Goal: Task Accomplishment & Management: Use online tool/utility

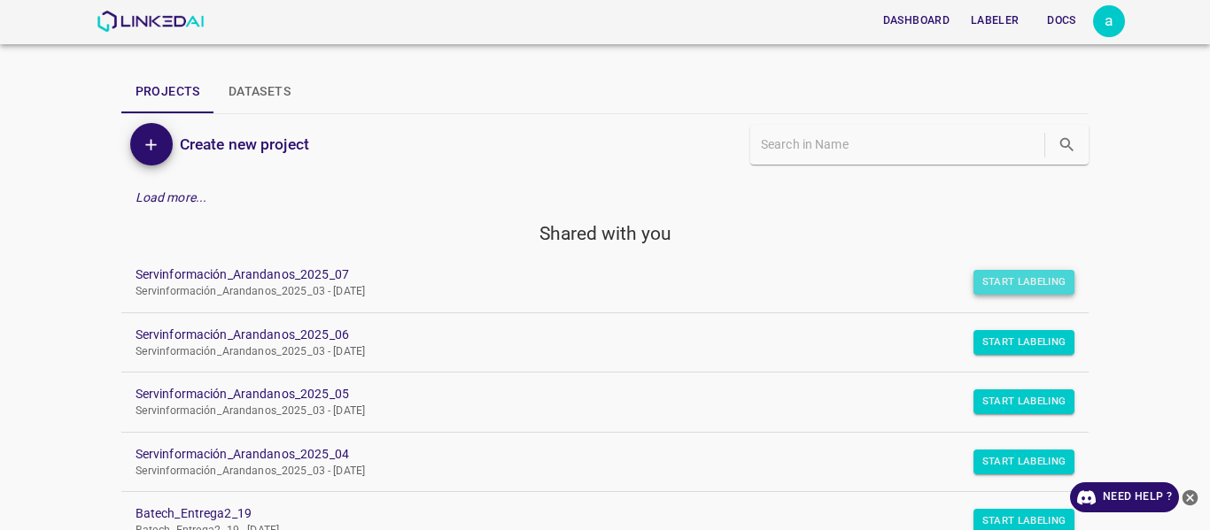
drag, startPoint x: 1011, startPoint y: 277, endPoint x: 986, endPoint y: 277, distance: 25.7
click at [1004, 278] on button "Start Labeling" at bounding box center [1024, 282] width 102 height 25
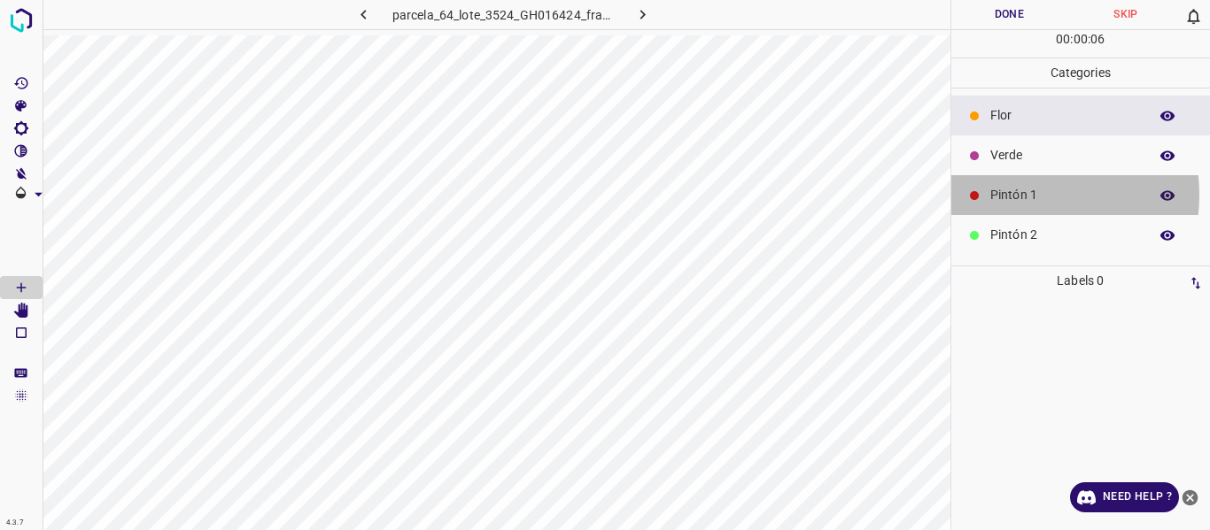
drag, startPoint x: 1019, startPoint y: 195, endPoint x: 966, endPoint y: 203, distance: 53.7
click at [1018, 195] on p "Pintón 1" at bounding box center [1064, 195] width 149 height 19
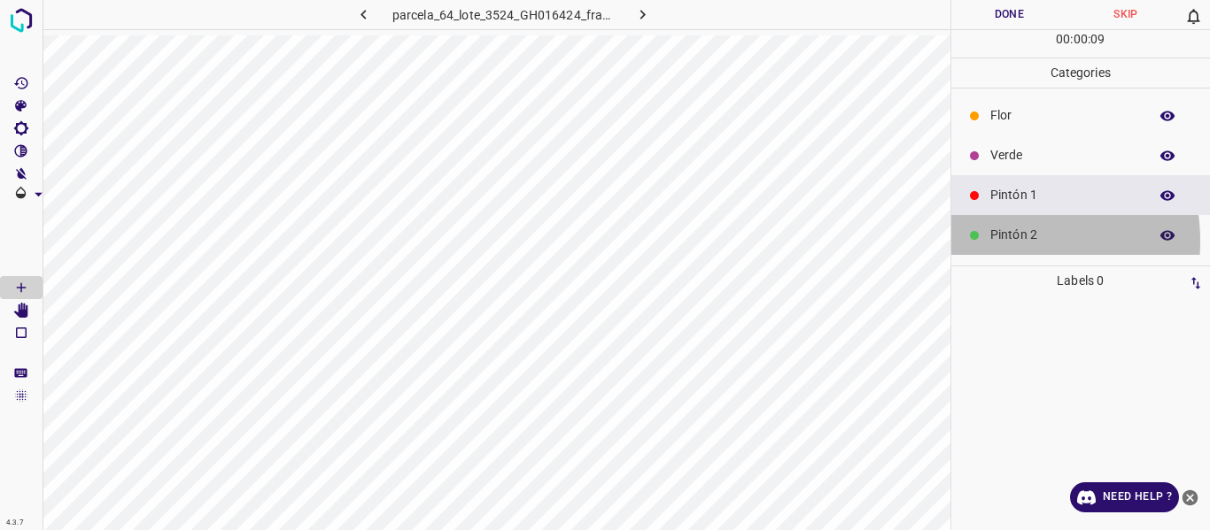
click at [1005, 241] on p "Pintón 2" at bounding box center [1064, 235] width 149 height 19
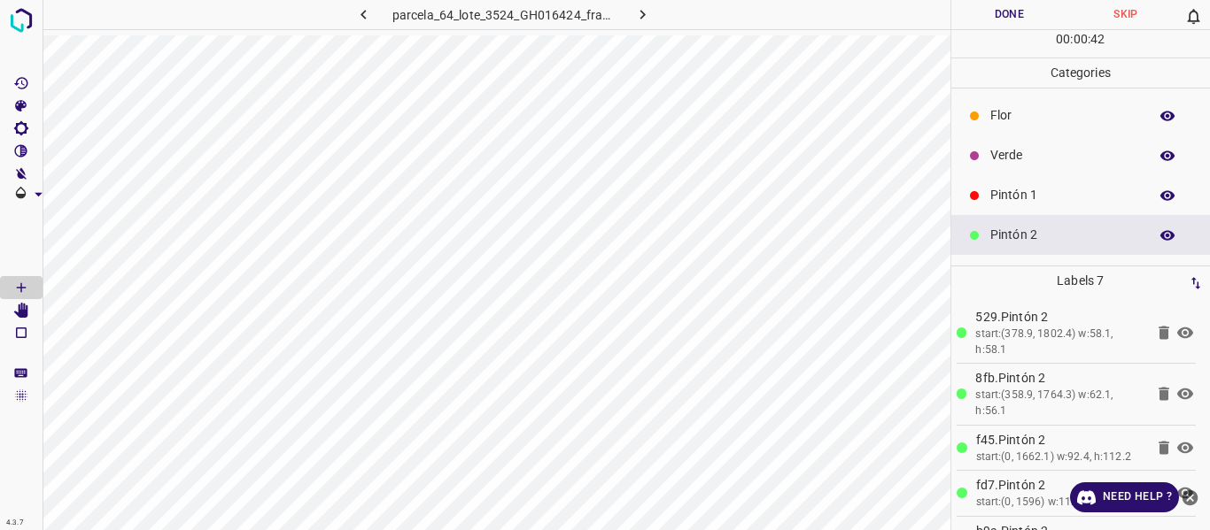
drag, startPoint x: 1025, startPoint y: 147, endPoint x: 979, endPoint y: 151, distance: 47.1
click at [1018, 151] on p "Verde" at bounding box center [1064, 155] width 149 height 19
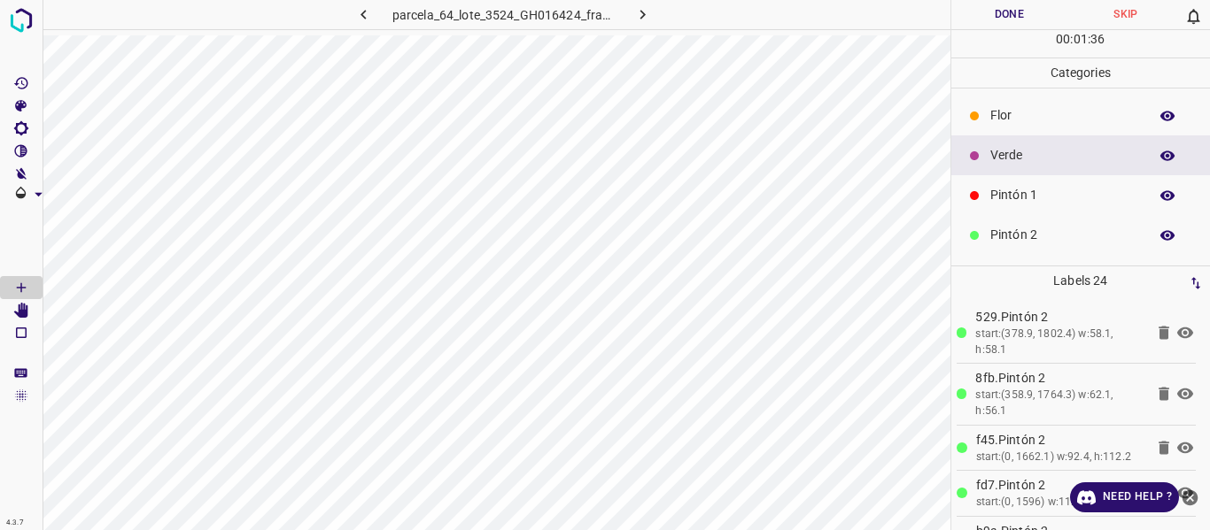
click at [1008, 193] on p "Pintón 1" at bounding box center [1064, 195] width 149 height 19
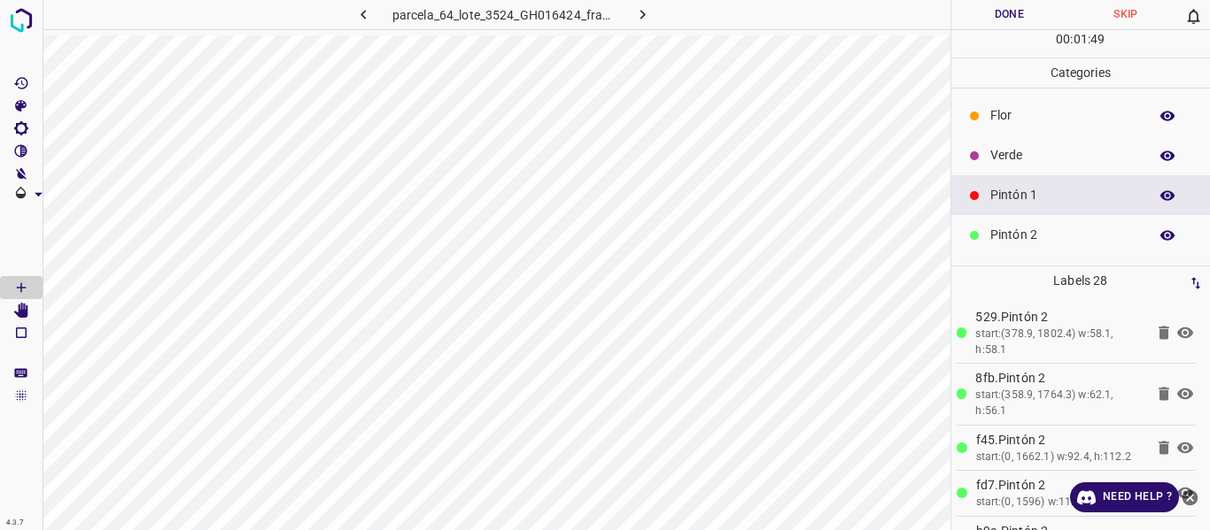
drag, startPoint x: 1043, startPoint y: 234, endPoint x: 957, endPoint y: 238, distance: 86.0
click at [1042, 234] on p "Pintón 2" at bounding box center [1064, 235] width 149 height 19
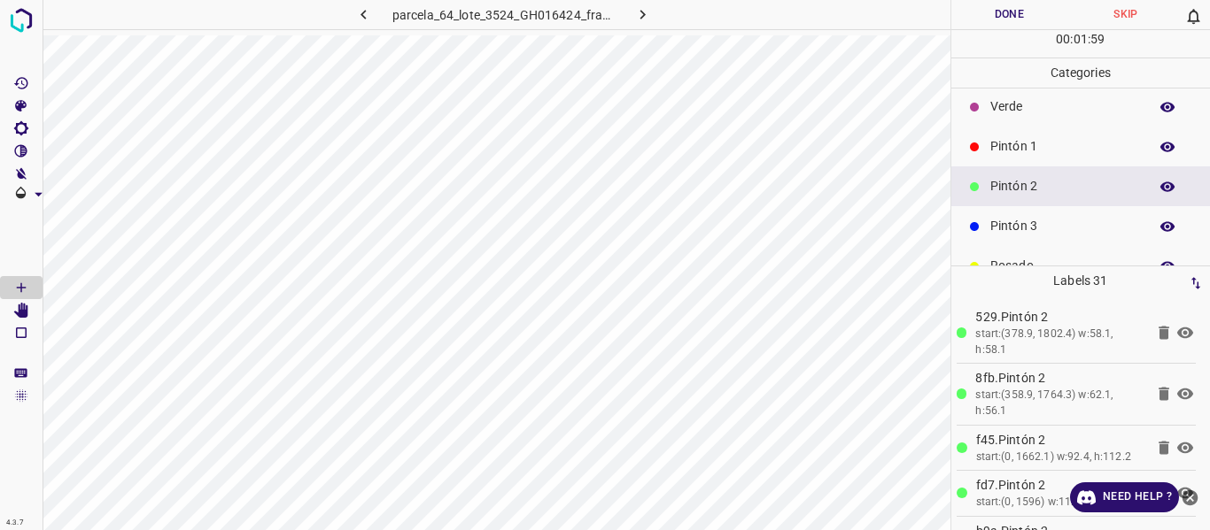
scroll to position [89, 0]
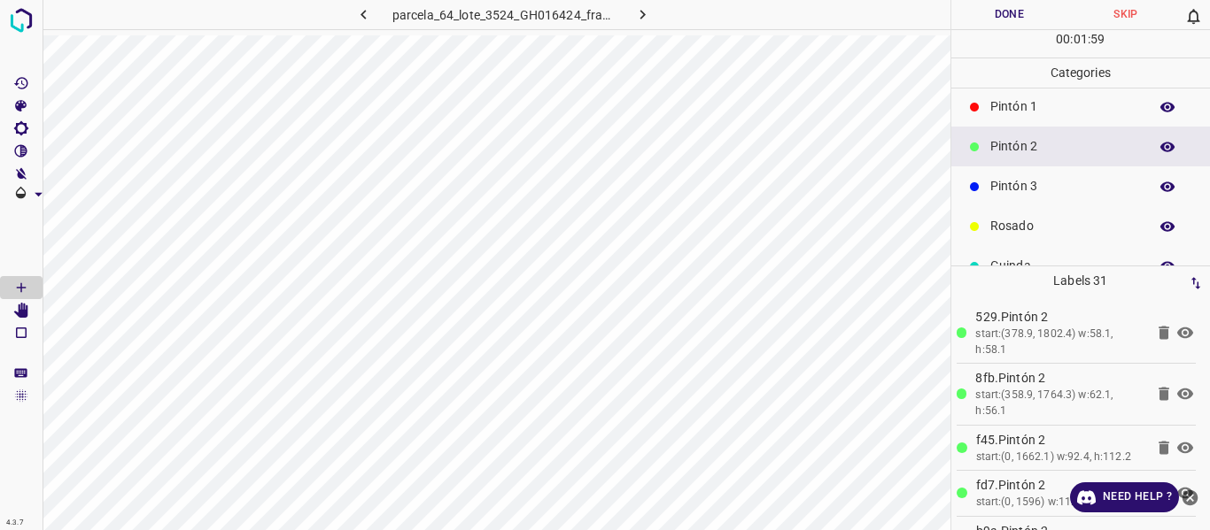
click at [1011, 185] on p "Pintón 3" at bounding box center [1064, 186] width 149 height 19
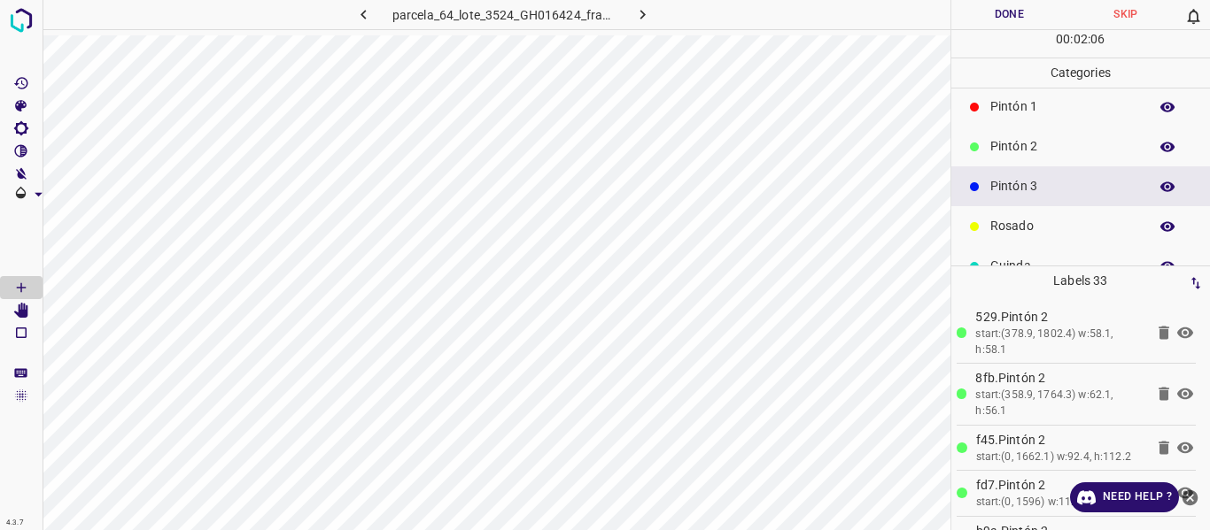
scroll to position [156, 0]
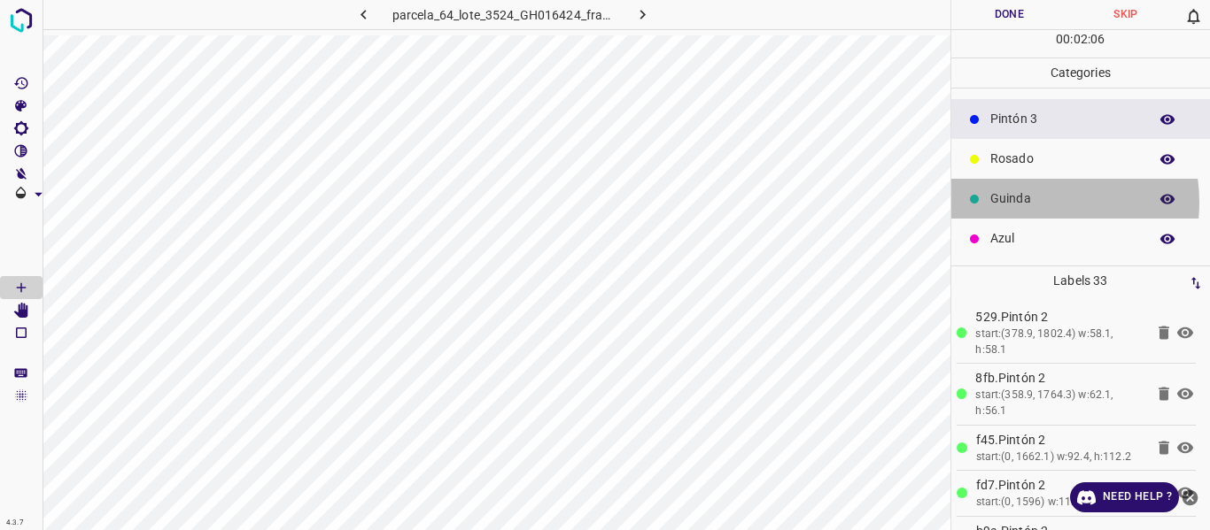
drag, startPoint x: 1026, startPoint y: 202, endPoint x: 974, endPoint y: 205, distance: 52.4
click at [1022, 205] on p "Guinda" at bounding box center [1064, 199] width 149 height 19
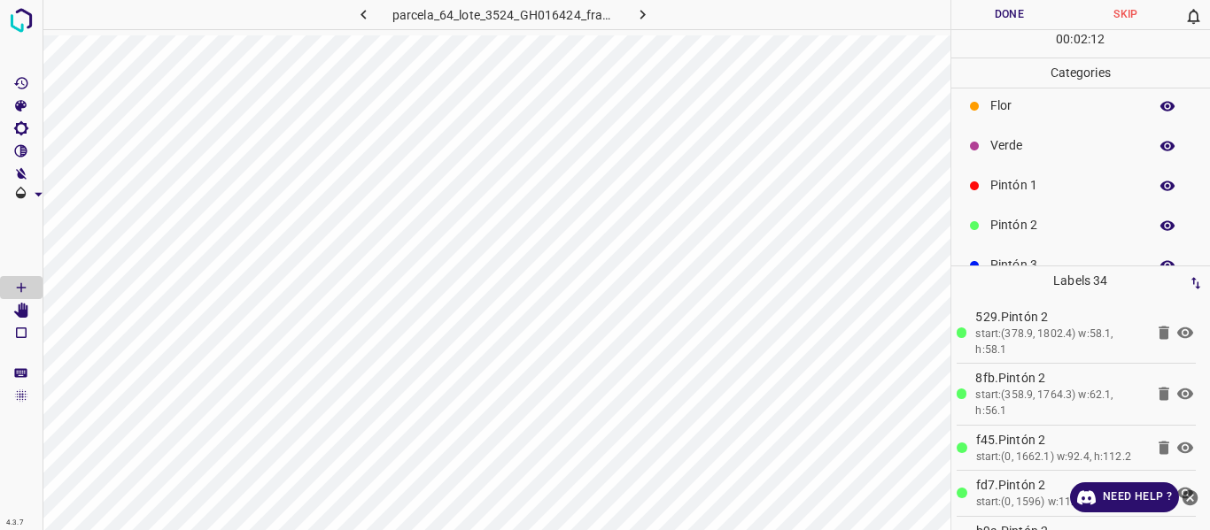
scroll to position [0, 0]
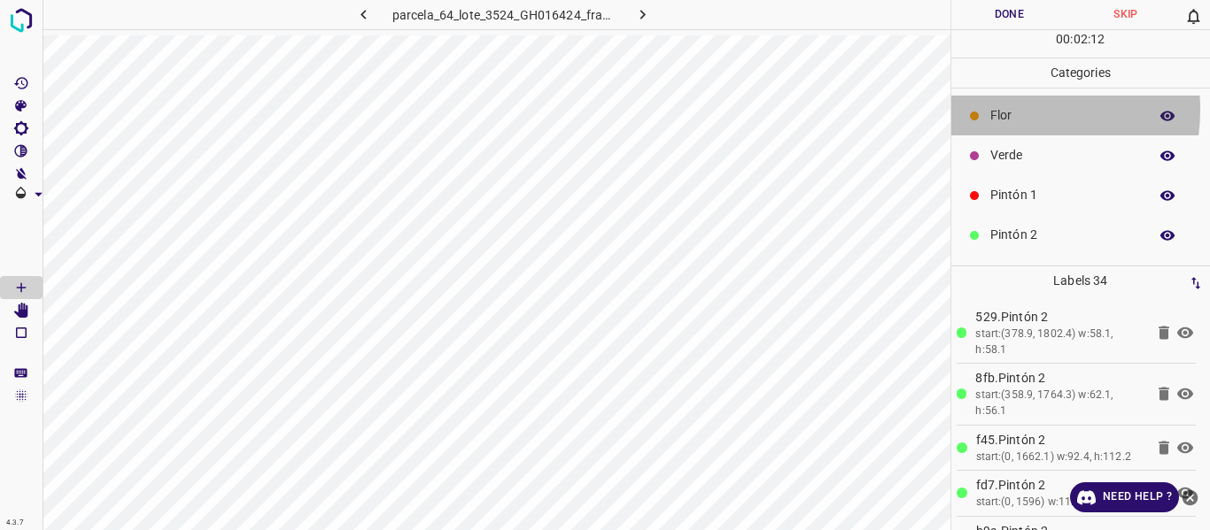
click at [1004, 110] on p "Flor" at bounding box center [1064, 115] width 149 height 19
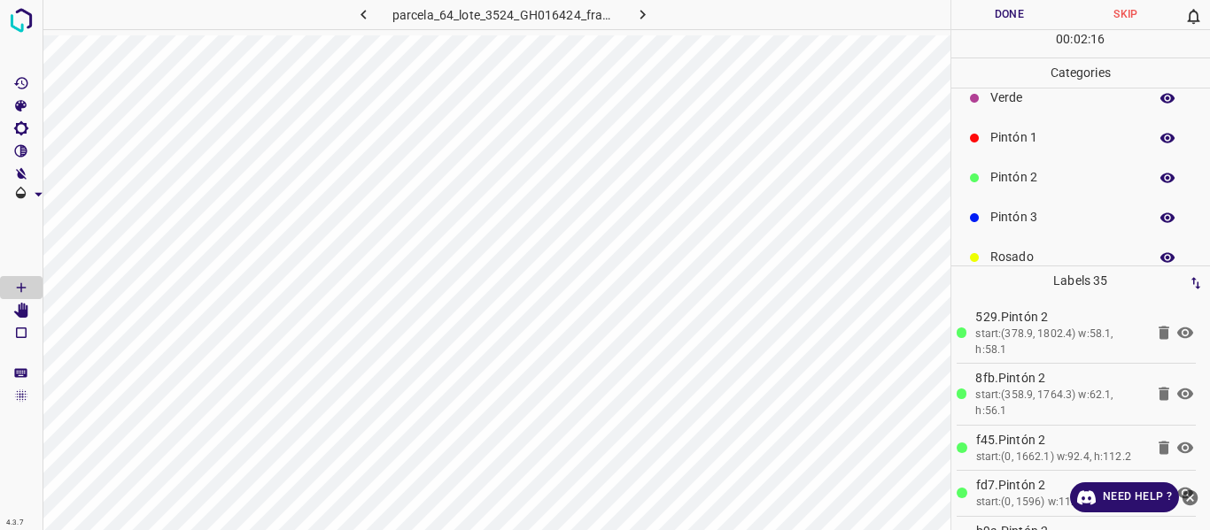
scroll to position [89, 0]
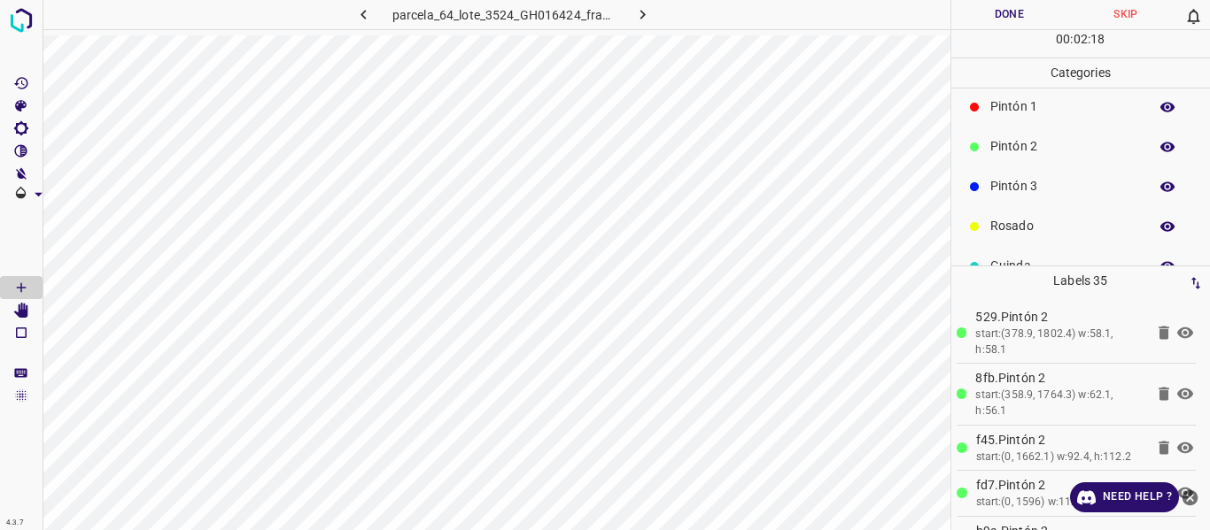
click at [1012, 151] on p "Pintón 2" at bounding box center [1064, 146] width 149 height 19
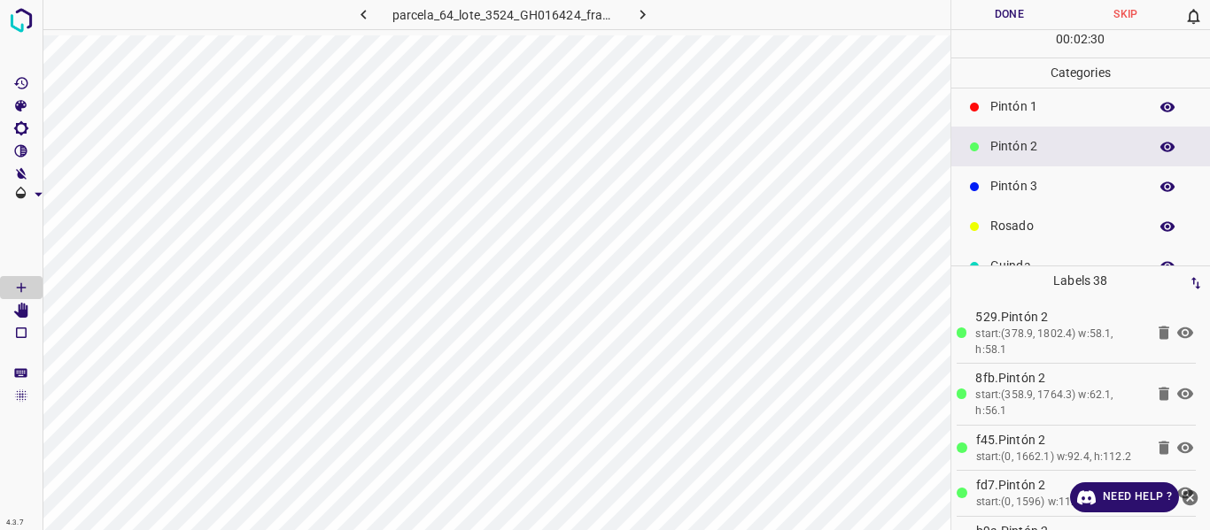
drag, startPoint x: 1024, startPoint y: 182, endPoint x: 986, endPoint y: 174, distance: 38.7
click at [1023, 182] on p "Pintón 3" at bounding box center [1064, 186] width 149 height 19
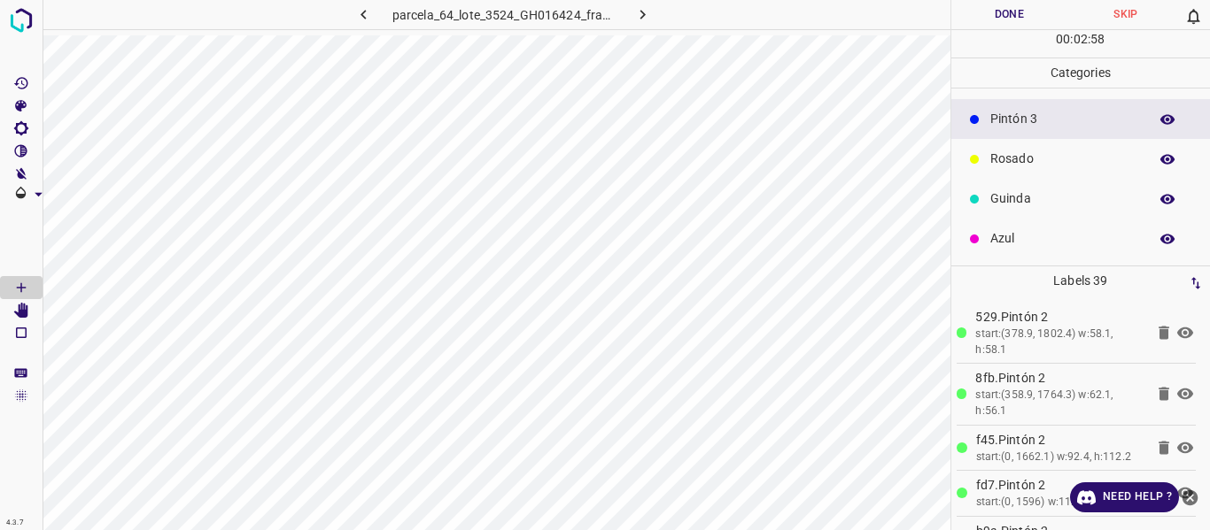
scroll to position [0, 0]
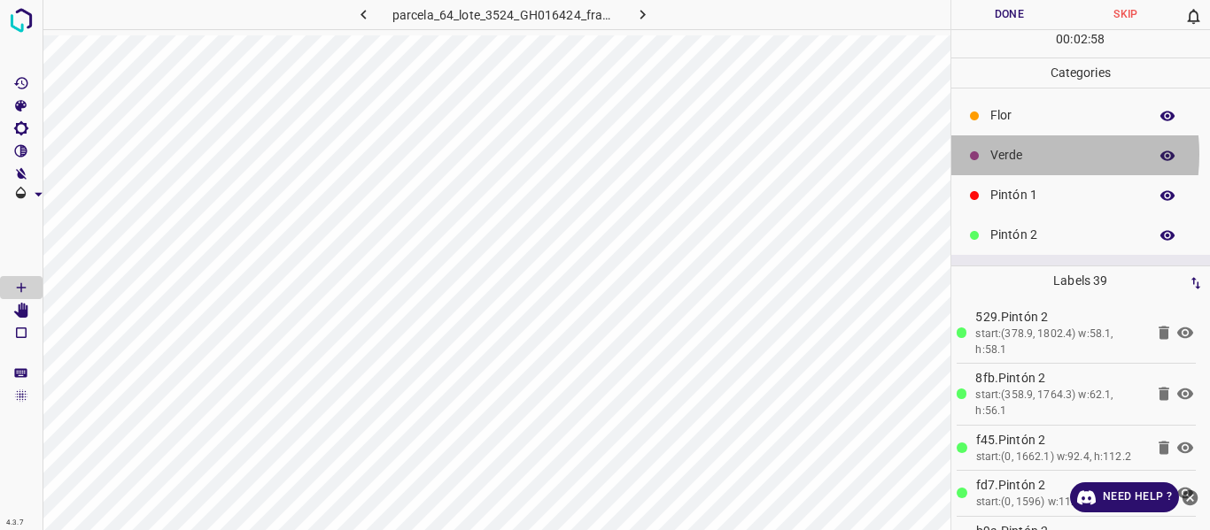
click at [1005, 154] on p "Verde" at bounding box center [1064, 155] width 149 height 19
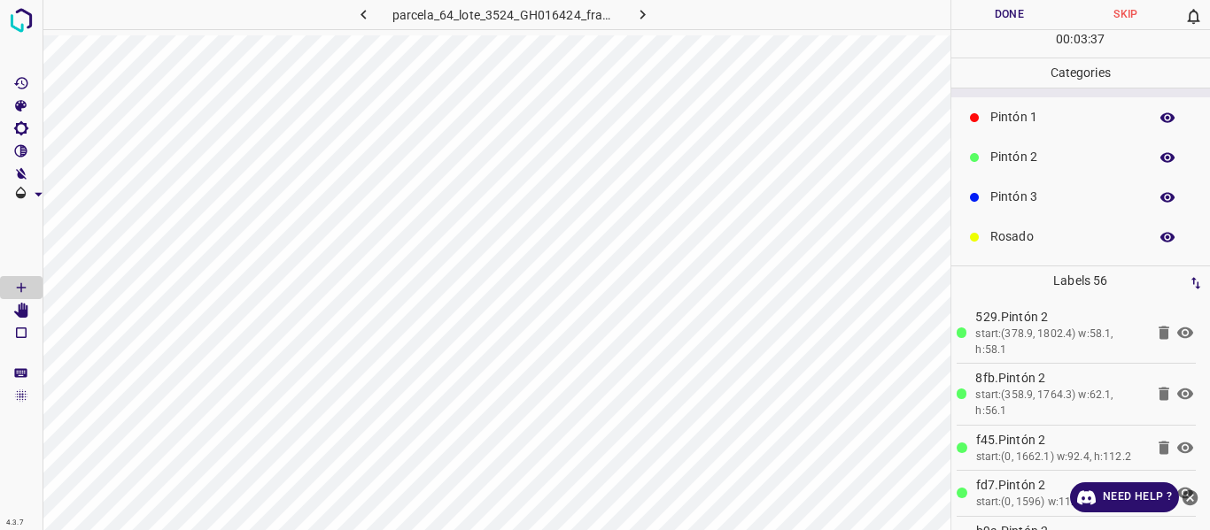
scroll to position [156, 0]
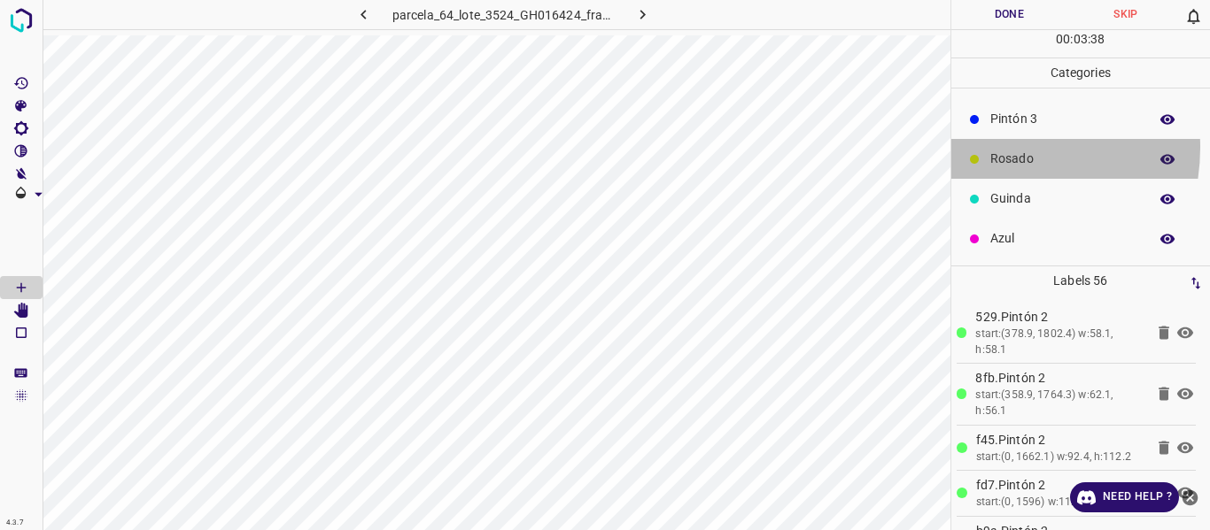
drag, startPoint x: 982, startPoint y: 147, endPoint x: 971, endPoint y: 155, distance: 14.0
click at [983, 147] on div "Rosado" at bounding box center [1080, 159] width 259 height 40
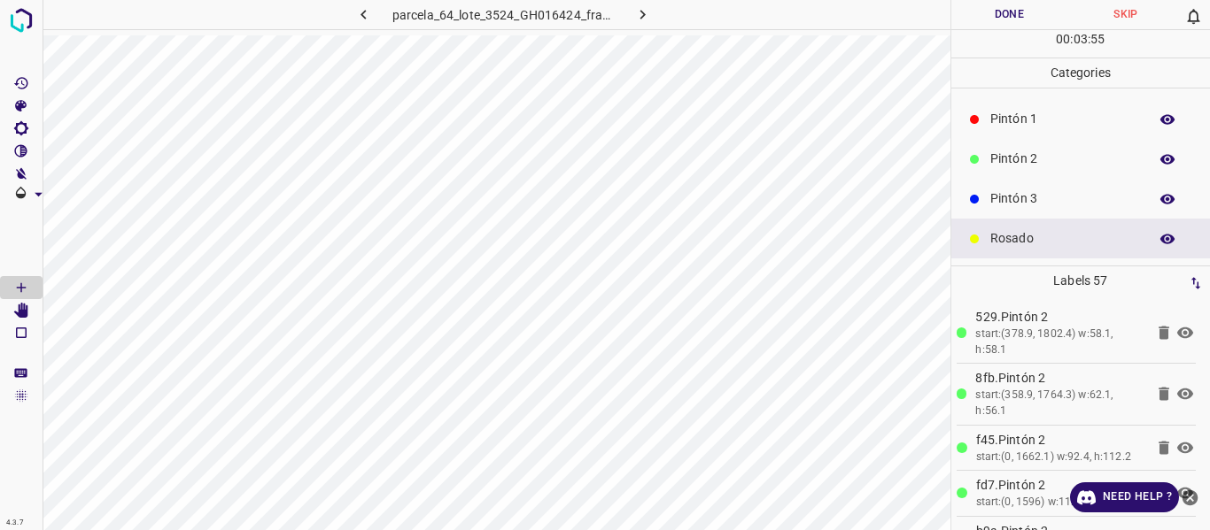
scroll to position [0, 0]
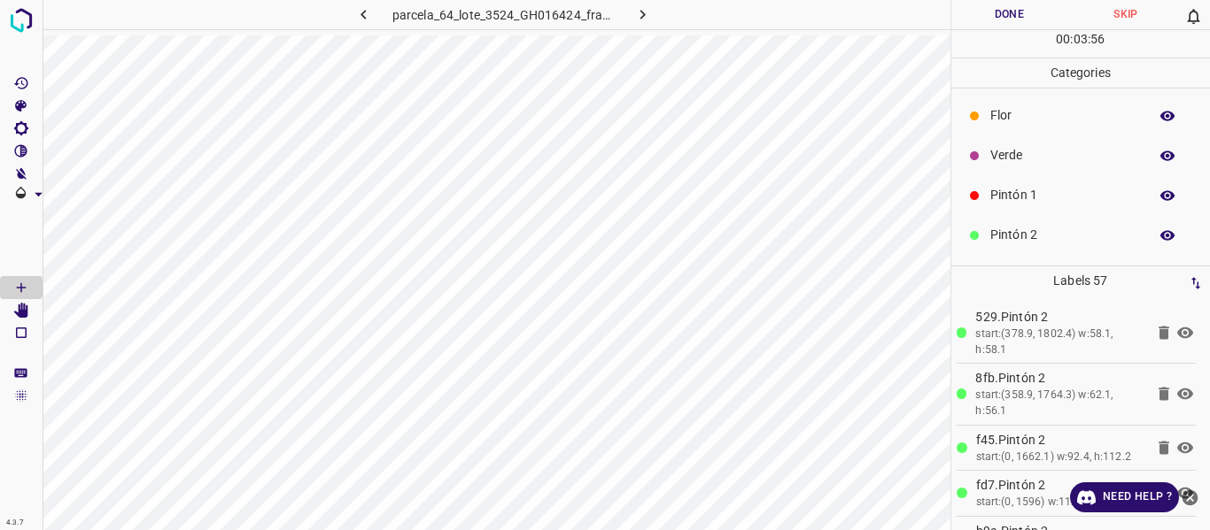
drag, startPoint x: 1016, startPoint y: 149, endPoint x: 950, endPoint y: 137, distance: 66.5
click at [1010, 151] on p "Verde" at bounding box center [1064, 155] width 149 height 19
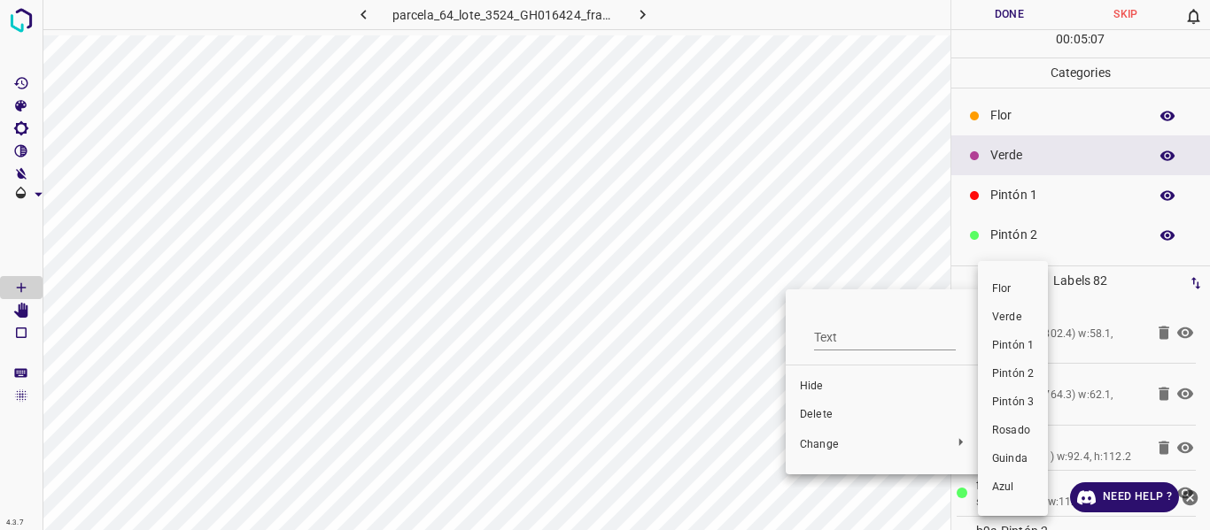
click at [1002, 351] on span "Pintón 1" at bounding box center [1013, 346] width 42 height 16
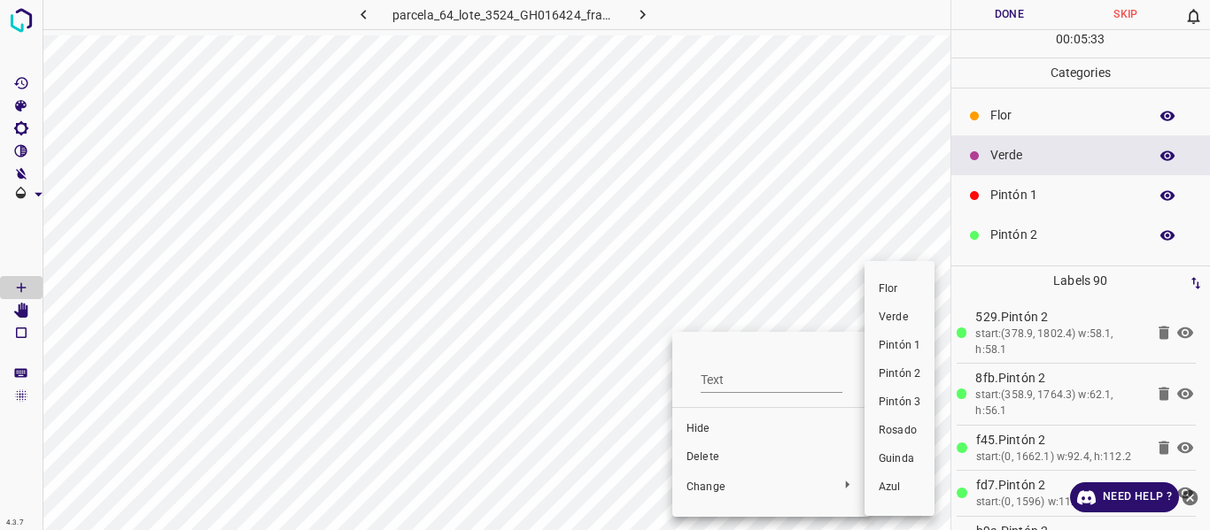
drag, startPoint x: 899, startPoint y: 342, endPoint x: 822, endPoint y: 365, distance: 80.4
click at [897, 341] on span "Pintón 1" at bounding box center [899, 346] width 42 height 16
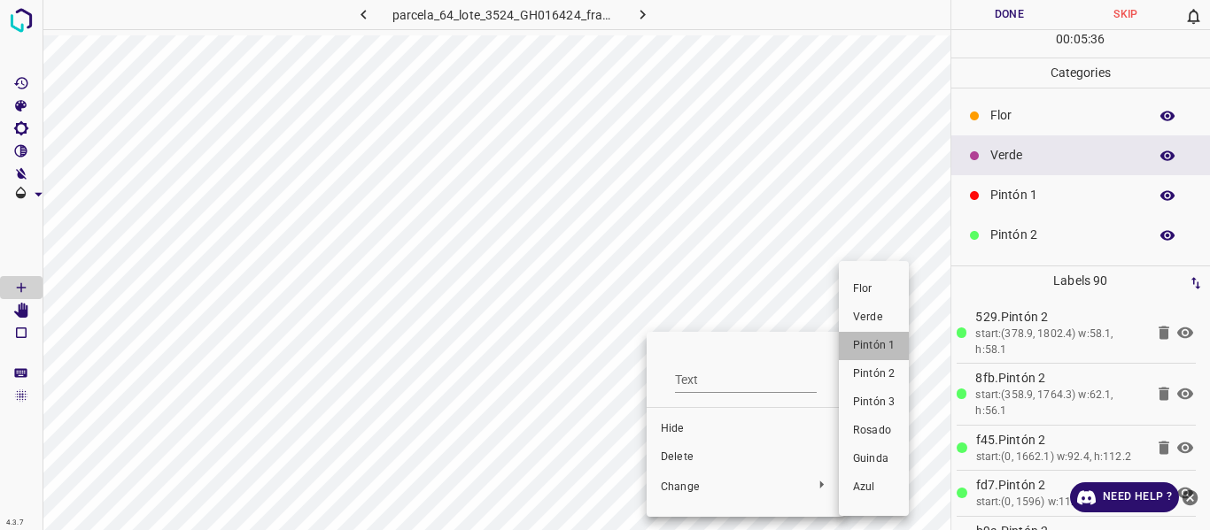
click at [871, 347] on span "Pintón 1" at bounding box center [874, 346] width 42 height 16
click at [878, 337] on li "Pintón 1" at bounding box center [883, 346] width 70 height 28
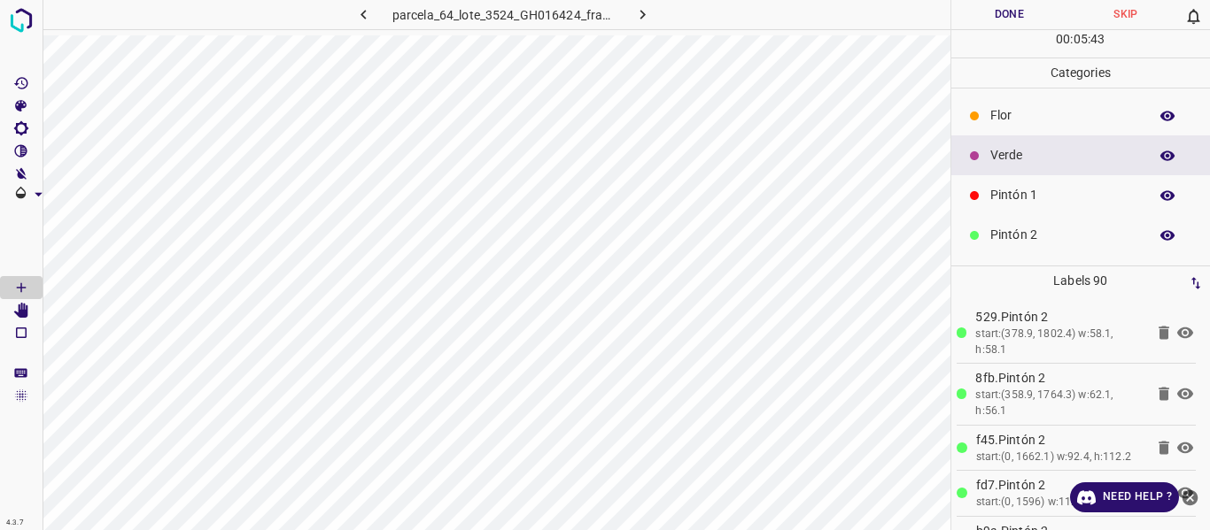
click at [1000, 114] on p "Flor" at bounding box center [1064, 115] width 149 height 19
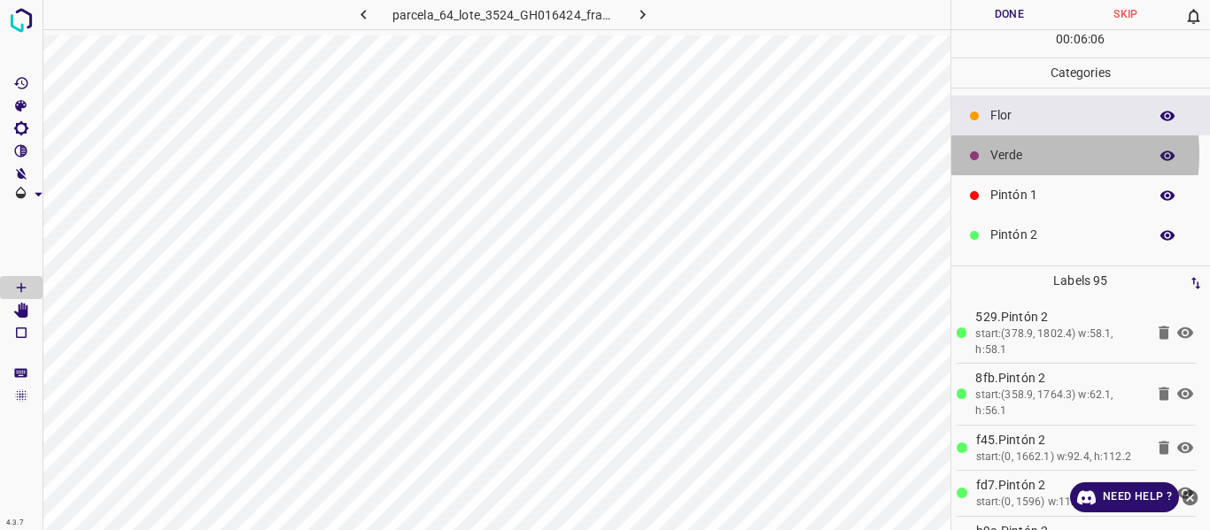
click at [1011, 154] on p "Verde" at bounding box center [1064, 155] width 149 height 19
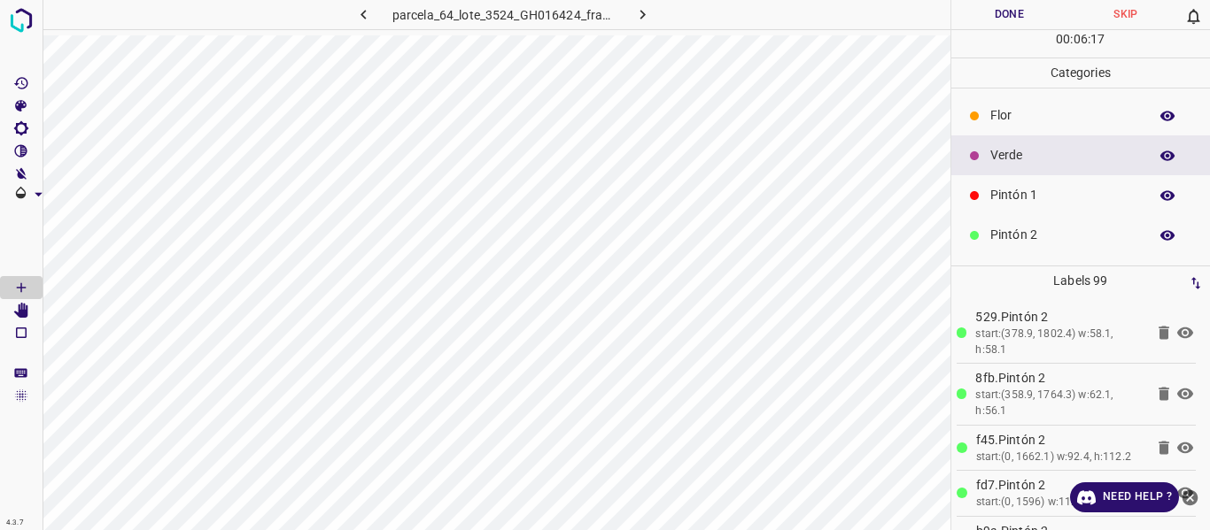
click at [1031, 197] on p "Pintón 1" at bounding box center [1064, 195] width 149 height 19
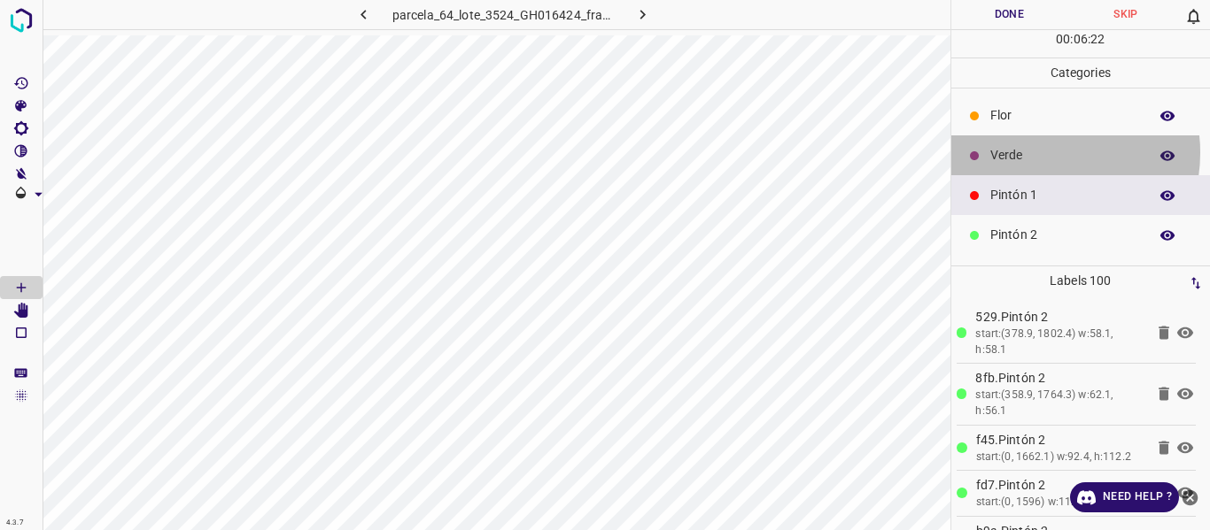
click at [1041, 152] on p "Verde" at bounding box center [1064, 155] width 149 height 19
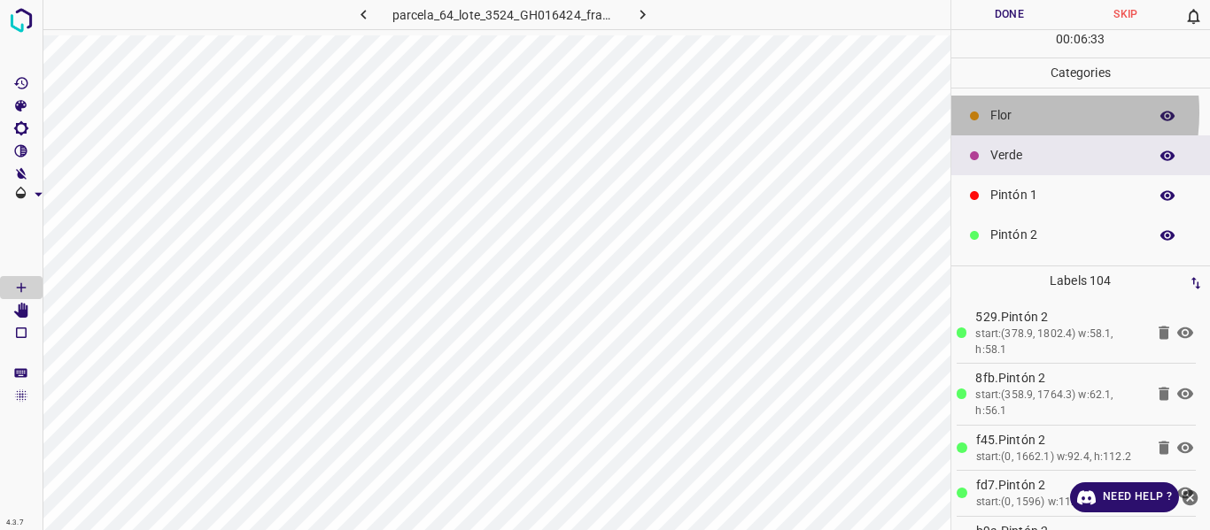
click at [997, 115] on p "Flor" at bounding box center [1064, 115] width 149 height 19
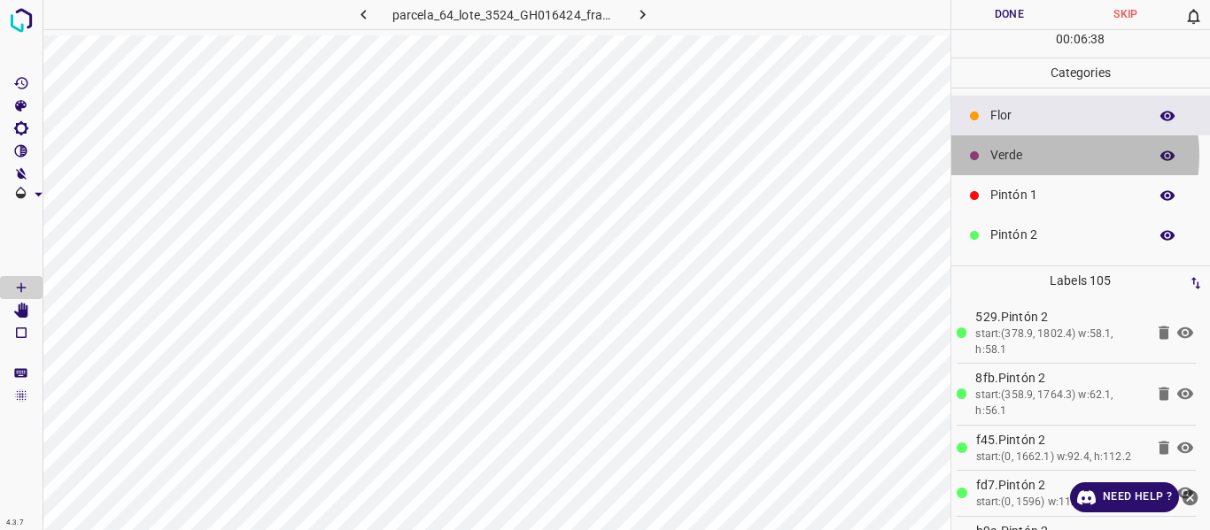
click at [1045, 152] on p "Verde" at bounding box center [1064, 155] width 149 height 19
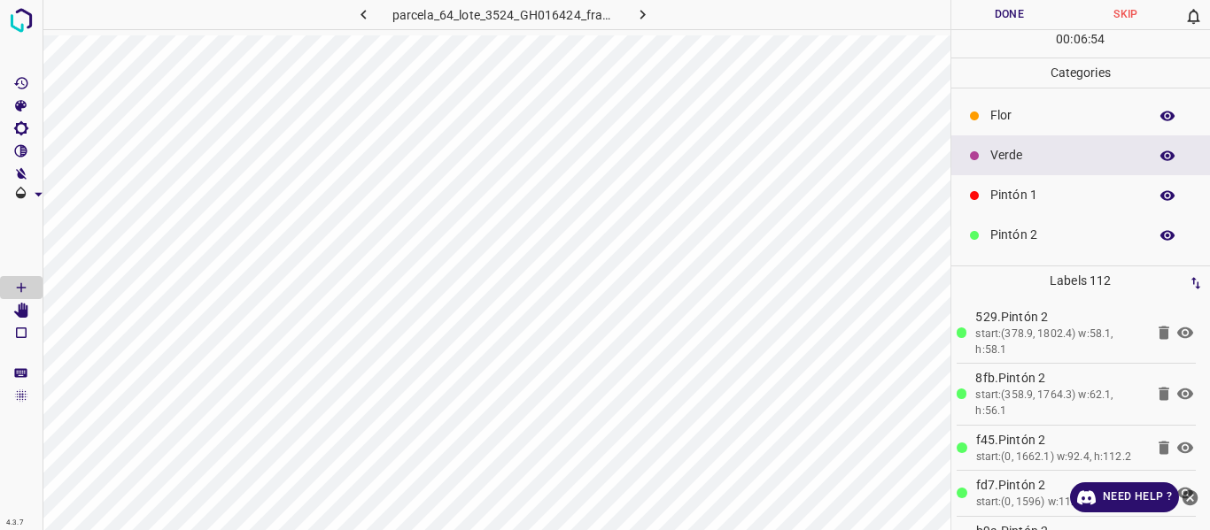
click at [1001, 112] on p "Flor" at bounding box center [1064, 115] width 149 height 19
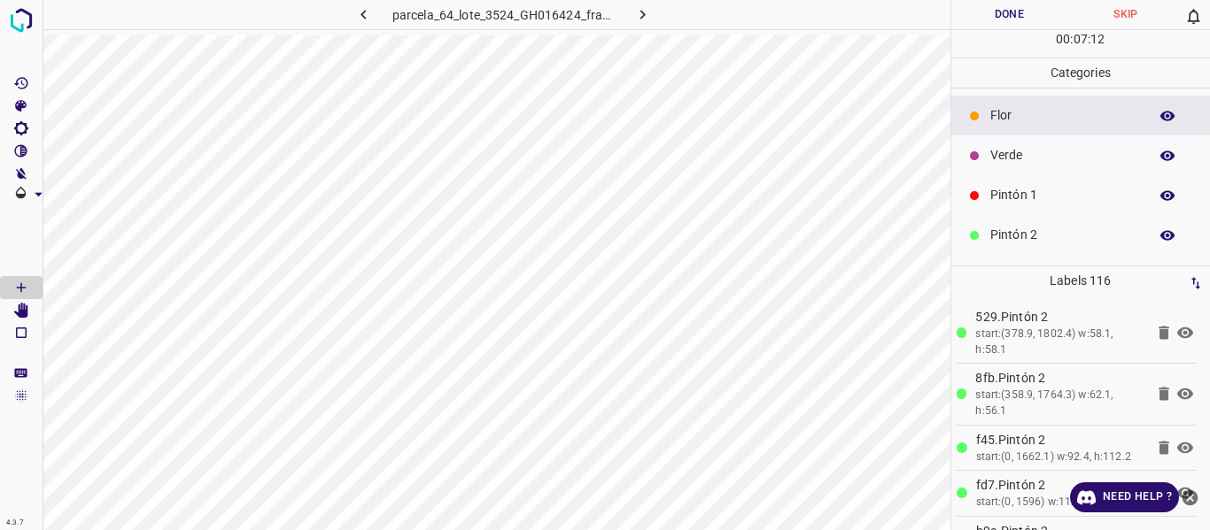
drag, startPoint x: 1006, startPoint y: 147, endPoint x: 951, endPoint y: 155, distance: 55.5
click at [1005, 147] on p "Verde" at bounding box center [1064, 155] width 149 height 19
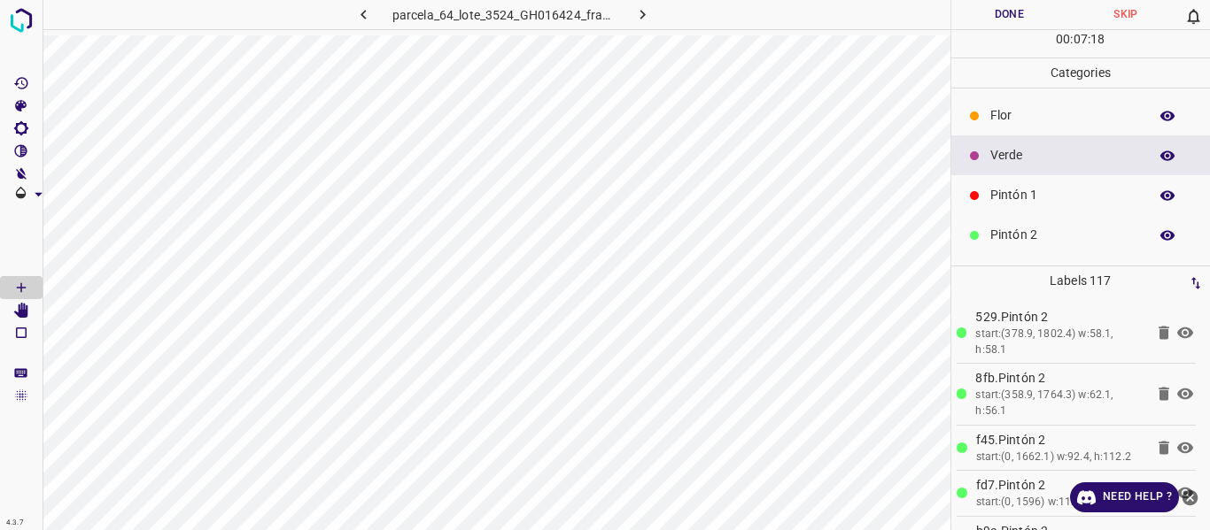
scroll to position [156, 0]
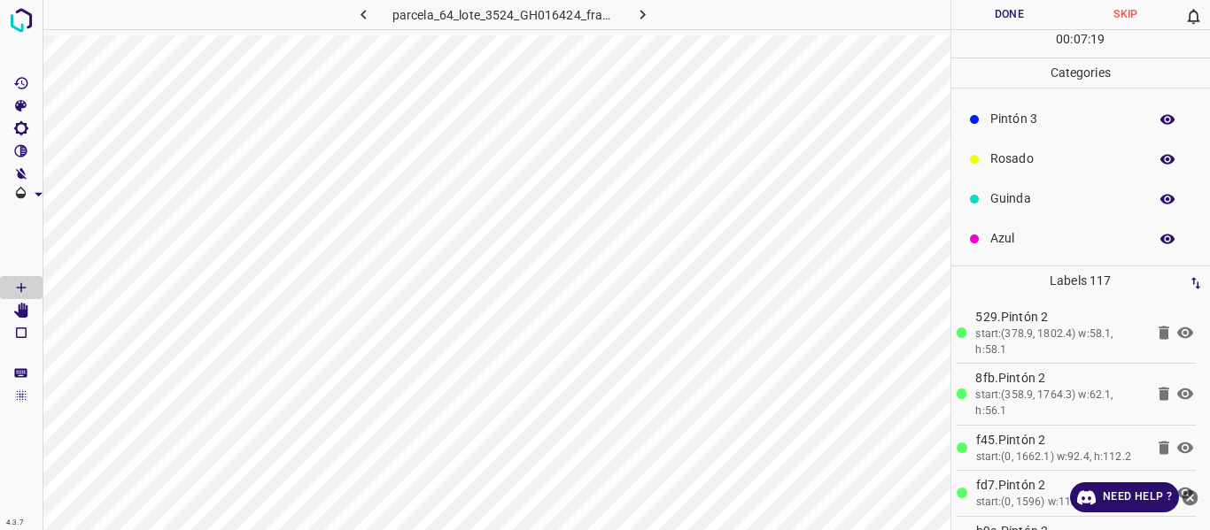
click at [1056, 237] on p "Azul" at bounding box center [1064, 238] width 149 height 19
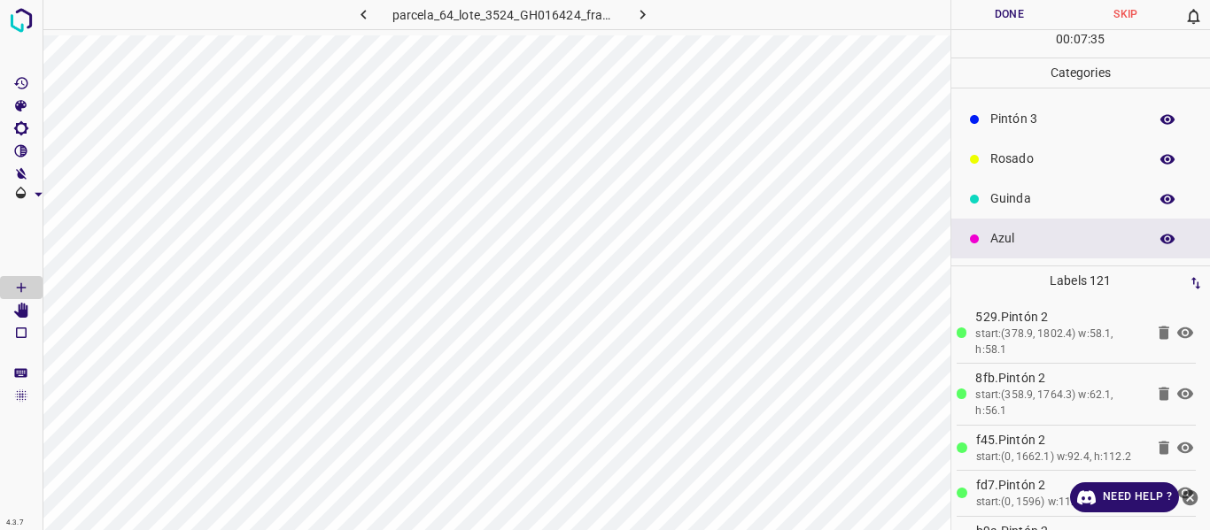
click at [1017, 115] on p "Pintón 3" at bounding box center [1064, 119] width 149 height 19
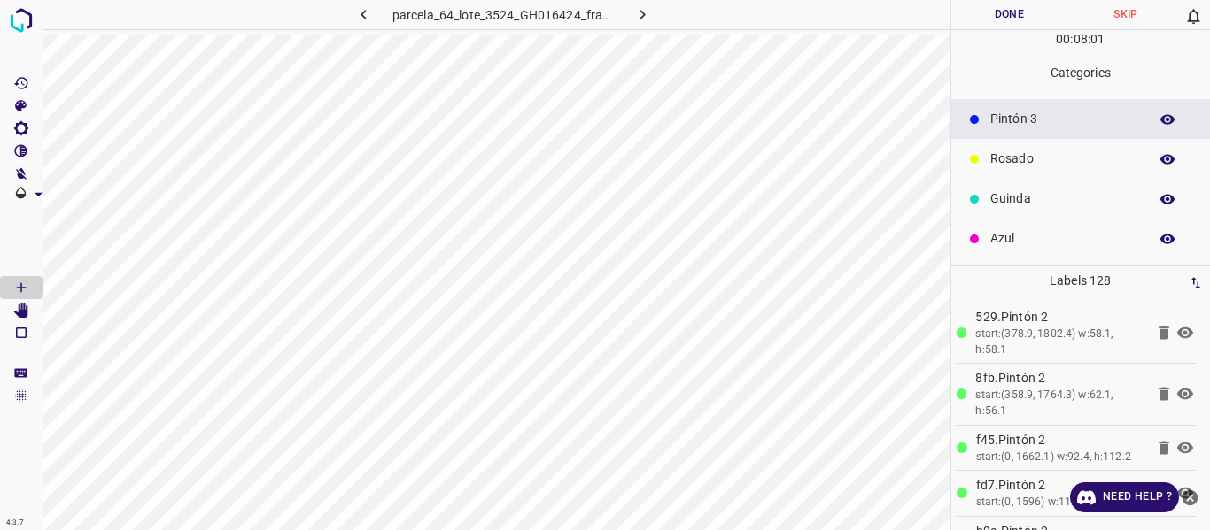
scroll to position [67, 0]
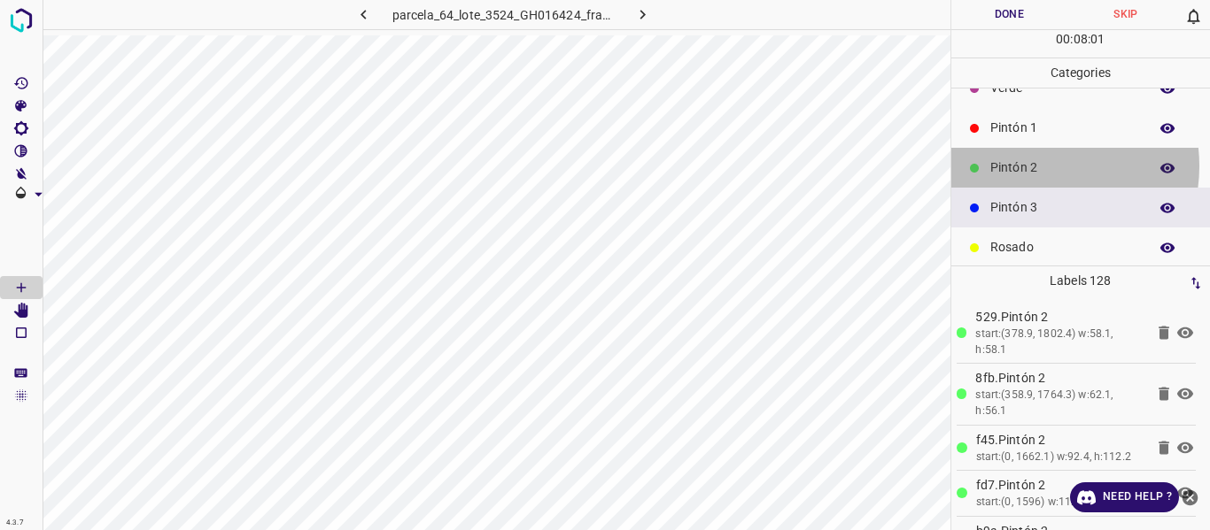
click at [1033, 164] on p "Pintón 2" at bounding box center [1064, 168] width 149 height 19
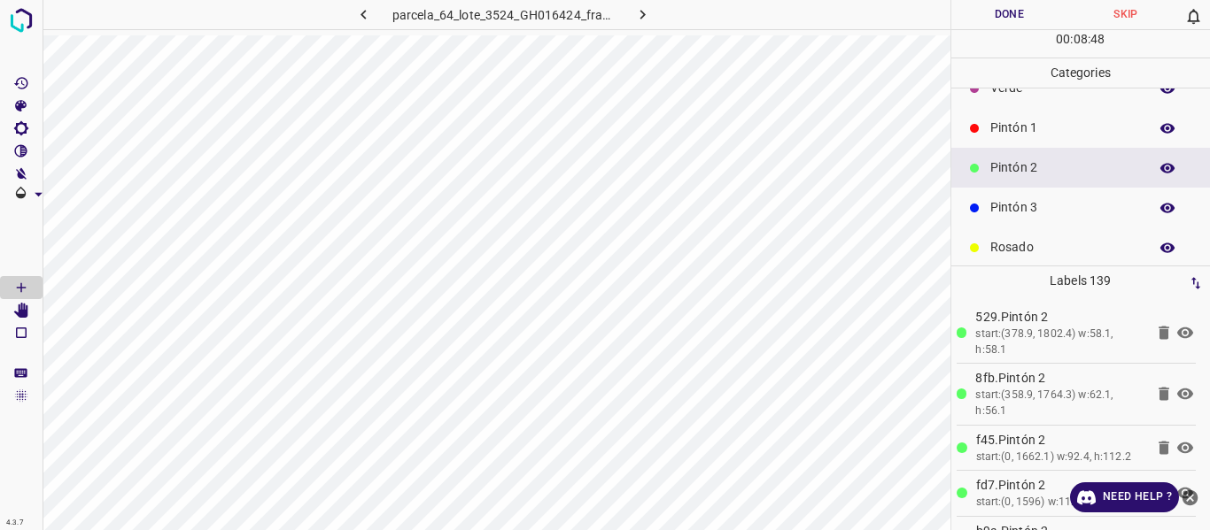
scroll to position [0, 0]
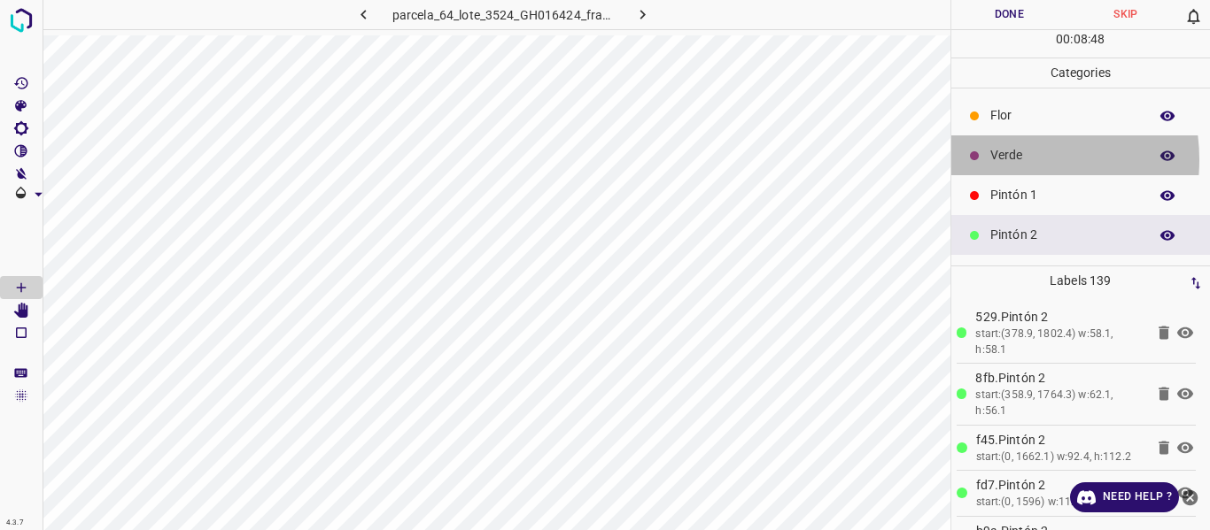
click at [1002, 159] on p "Verde" at bounding box center [1064, 155] width 149 height 19
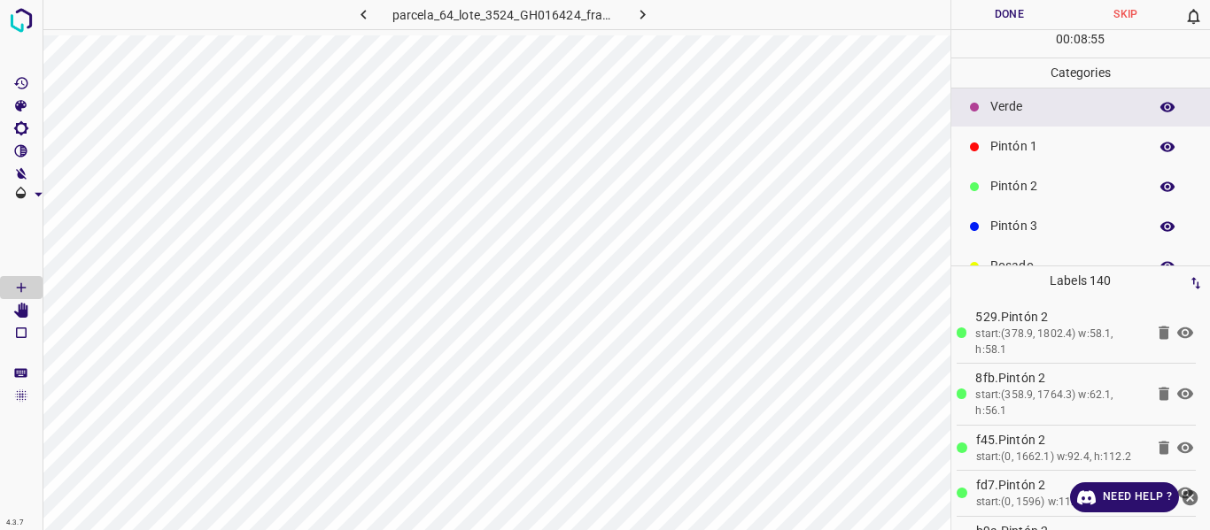
scroll to position [89, 0]
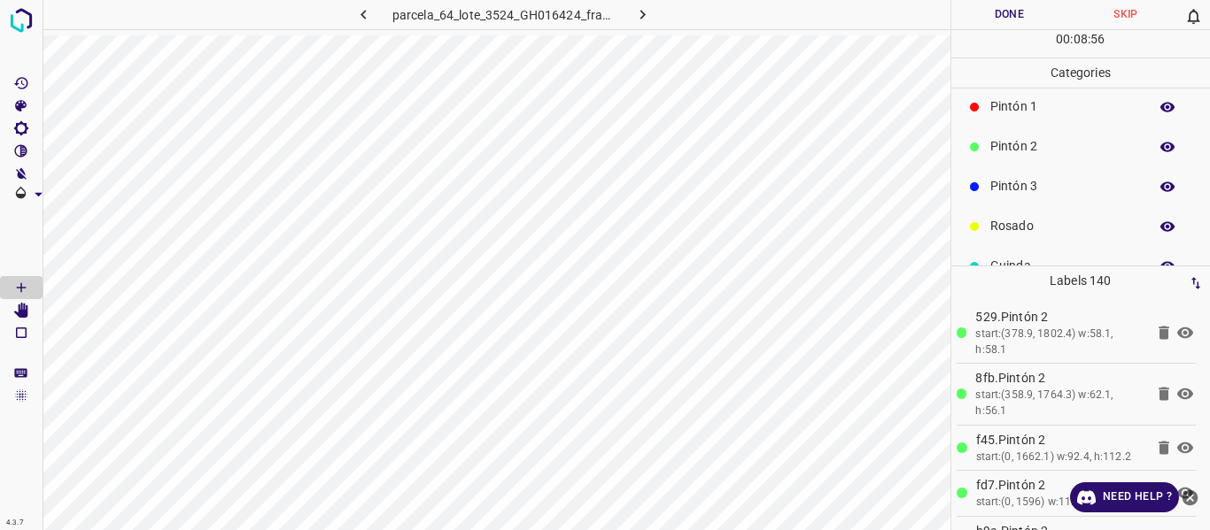
click at [1016, 185] on p "Pintón 3" at bounding box center [1064, 186] width 149 height 19
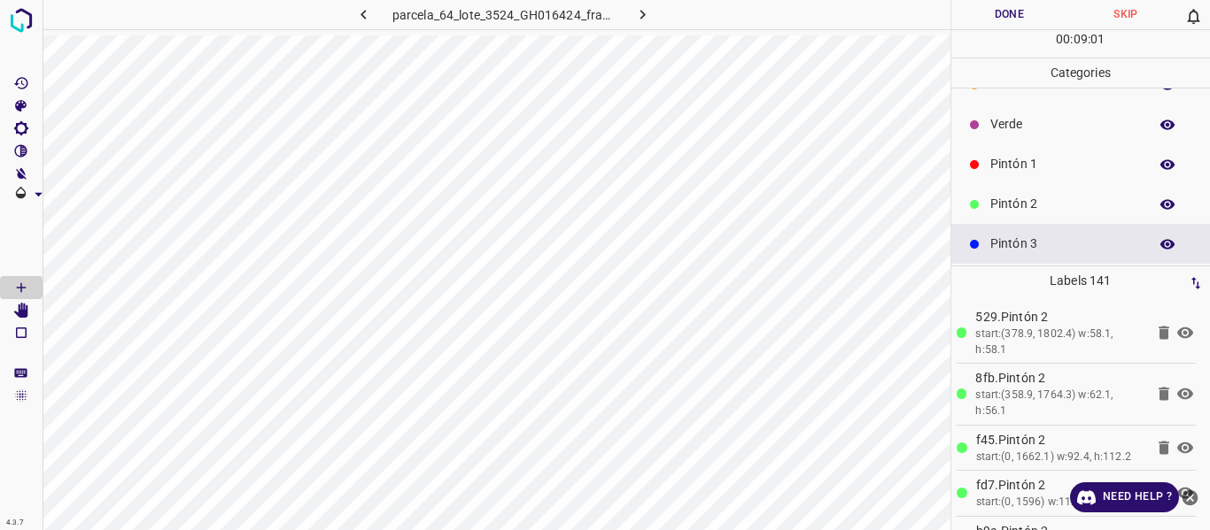
scroll to position [0, 0]
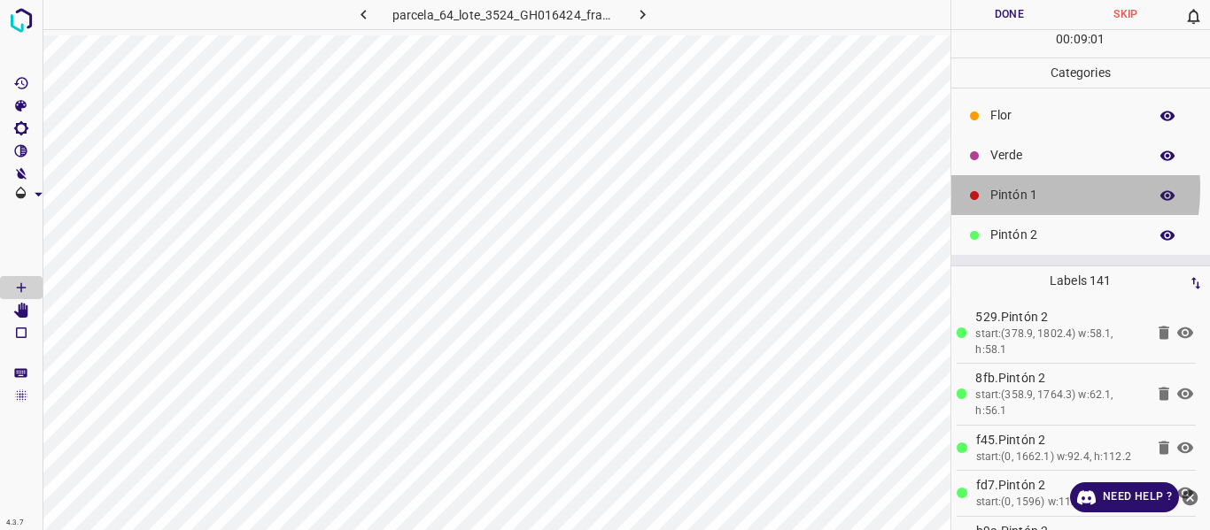
click at [1004, 189] on p "Pintón 1" at bounding box center [1064, 195] width 149 height 19
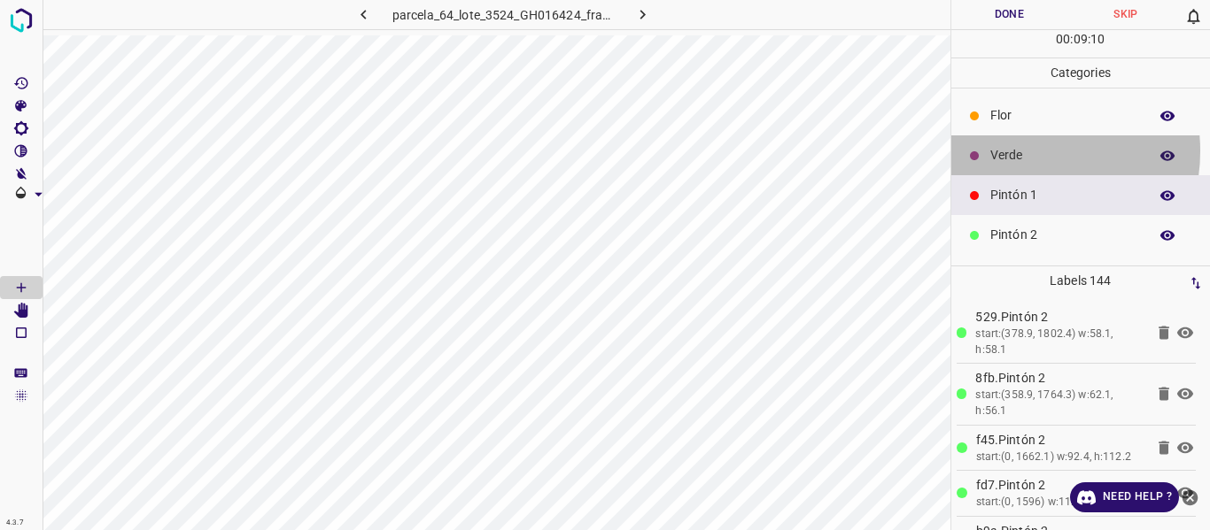
click at [1019, 151] on p "Verde" at bounding box center [1064, 155] width 149 height 19
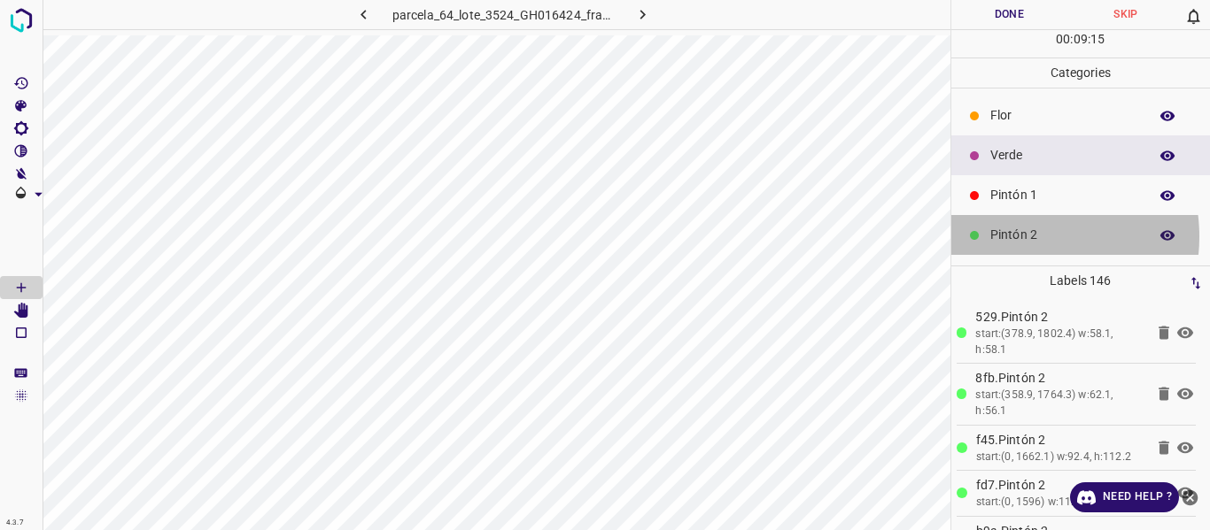
click at [1010, 239] on p "Pintón 2" at bounding box center [1064, 235] width 149 height 19
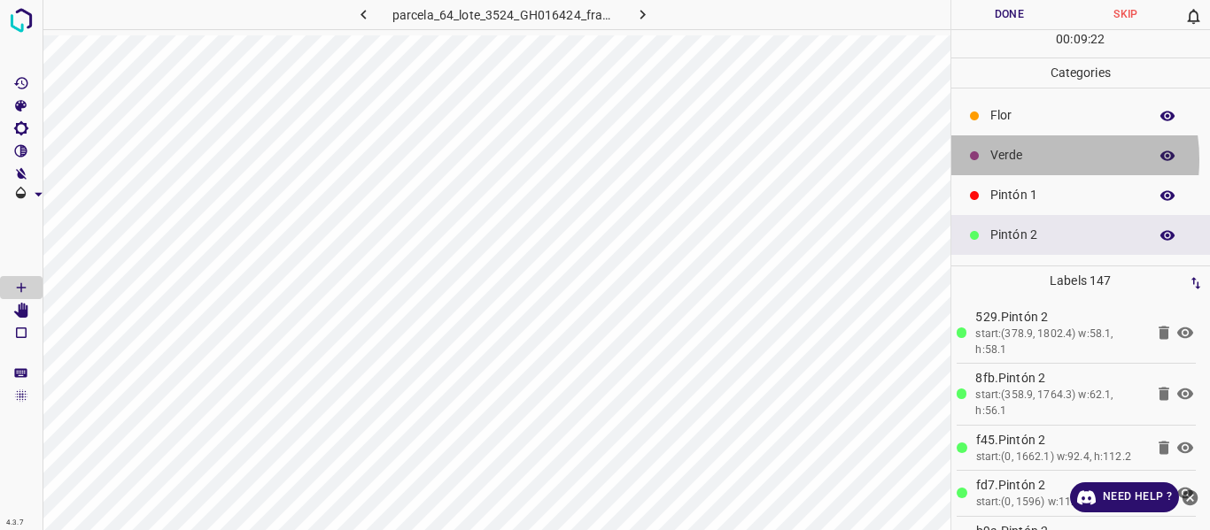
click at [1018, 159] on p "Verde" at bounding box center [1064, 155] width 149 height 19
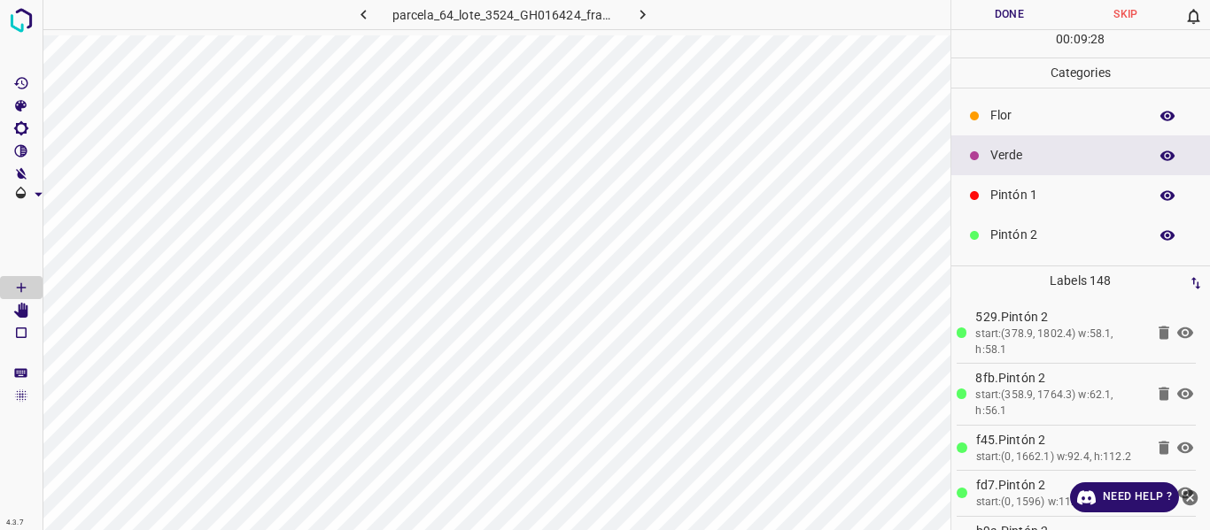
click at [1010, 117] on p "Flor" at bounding box center [1064, 115] width 149 height 19
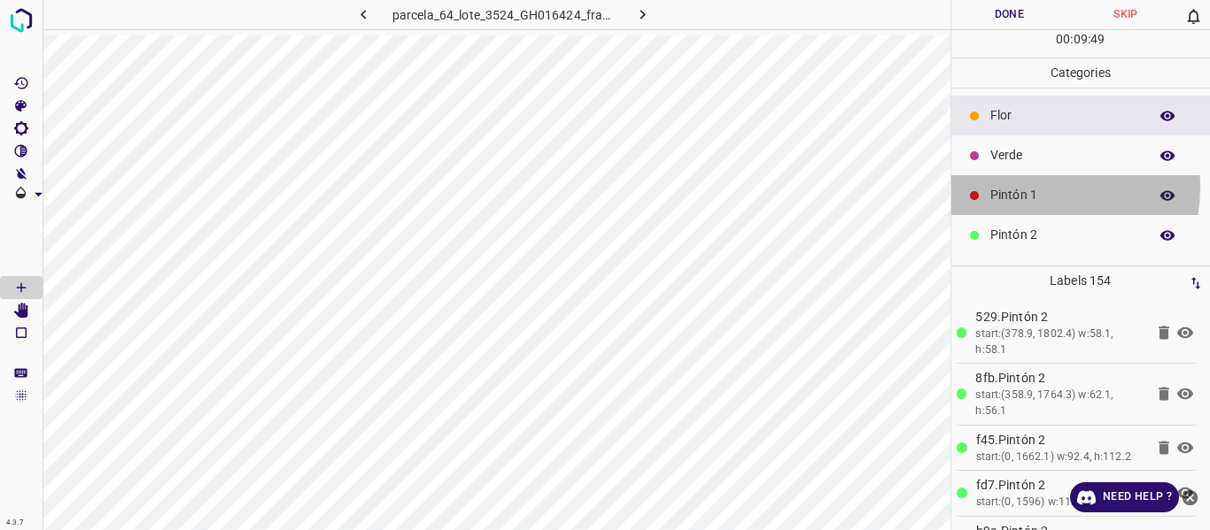
click at [1013, 188] on p "Pintón 1" at bounding box center [1064, 195] width 149 height 19
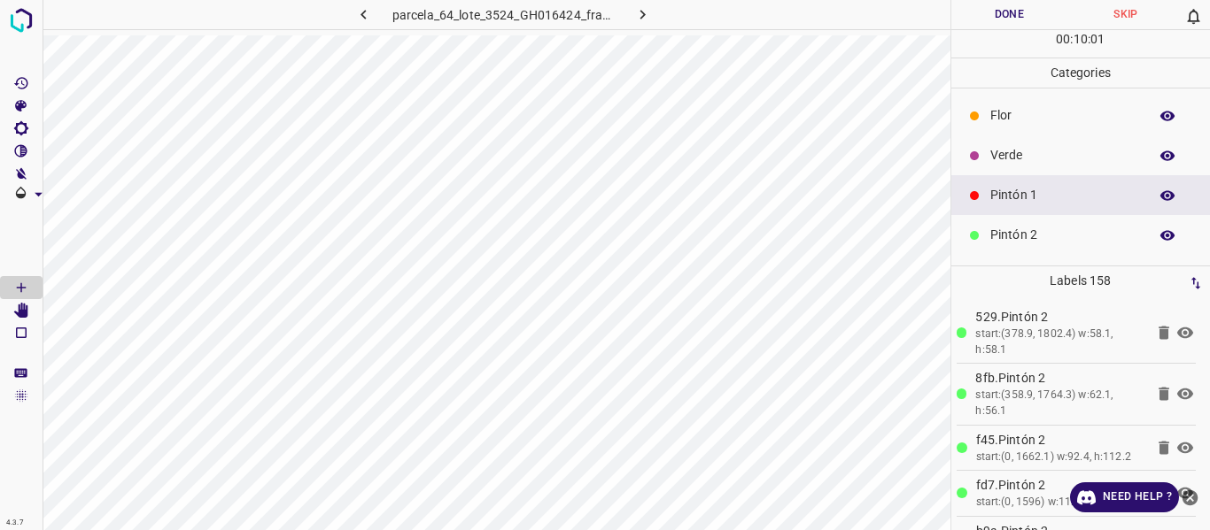
click at [1011, 228] on p "Pintón 2" at bounding box center [1064, 235] width 149 height 19
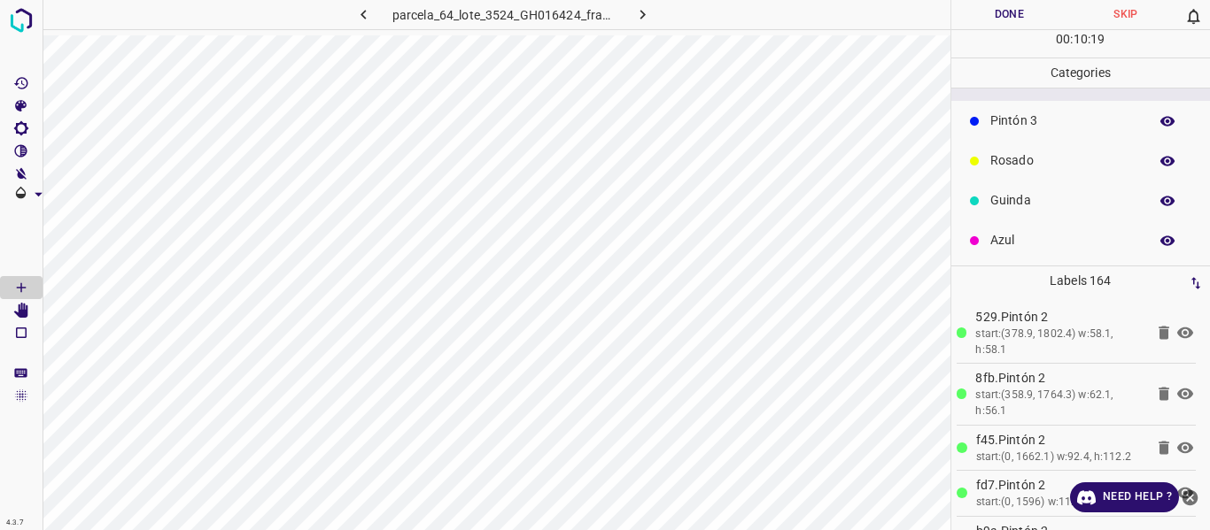
scroll to position [156, 0]
click at [1003, 119] on p "Pintón 3" at bounding box center [1064, 119] width 149 height 19
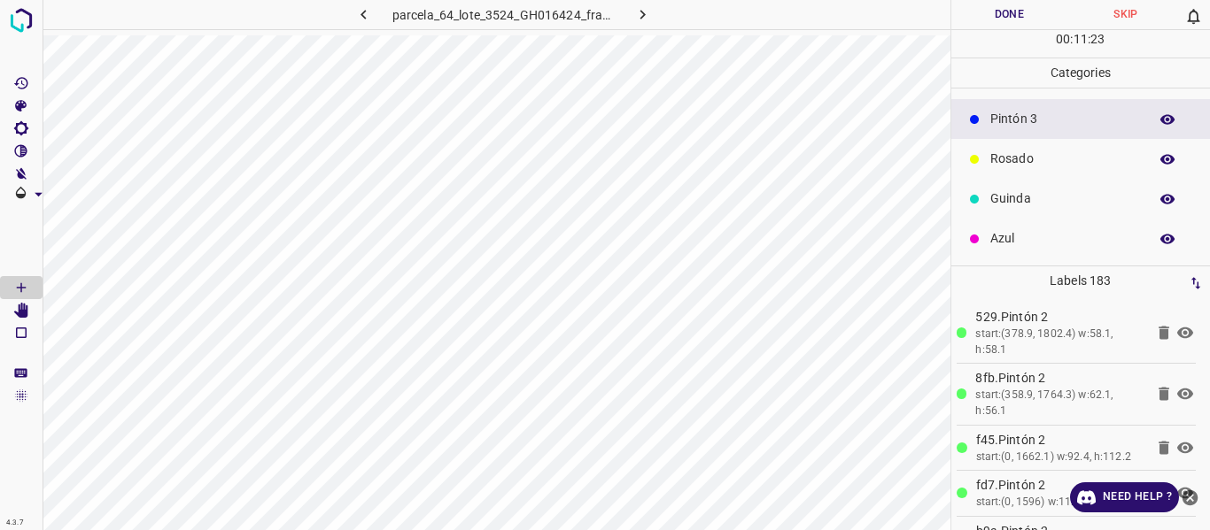
click at [983, 160] on div "Rosado" at bounding box center [1080, 159] width 259 height 40
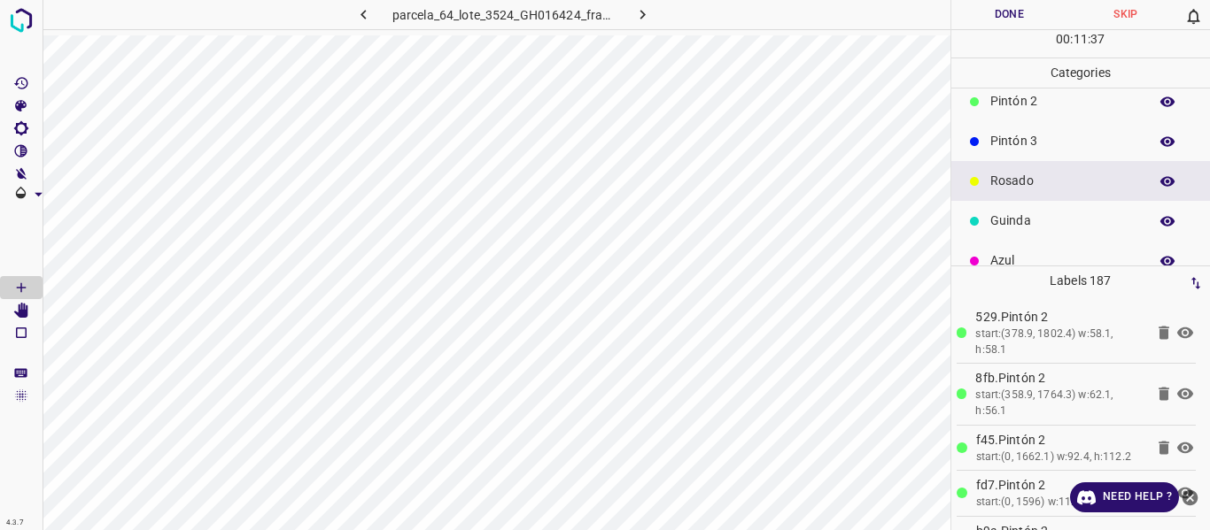
scroll to position [67, 0]
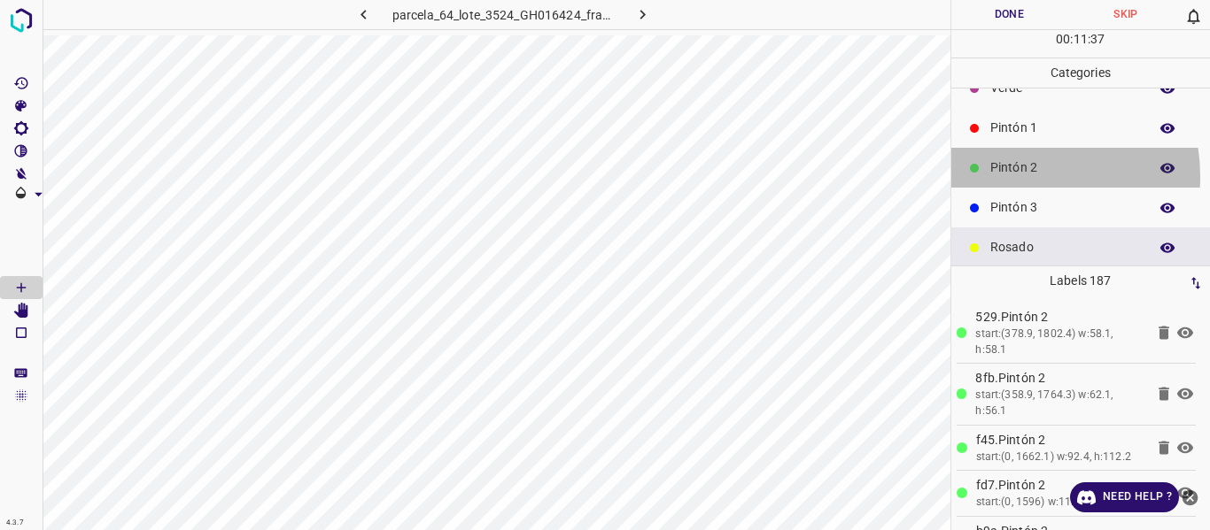
click at [1009, 175] on p "Pintón 2" at bounding box center [1064, 168] width 149 height 19
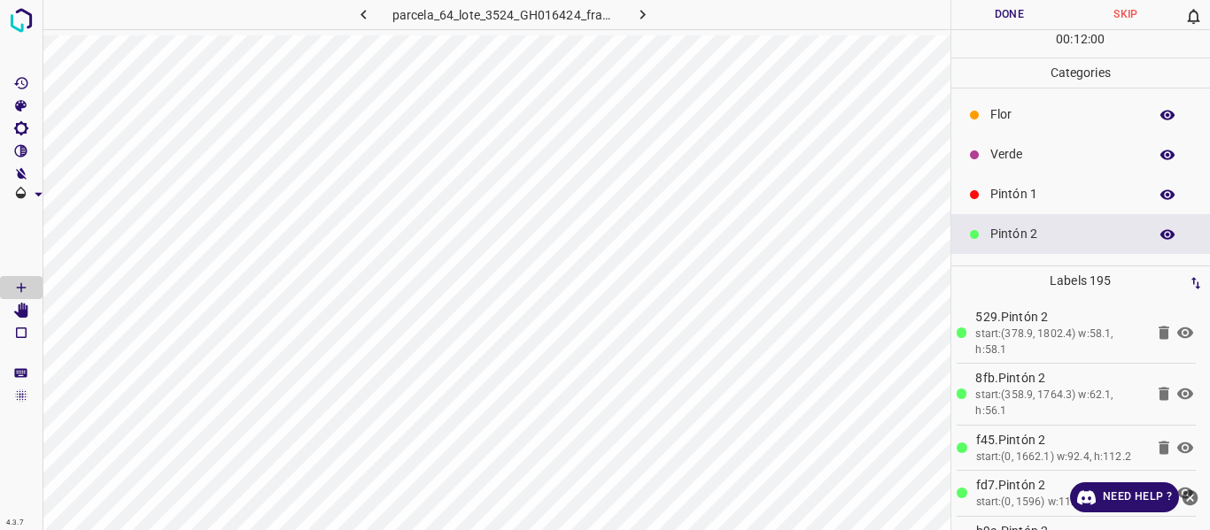
scroll to position [0, 0]
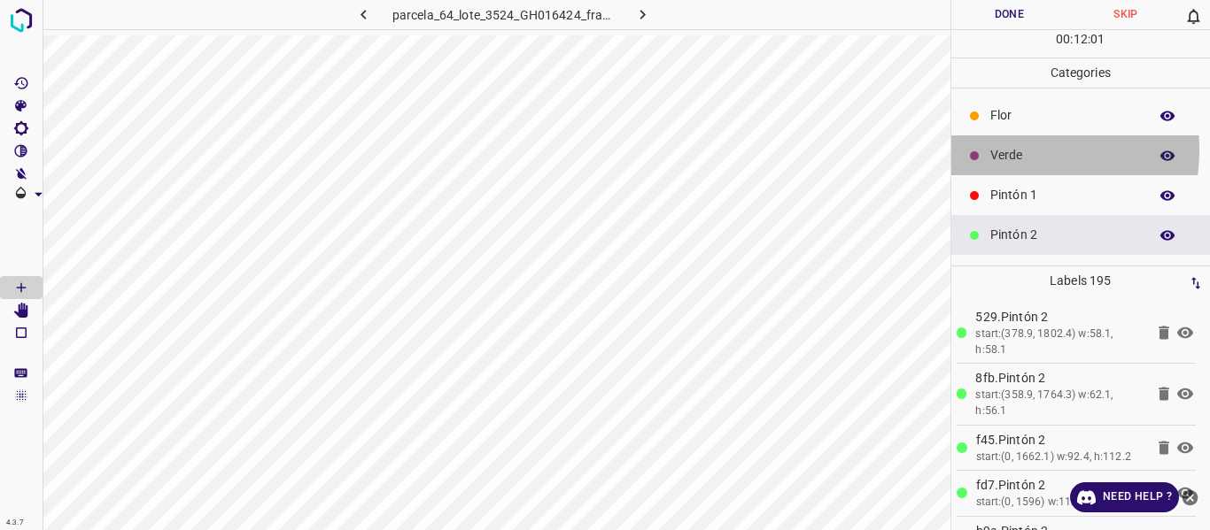
click at [1007, 151] on p "Verde" at bounding box center [1064, 155] width 149 height 19
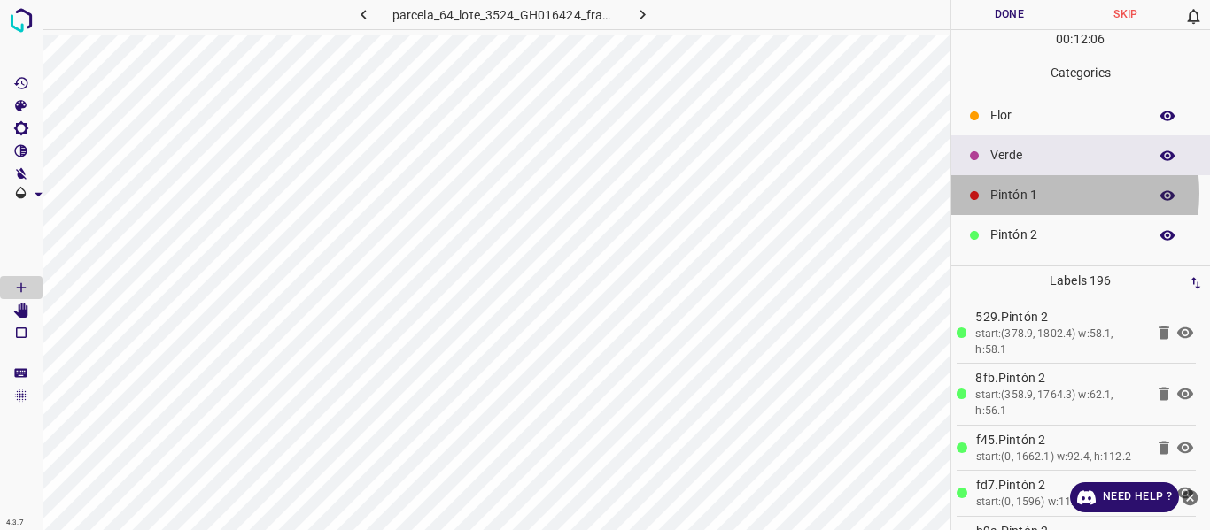
click at [1025, 193] on p "Pintón 1" at bounding box center [1064, 195] width 149 height 19
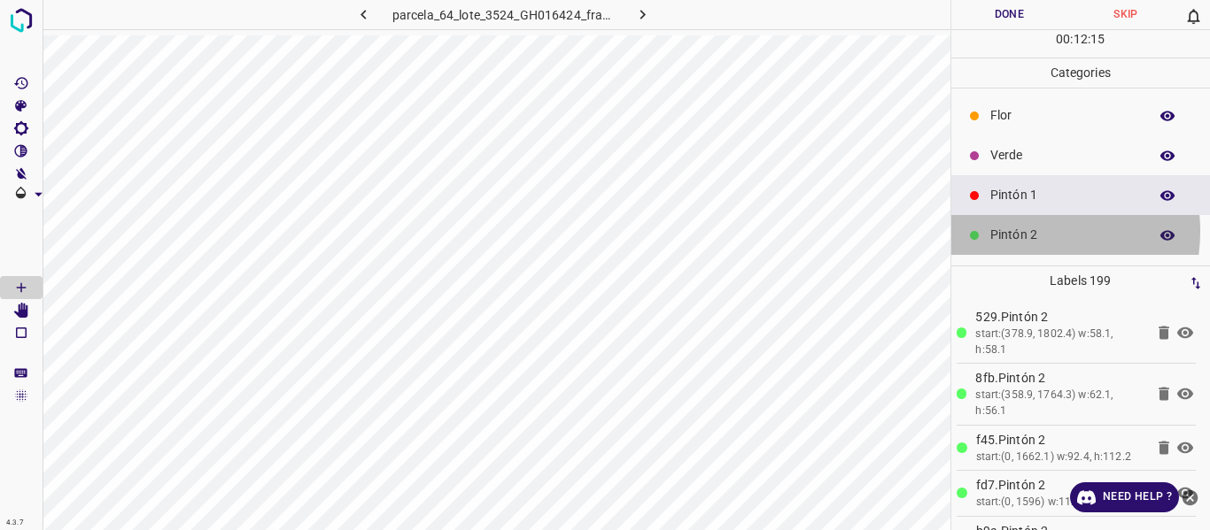
click at [1023, 231] on p "Pintón 2" at bounding box center [1064, 235] width 149 height 19
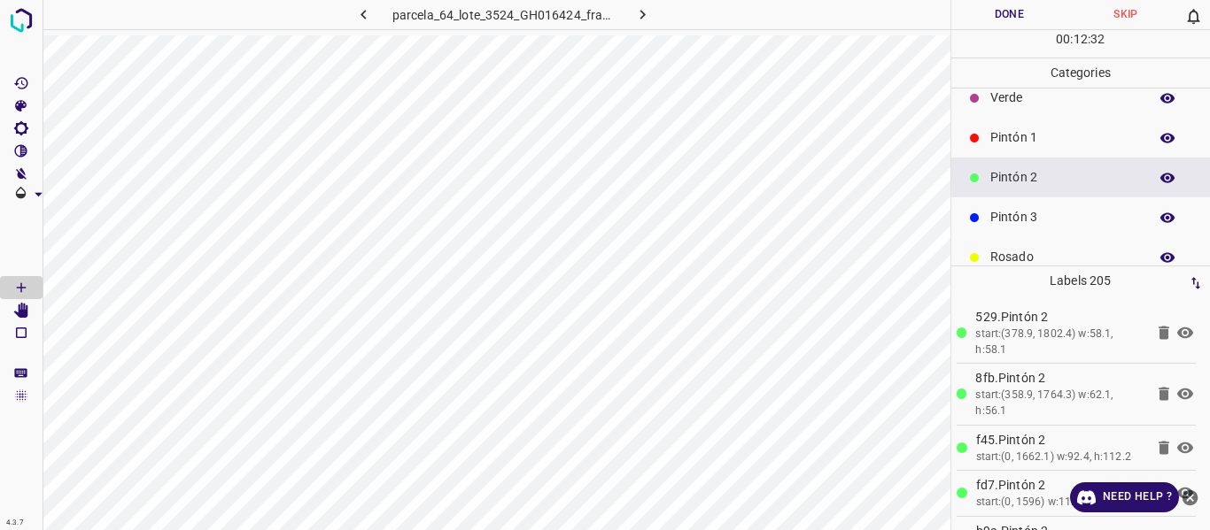
scroll to position [89, 0]
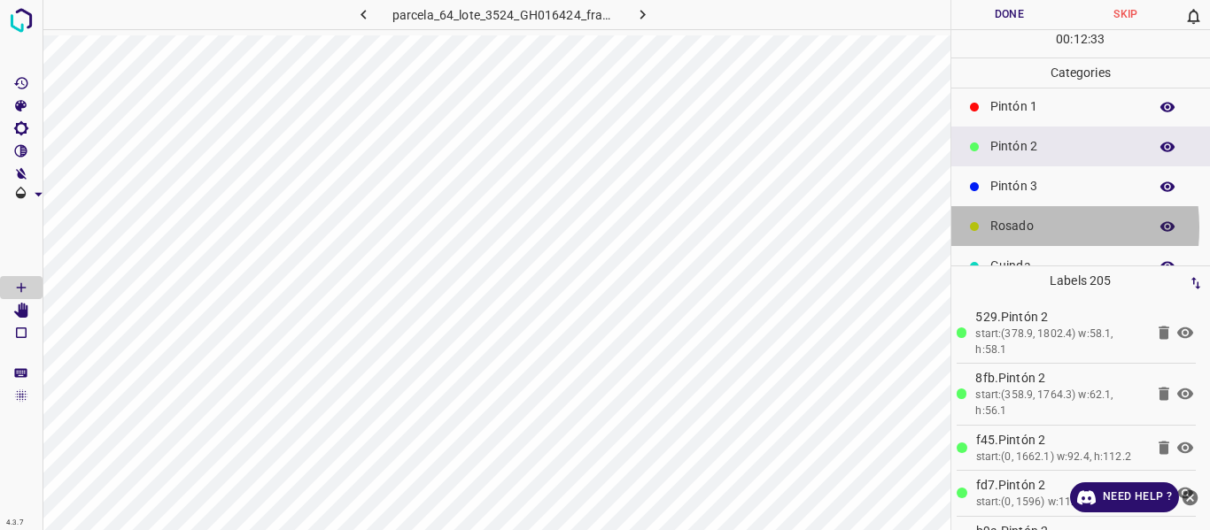
click at [1002, 228] on p "Rosado" at bounding box center [1064, 226] width 149 height 19
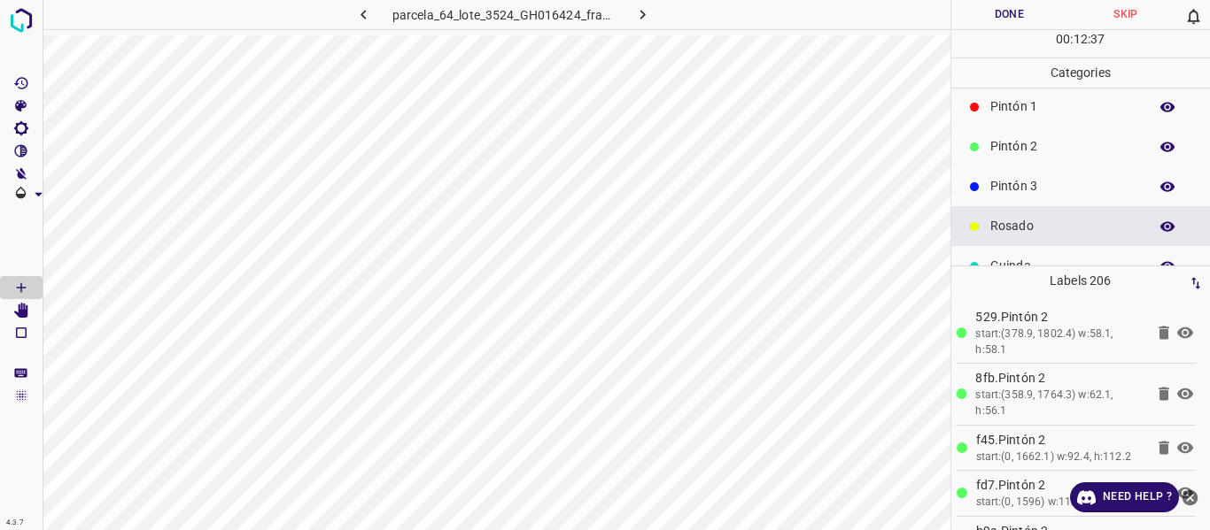
click at [1008, 143] on p "Pintón 2" at bounding box center [1064, 146] width 149 height 19
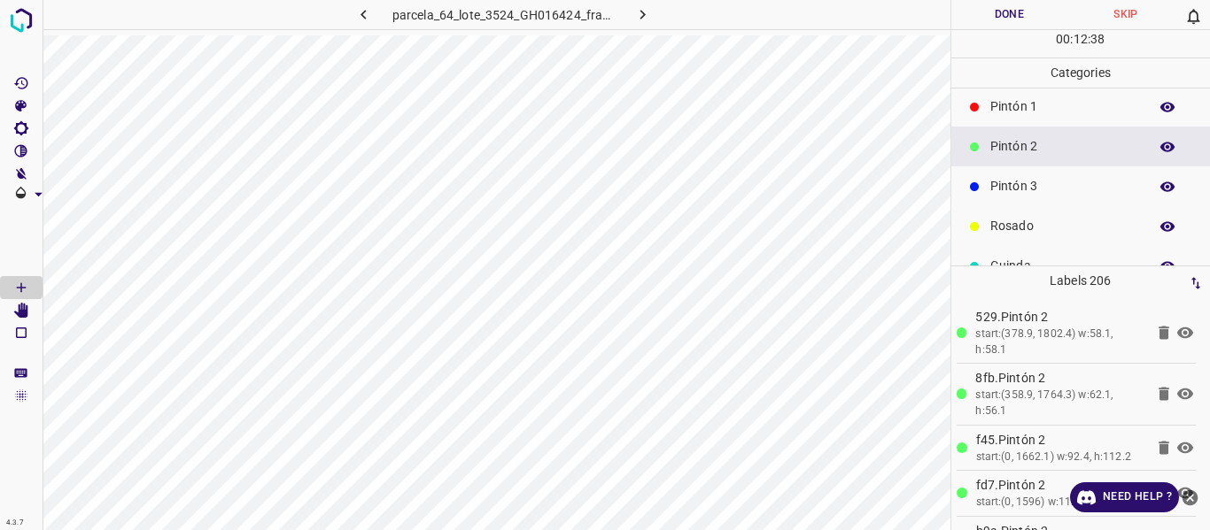
click at [1022, 108] on p "Pintón 1" at bounding box center [1064, 106] width 149 height 19
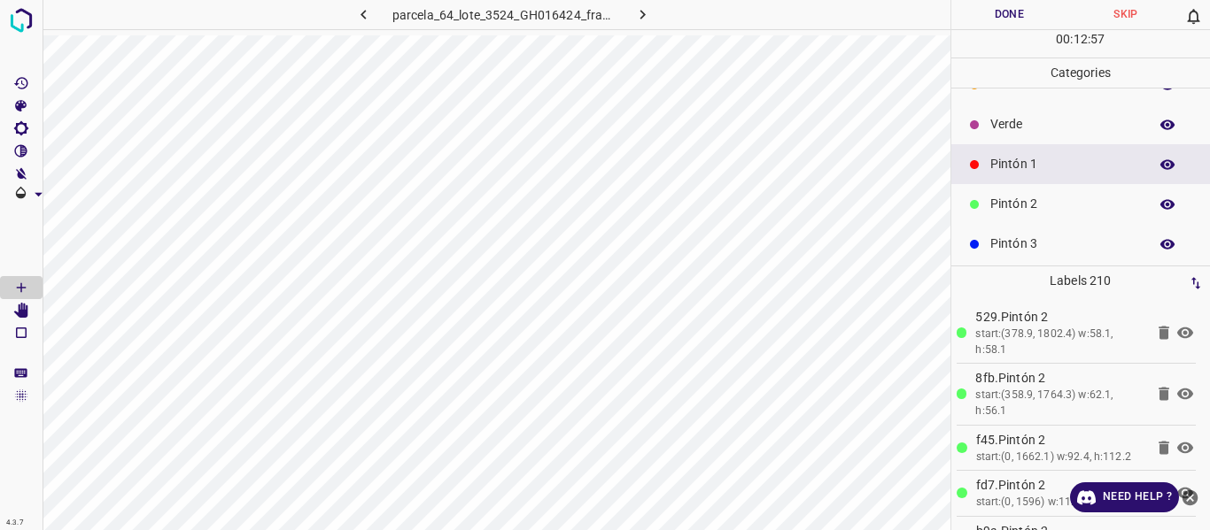
scroll to position [0, 0]
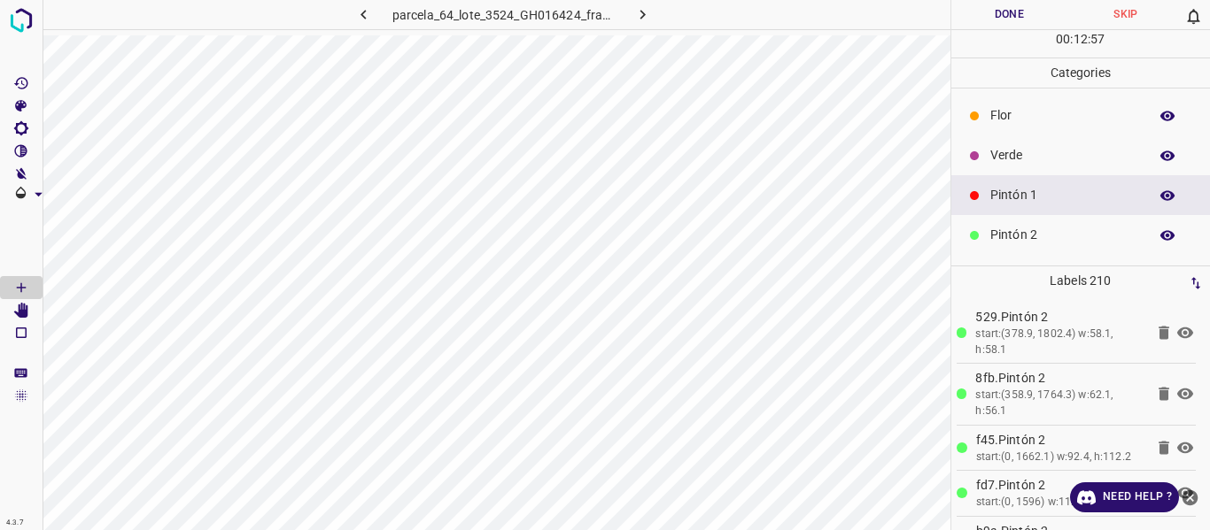
click at [1043, 141] on div "Verde" at bounding box center [1080, 155] width 259 height 40
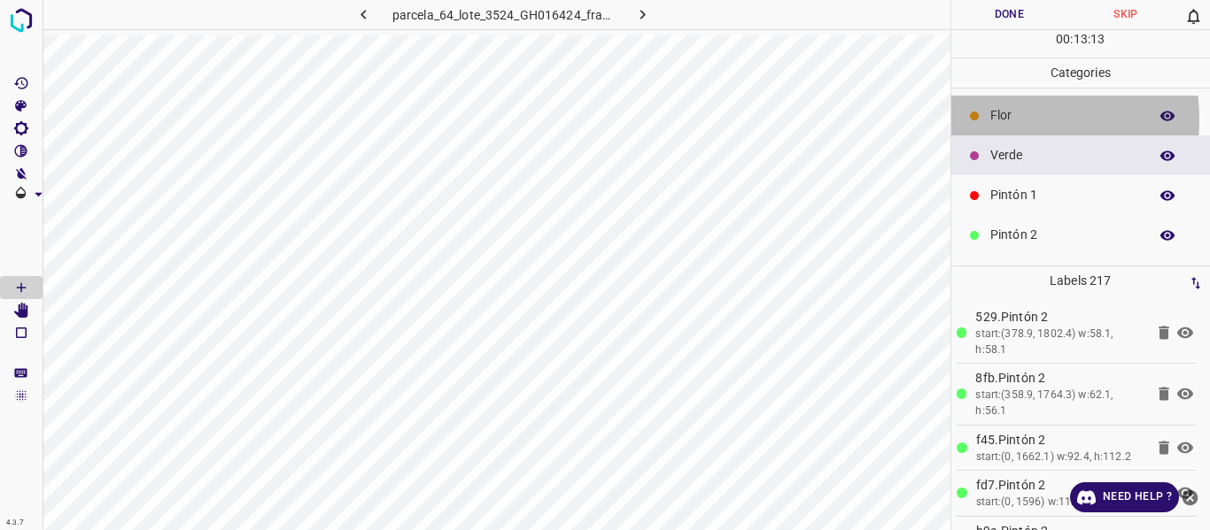
click at [995, 119] on p "Flor" at bounding box center [1064, 115] width 149 height 19
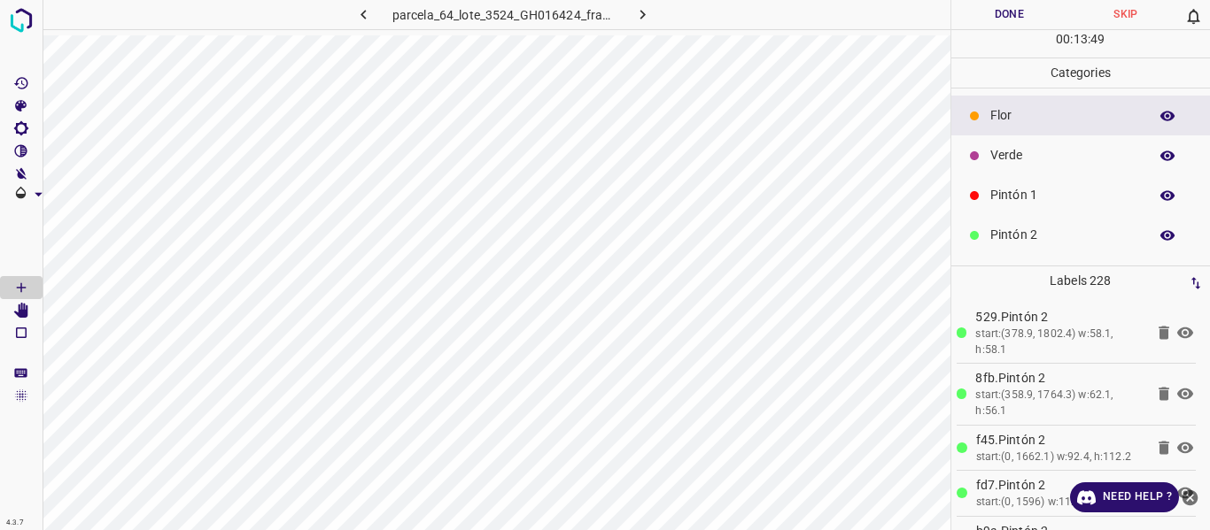
click at [1016, 154] on p "Verde" at bounding box center [1064, 155] width 149 height 19
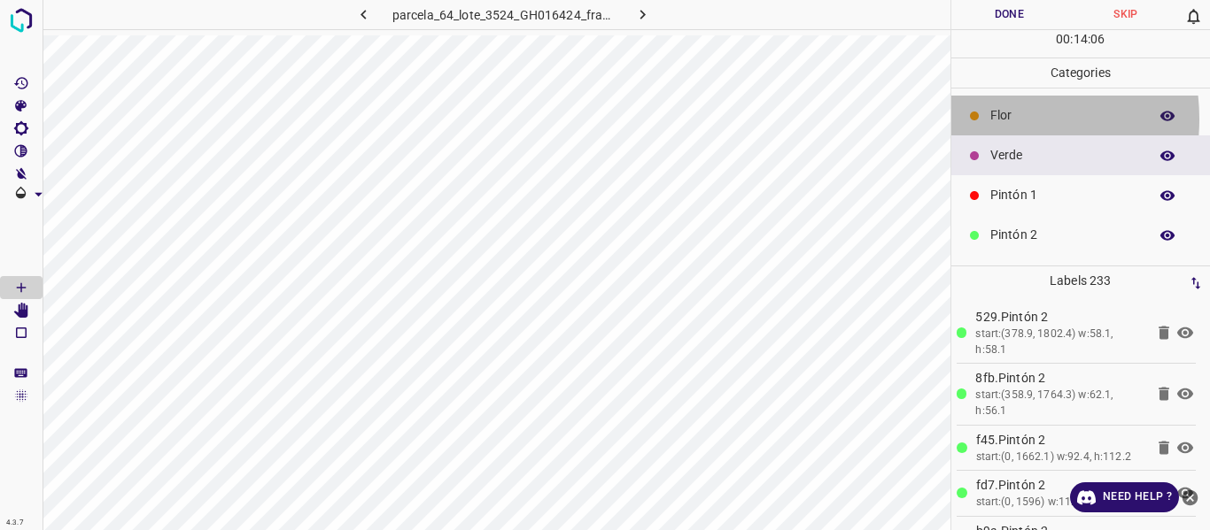
click at [982, 120] on div at bounding box center [974, 116] width 18 height 18
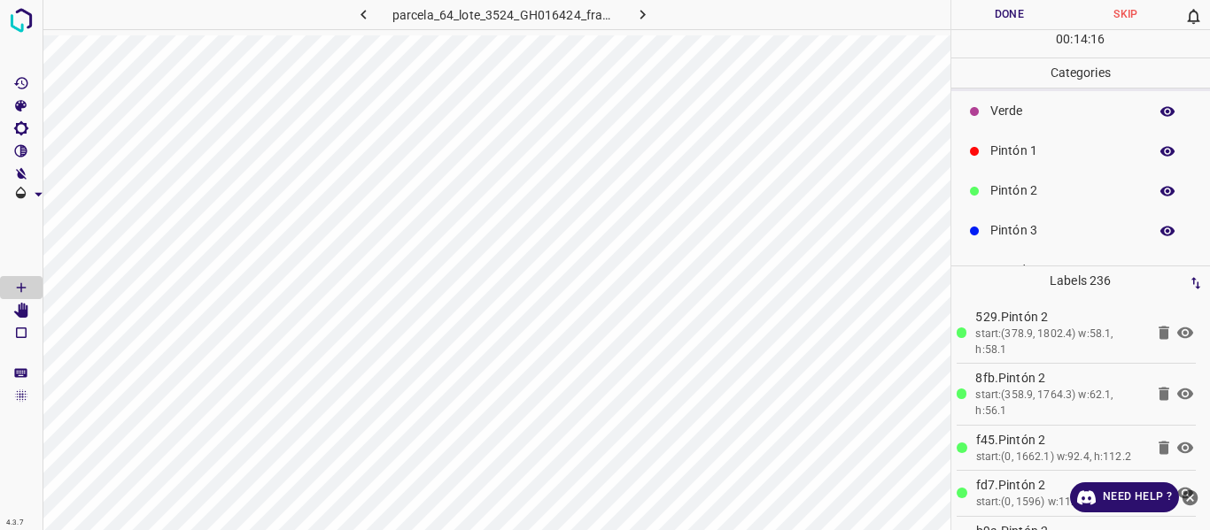
scroll to position [89, 0]
click at [1007, 186] on p "Pintón 3" at bounding box center [1064, 186] width 149 height 19
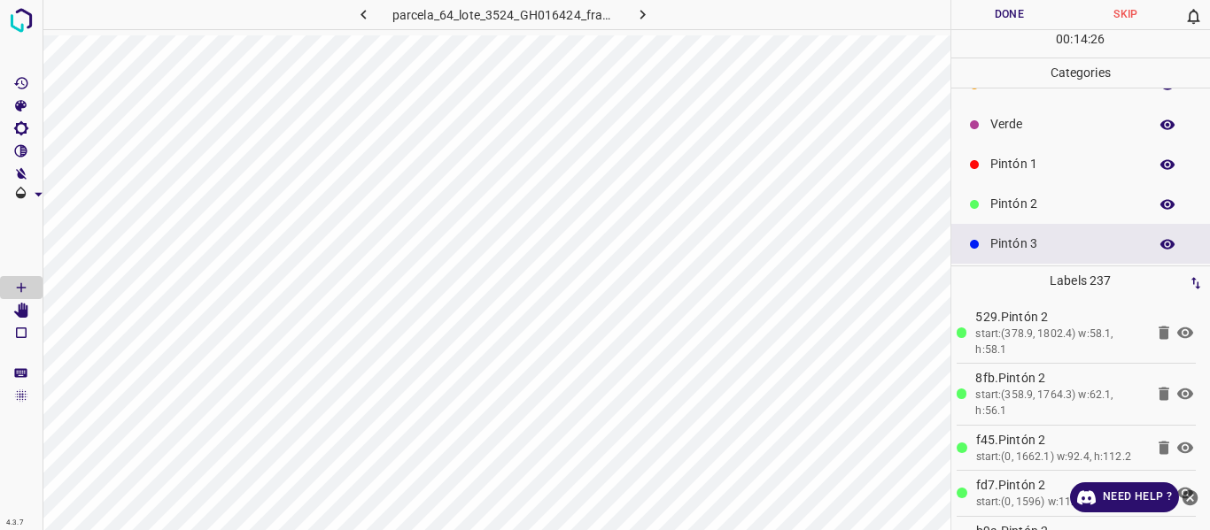
scroll to position [0, 0]
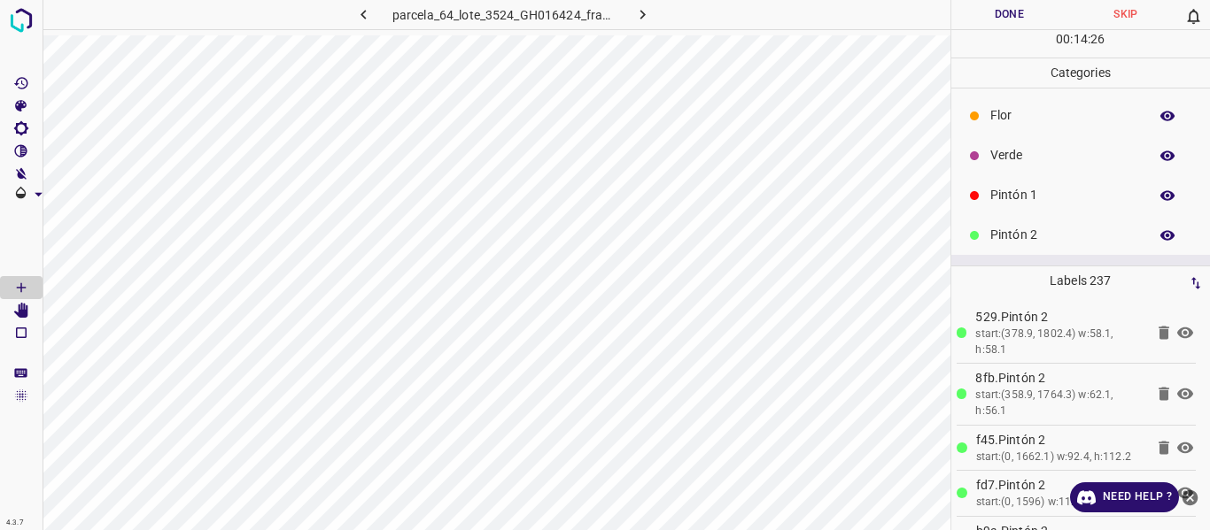
click at [1040, 157] on p "Verde" at bounding box center [1064, 155] width 149 height 19
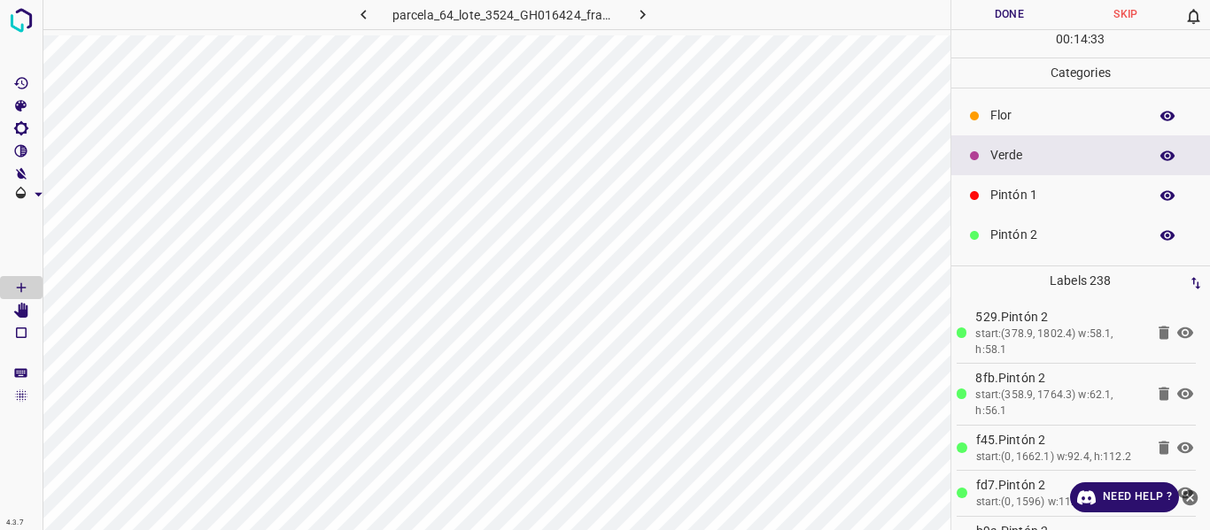
scroll to position [156, 0]
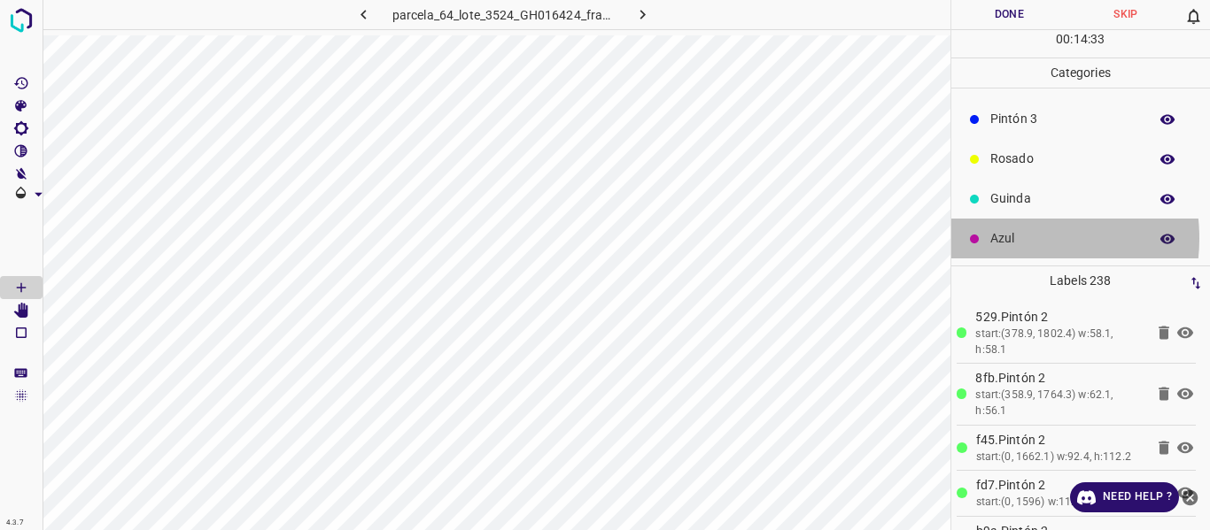
click at [1010, 238] on p "Azul" at bounding box center [1064, 238] width 149 height 19
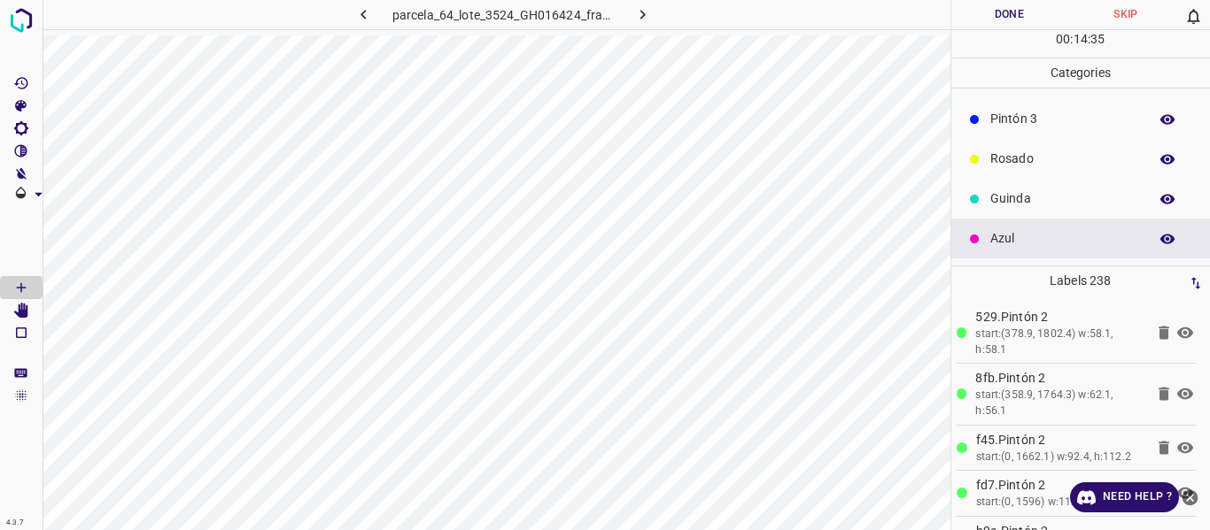
click at [1051, 198] on p "Guinda" at bounding box center [1064, 199] width 149 height 19
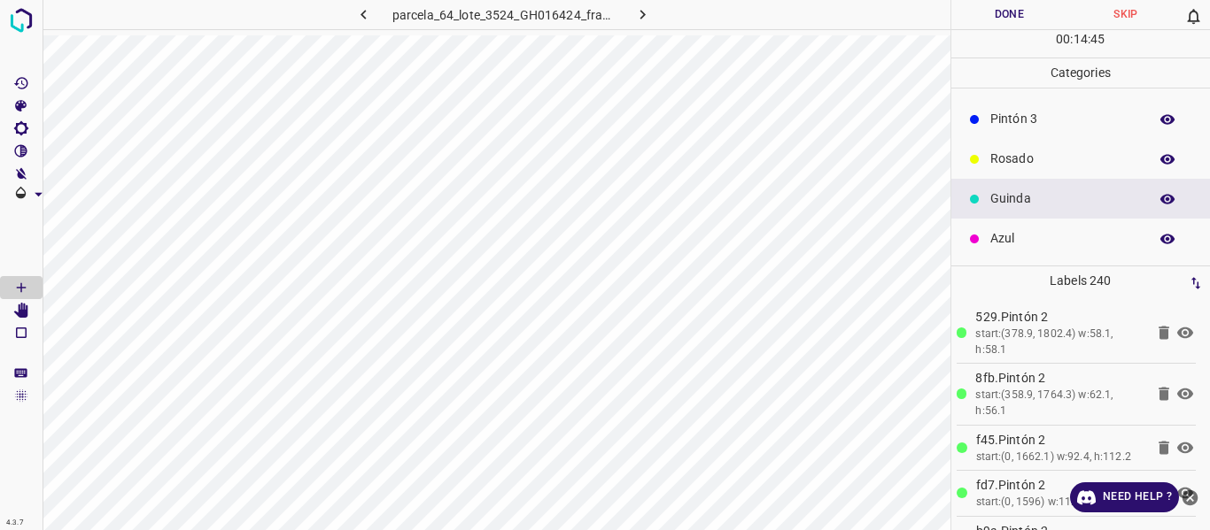
scroll to position [0, 0]
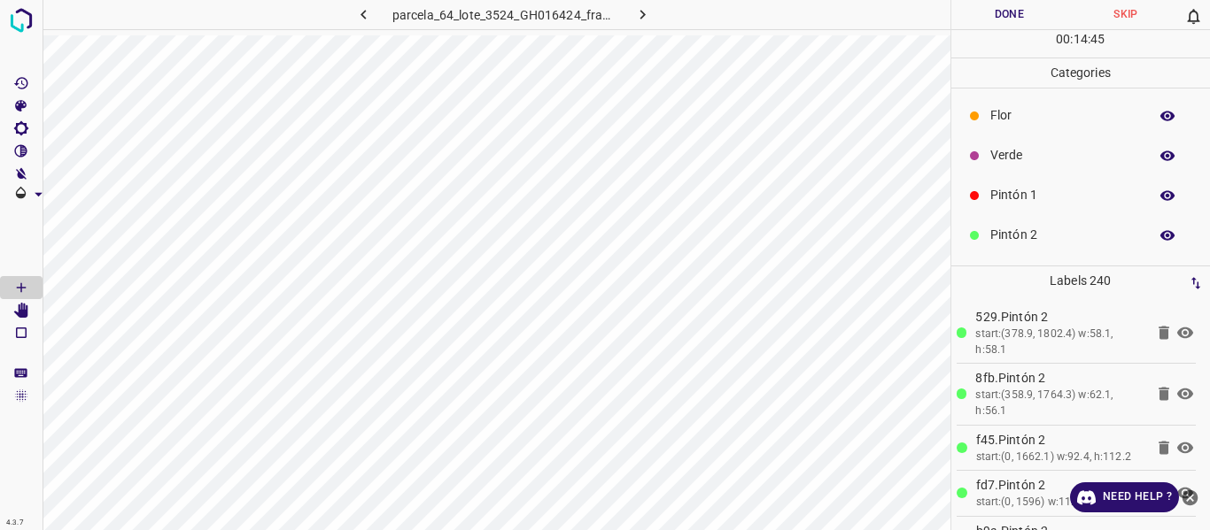
click at [1034, 116] on p "Flor" at bounding box center [1064, 115] width 149 height 19
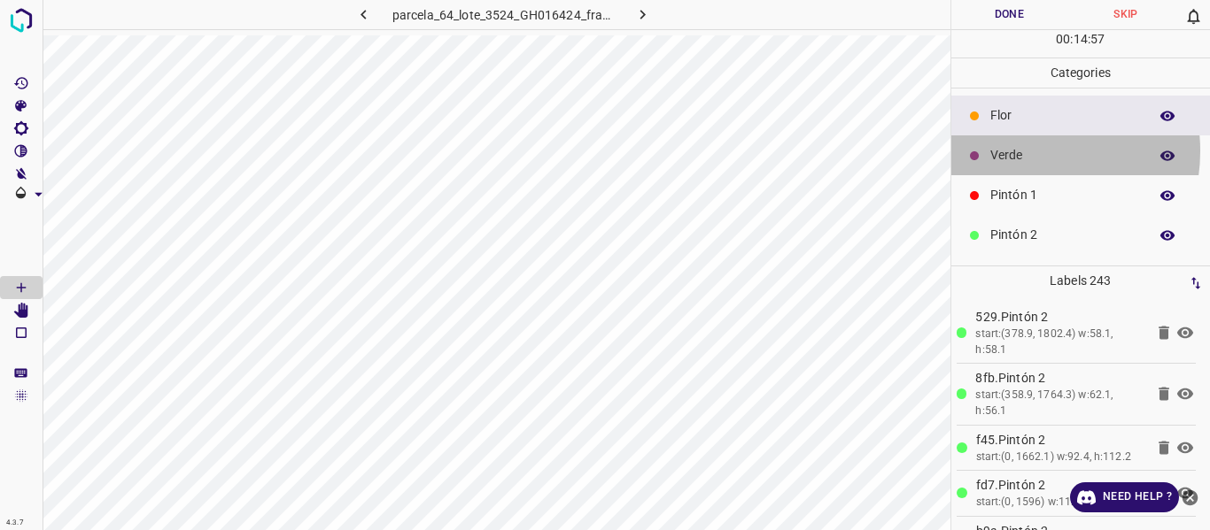
click at [1021, 151] on p "Verde" at bounding box center [1064, 155] width 149 height 19
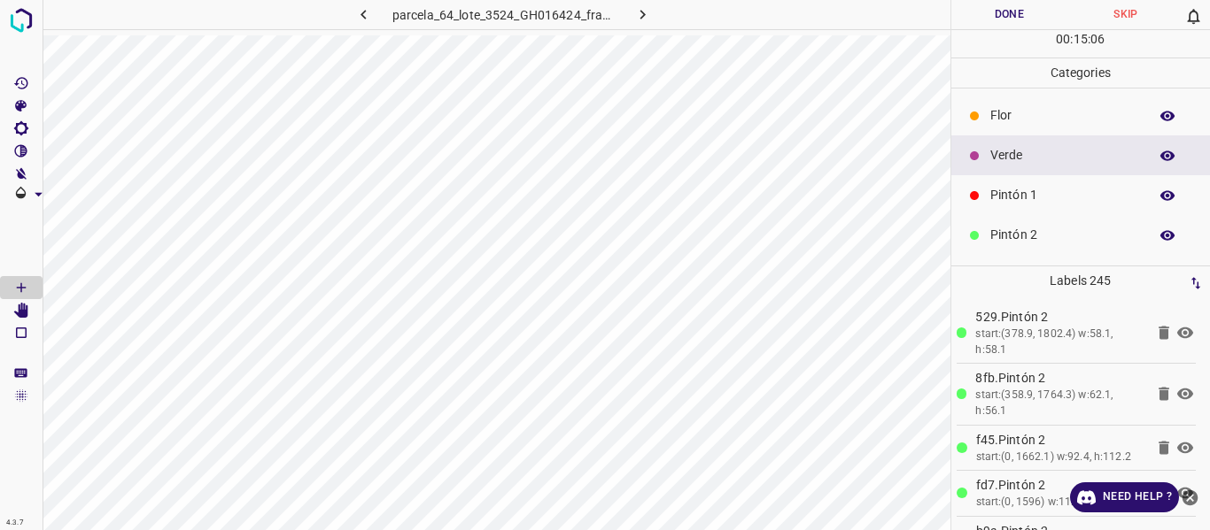
click at [1042, 126] on div "Flor" at bounding box center [1080, 116] width 259 height 40
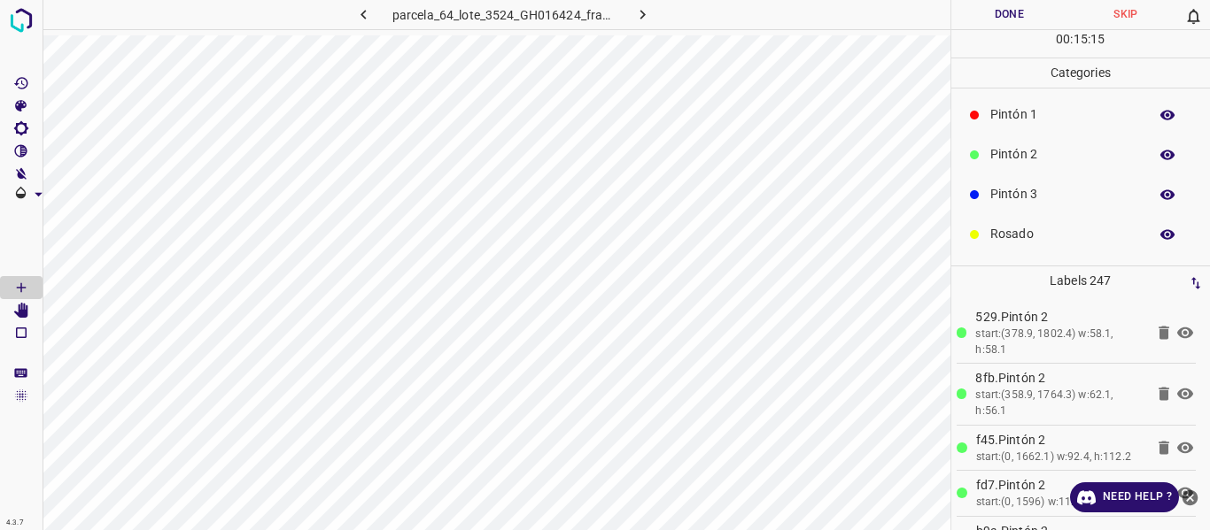
scroll to position [156, 0]
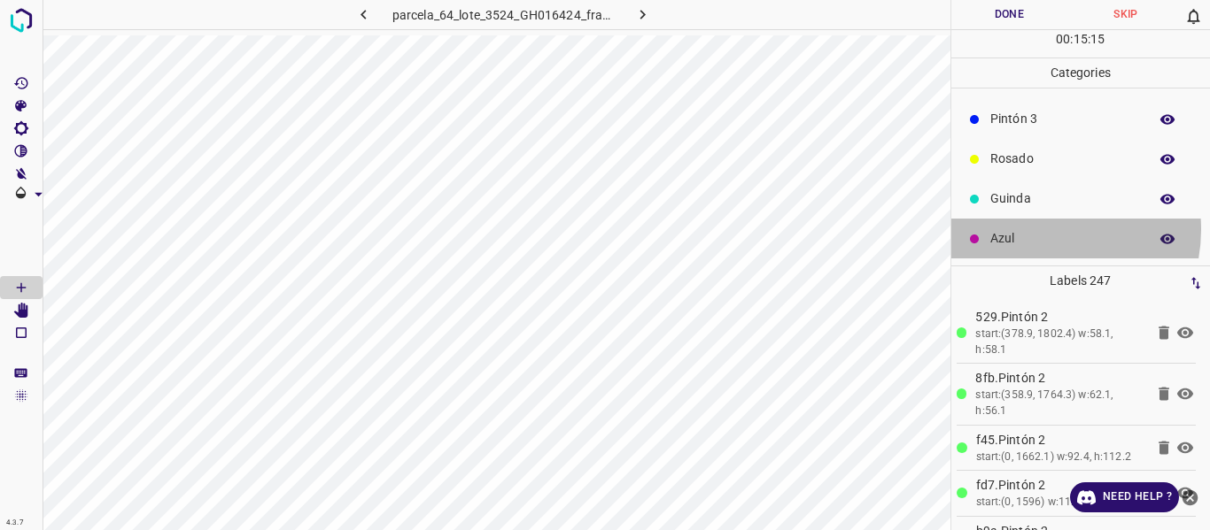
click at [1040, 229] on p "Azul" at bounding box center [1064, 238] width 149 height 19
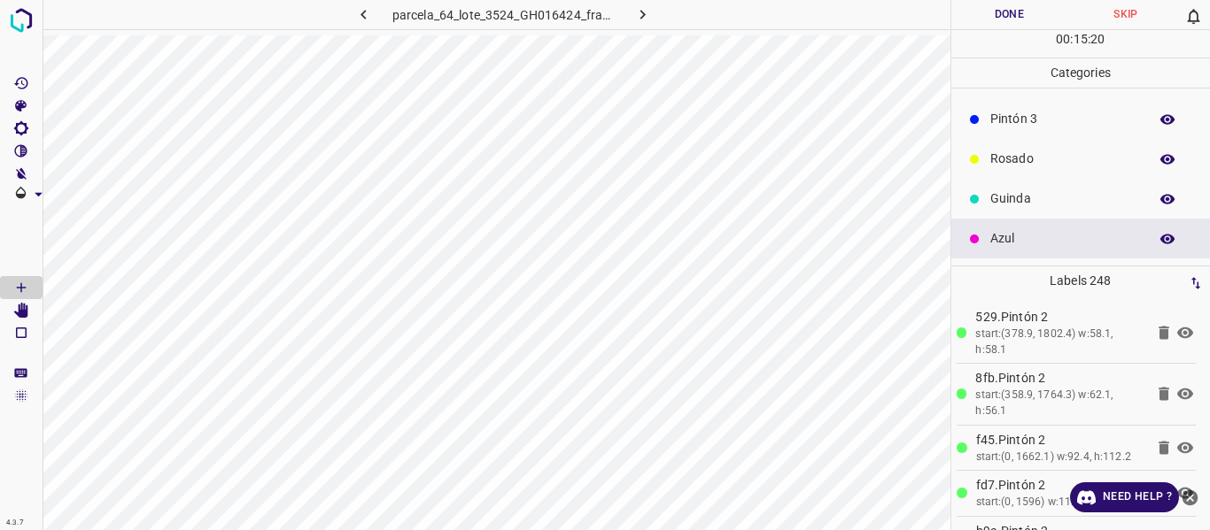
click at [1036, 205] on p "Guinda" at bounding box center [1064, 199] width 149 height 19
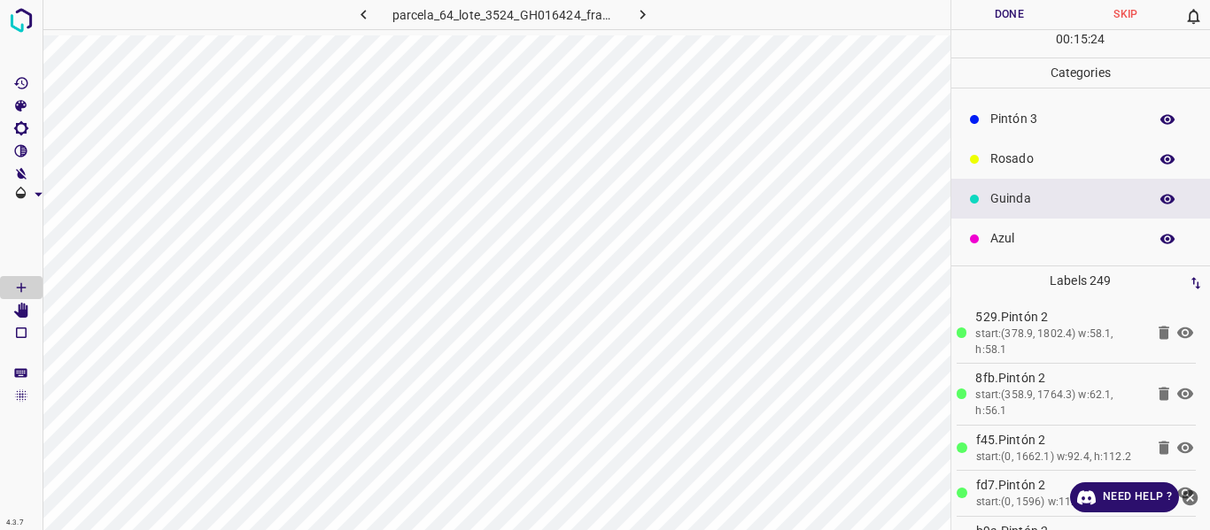
click at [1010, 156] on p "Rosado" at bounding box center [1064, 159] width 149 height 19
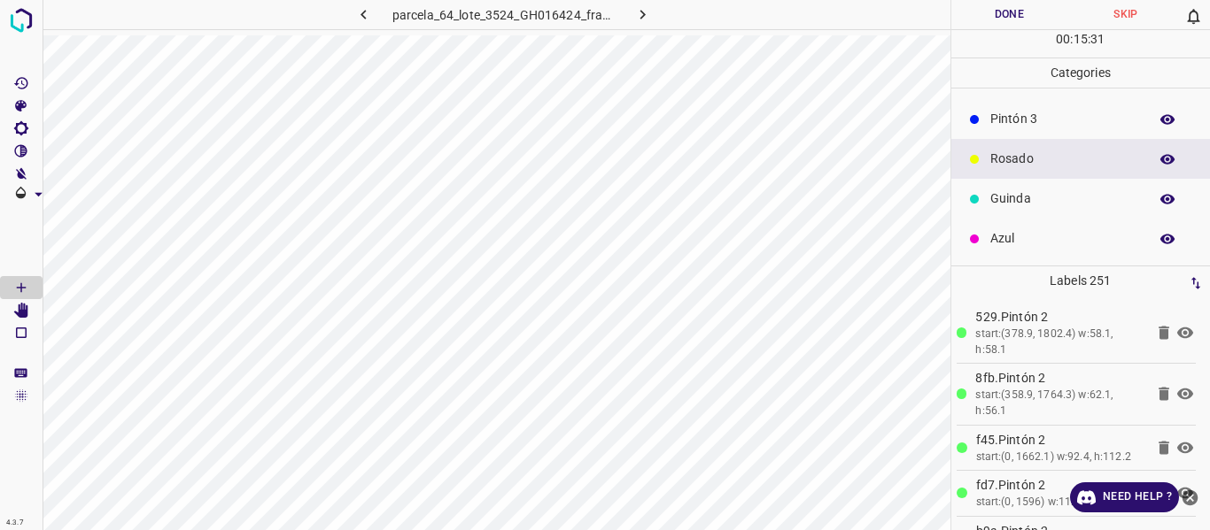
click at [1031, 120] on p "Pintón 3" at bounding box center [1064, 119] width 149 height 19
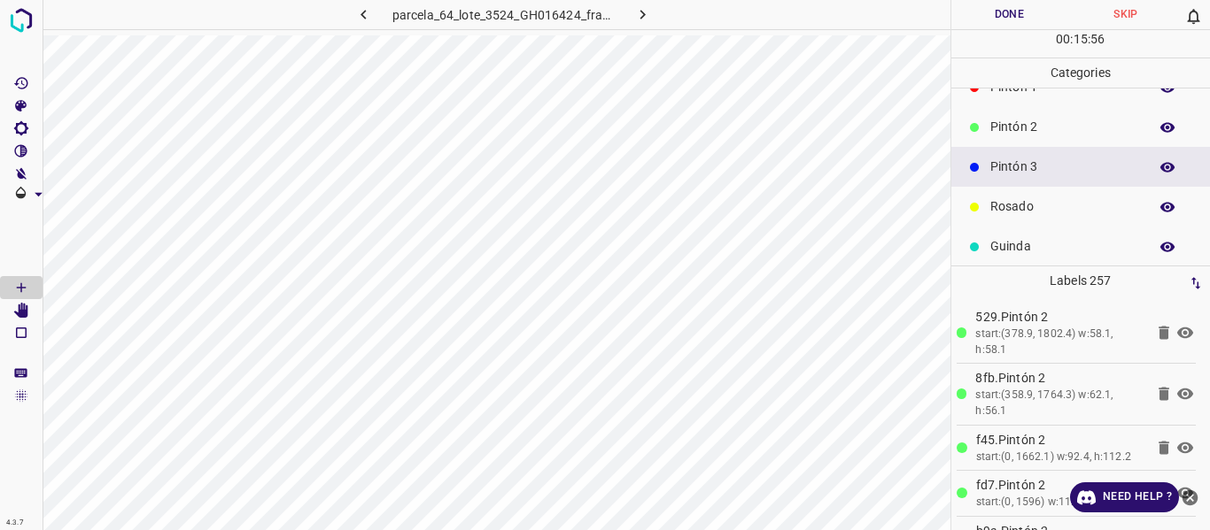
scroll to position [67, 0]
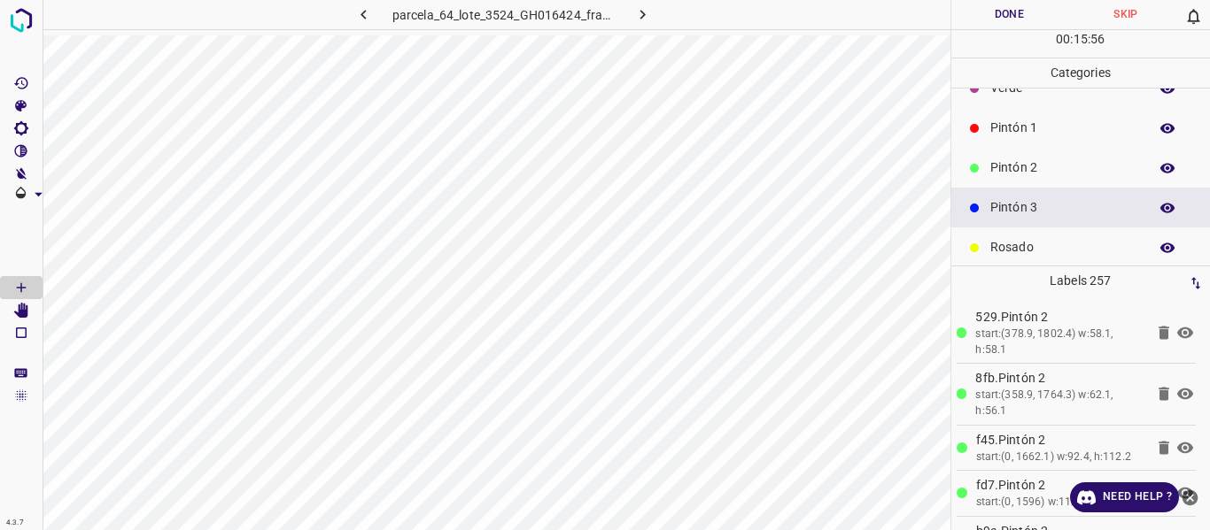
click at [1009, 164] on p "Pintón 2" at bounding box center [1064, 168] width 149 height 19
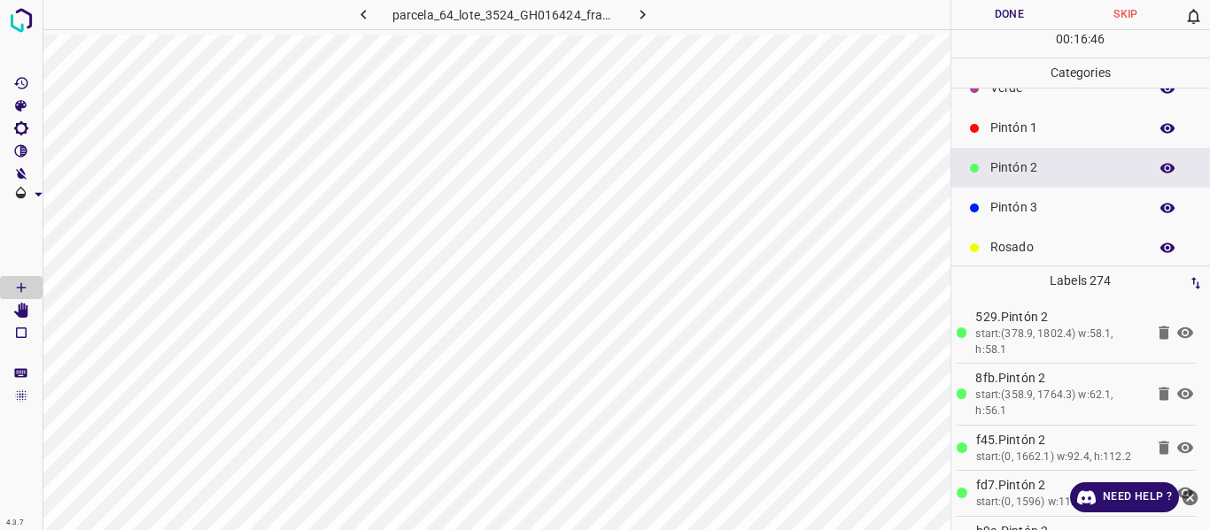
click at [1008, 243] on p "Rosado" at bounding box center [1064, 247] width 149 height 19
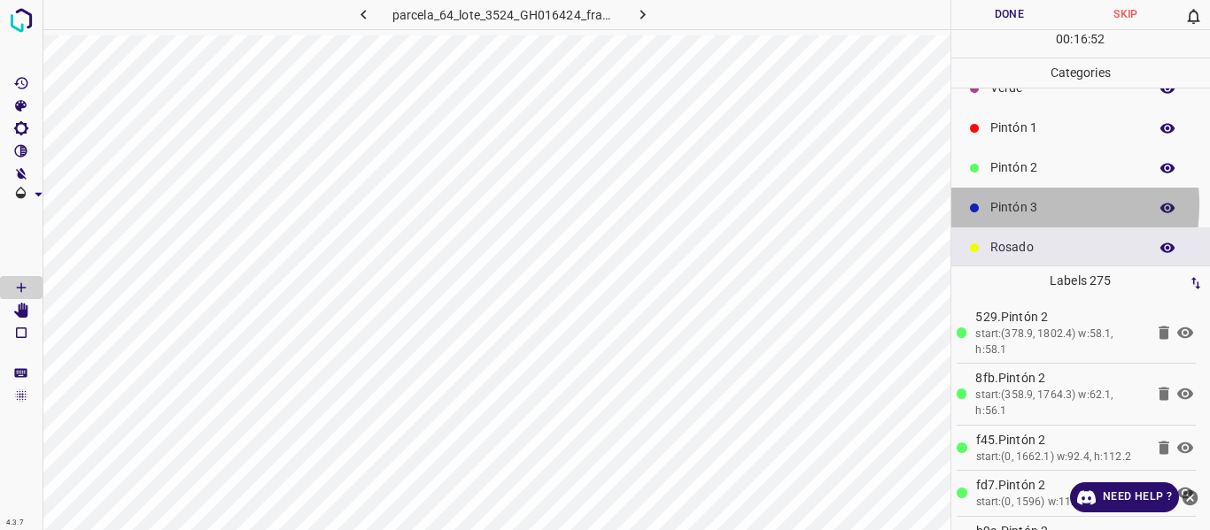
click at [1014, 205] on p "Pintón 3" at bounding box center [1064, 207] width 149 height 19
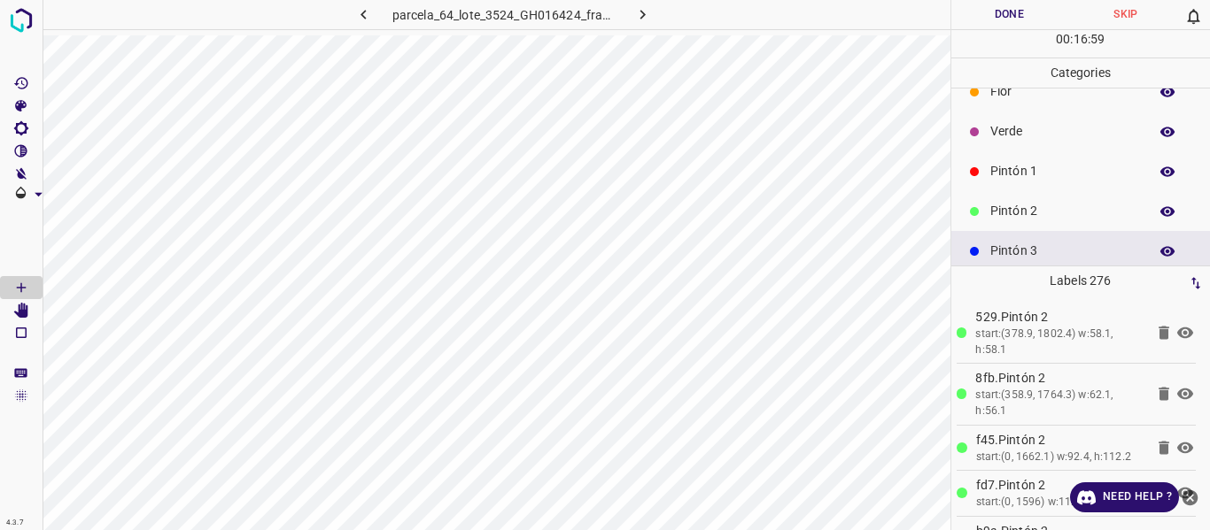
scroll to position [0, 0]
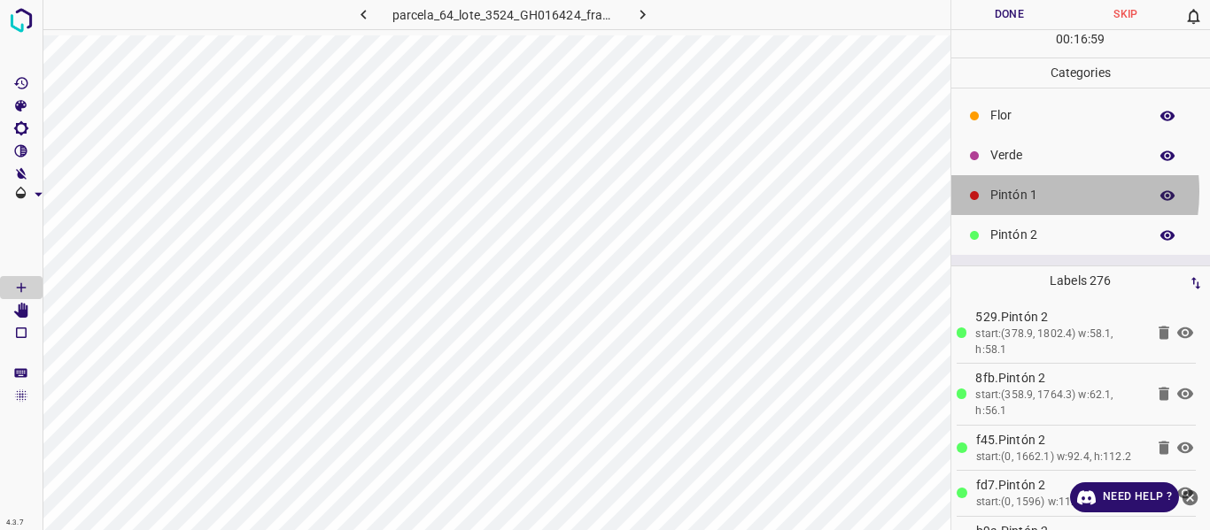
click at [1015, 191] on p "Pintón 1" at bounding box center [1064, 195] width 149 height 19
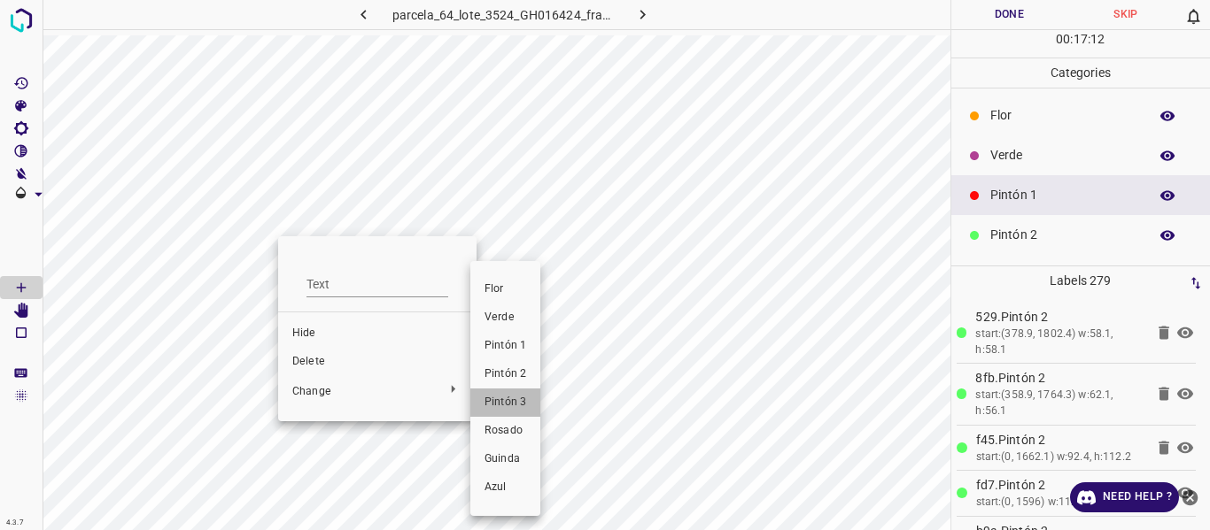
click at [510, 399] on span "Pintón 3" at bounding box center [505, 403] width 42 height 16
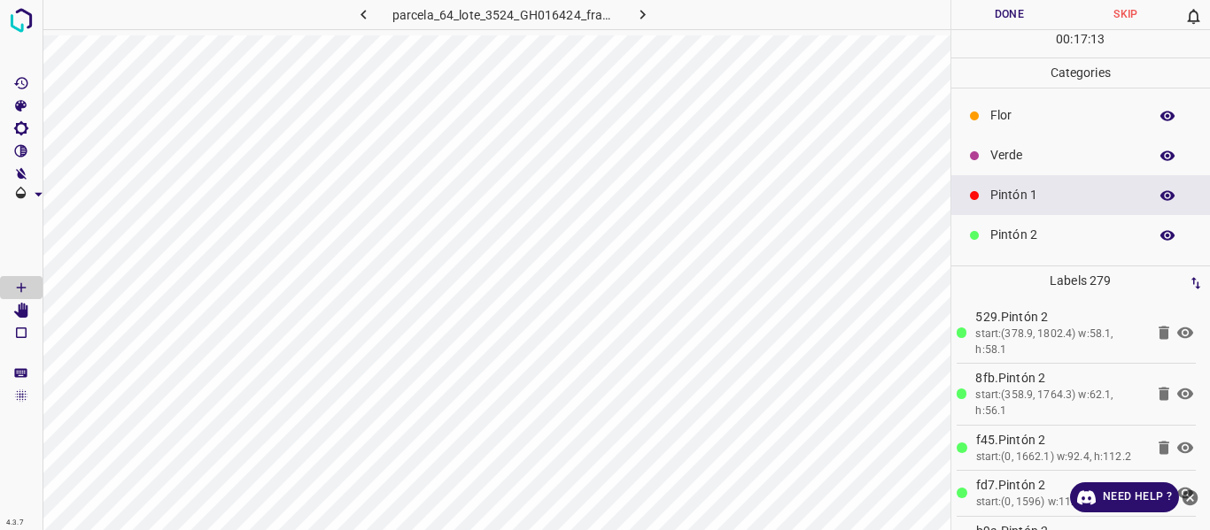
click at [1018, 158] on p "Verde" at bounding box center [1064, 155] width 149 height 19
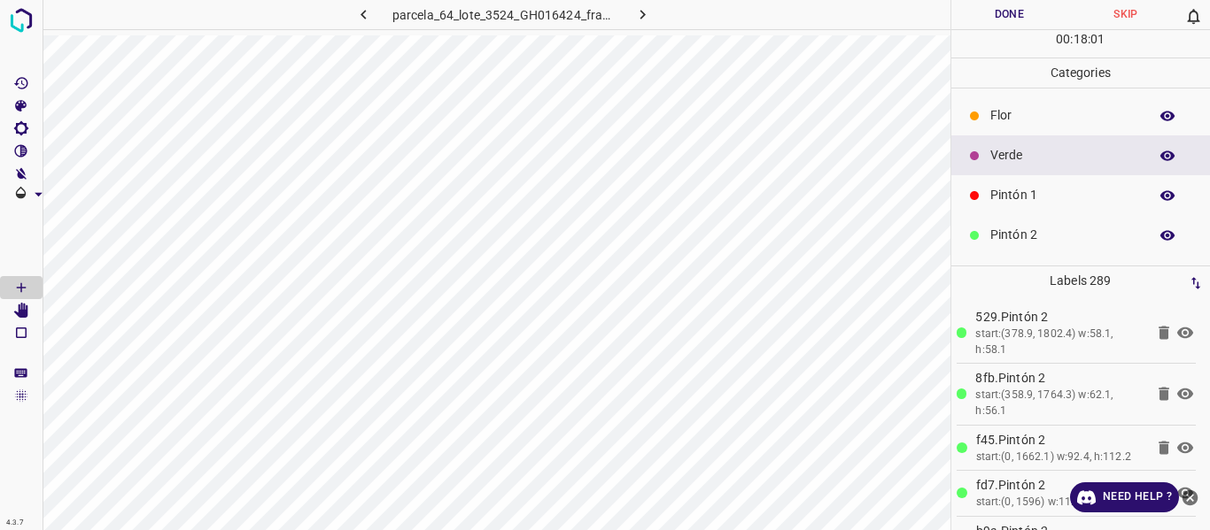
scroll to position [156, 0]
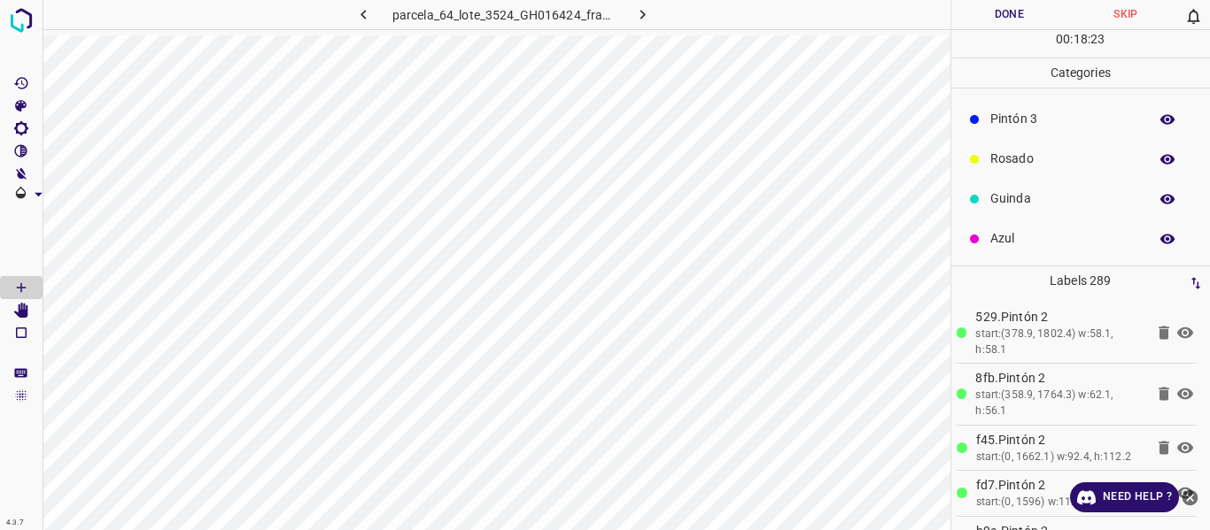
click at [1011, 195] on p "Guinda" at bounding box center [1064, 199] width 149 height 19
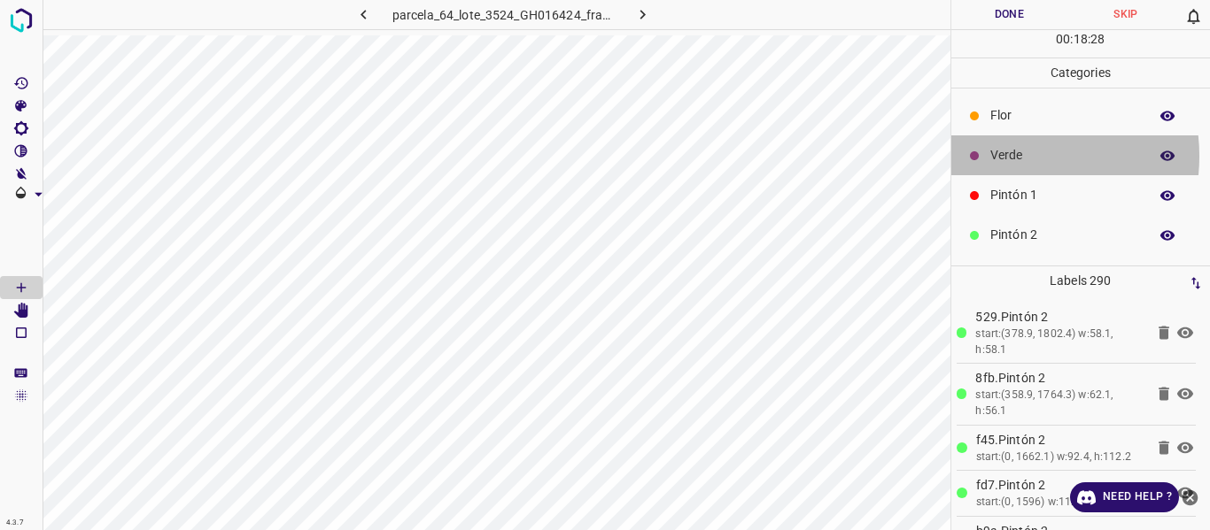
click at [1006, 156] on p "Verde" at bounding box center [1064, 155] width 149 height 19
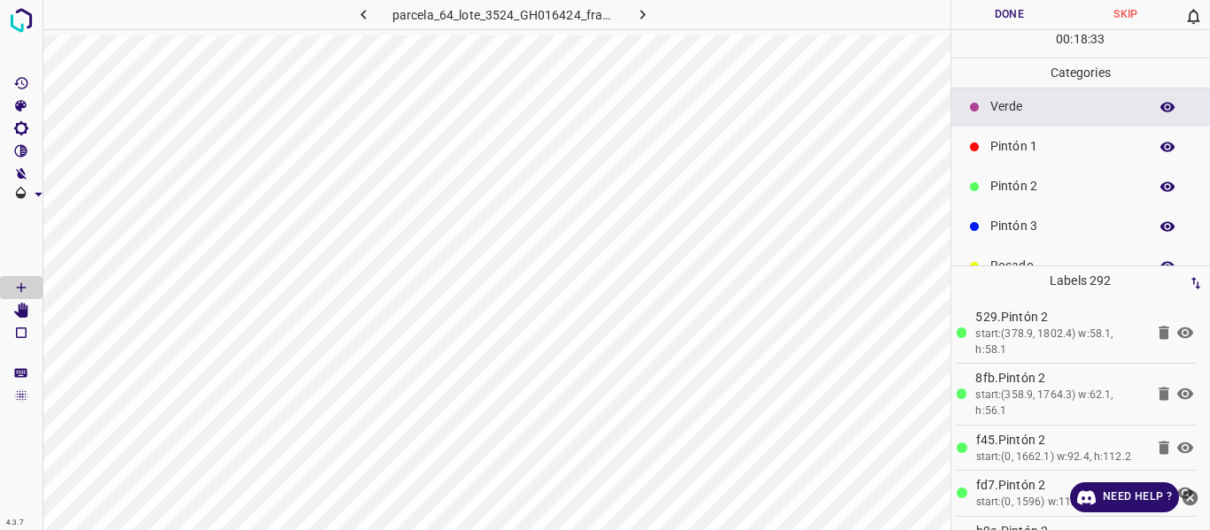
scroll to position [156, 0]
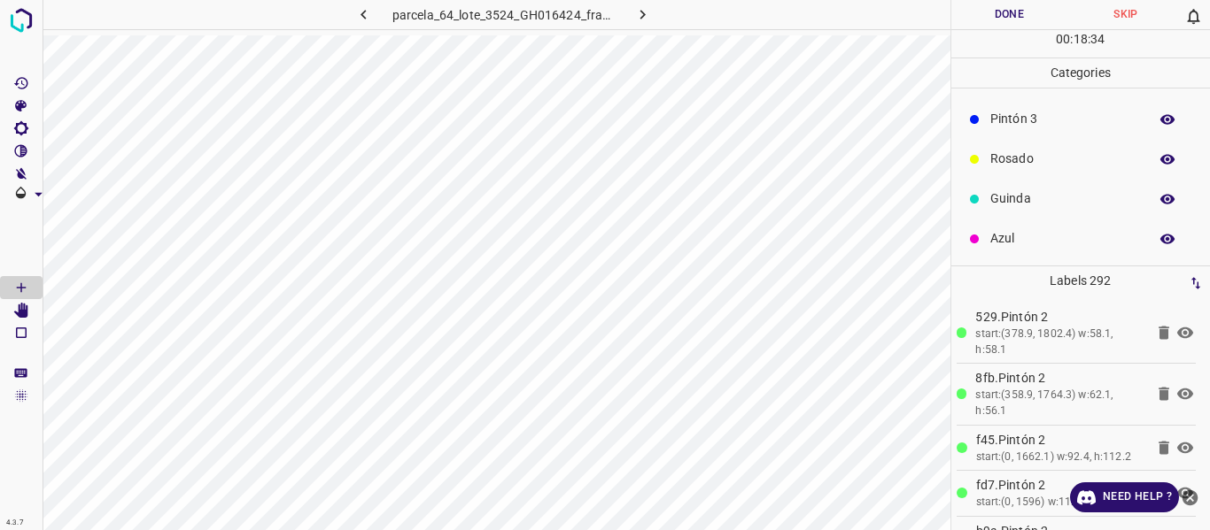
click at [1002, 160] on p "Rosado" at bounding box center [1064, 159] width 149 height 19
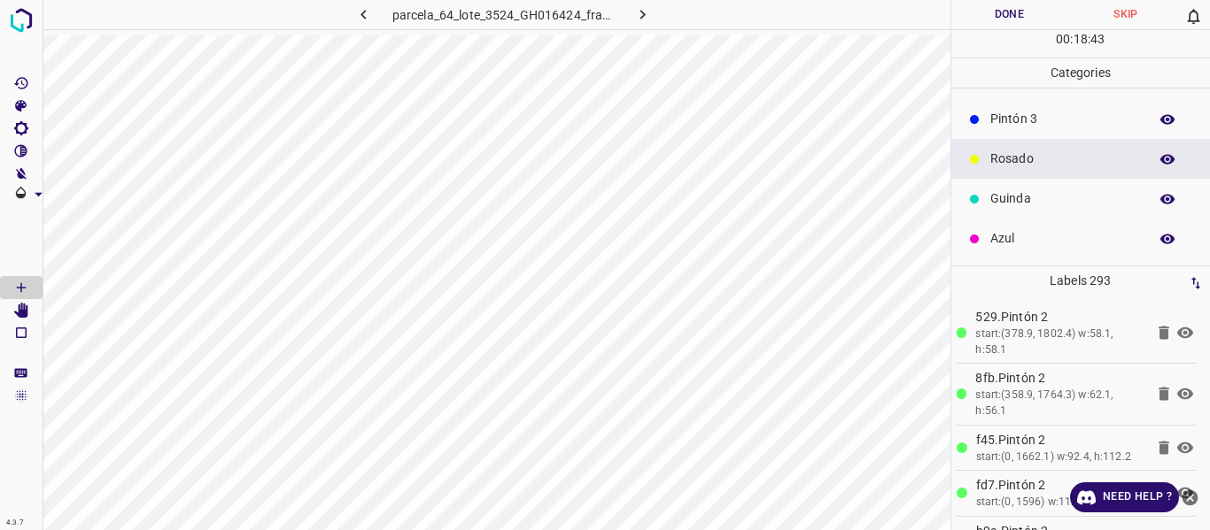
scroll to position [0, 0]
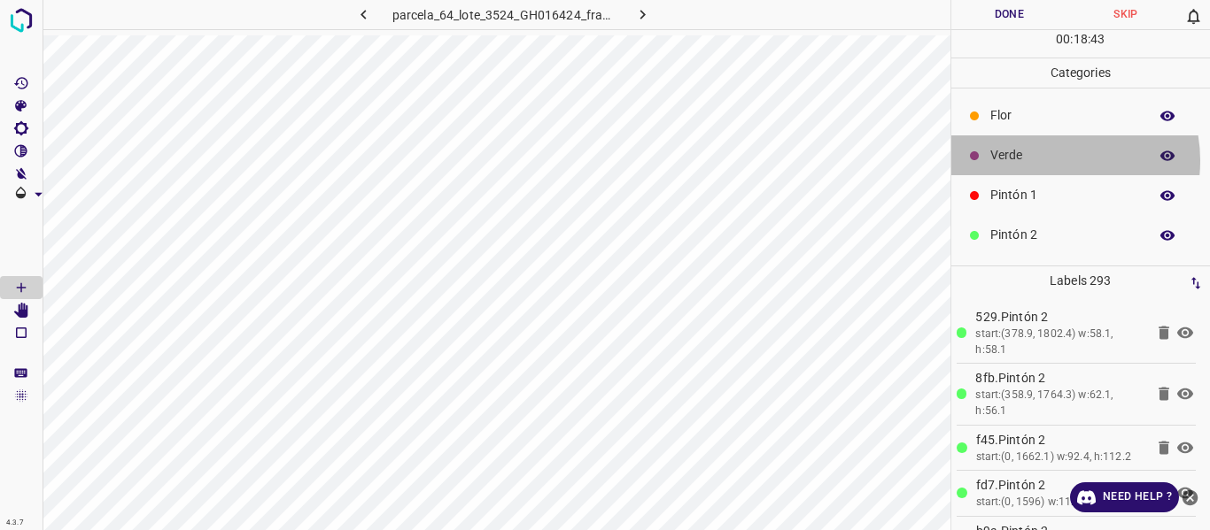
click at [1047, 160] on p "Verde" at bounding box center [1064, 155] width 149 height 19
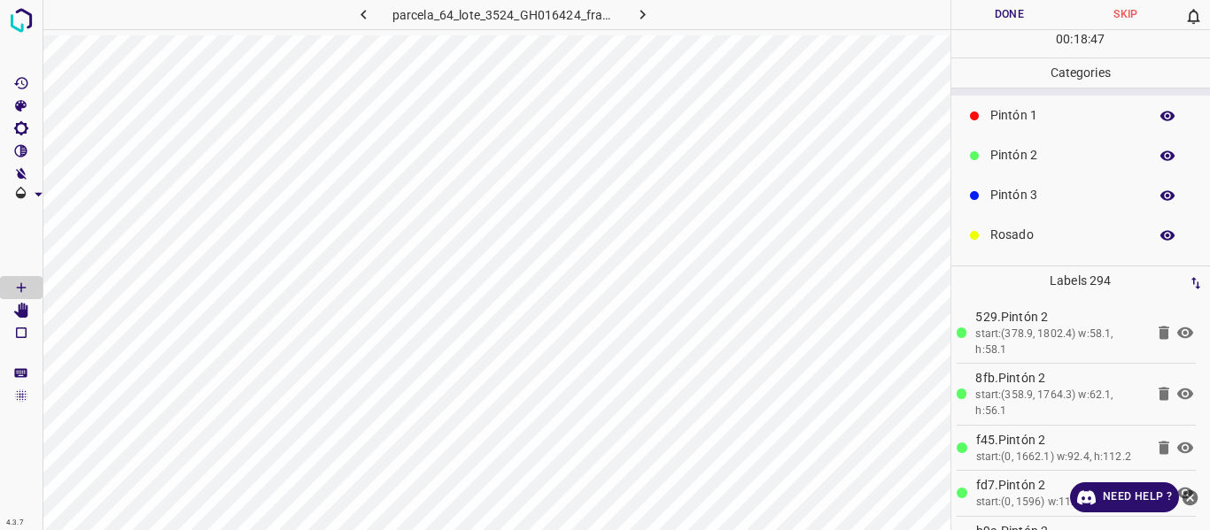
scroll to position [156, 0]
click at [1031, 202] on p "Guinda" at bounding box center [1064, 199] width 149 height 19
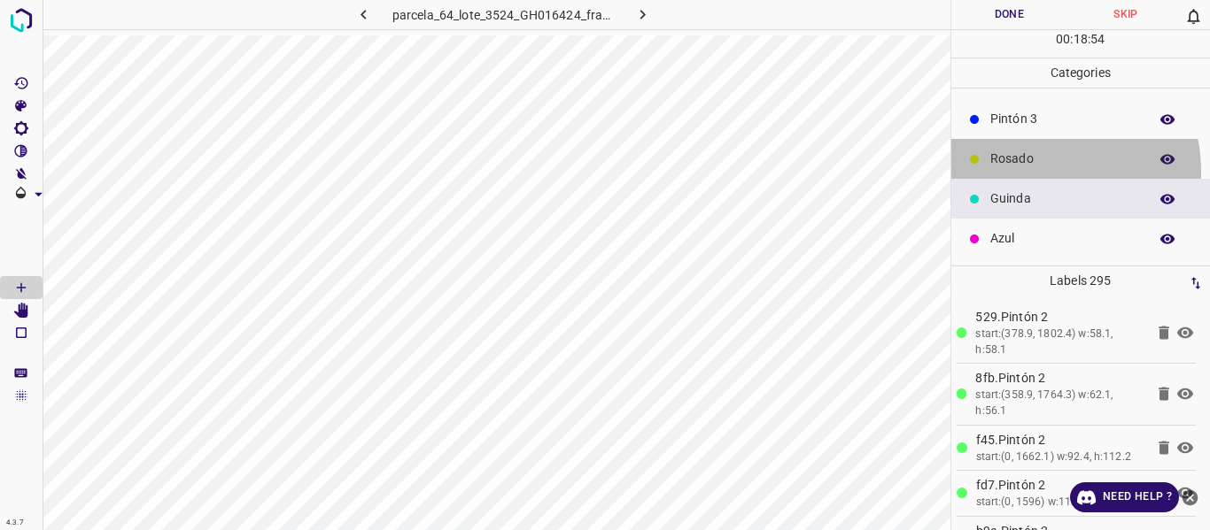
click at [1025, 172] on div "Rosado" at bounding box center [1080, 159] width 259 height 40
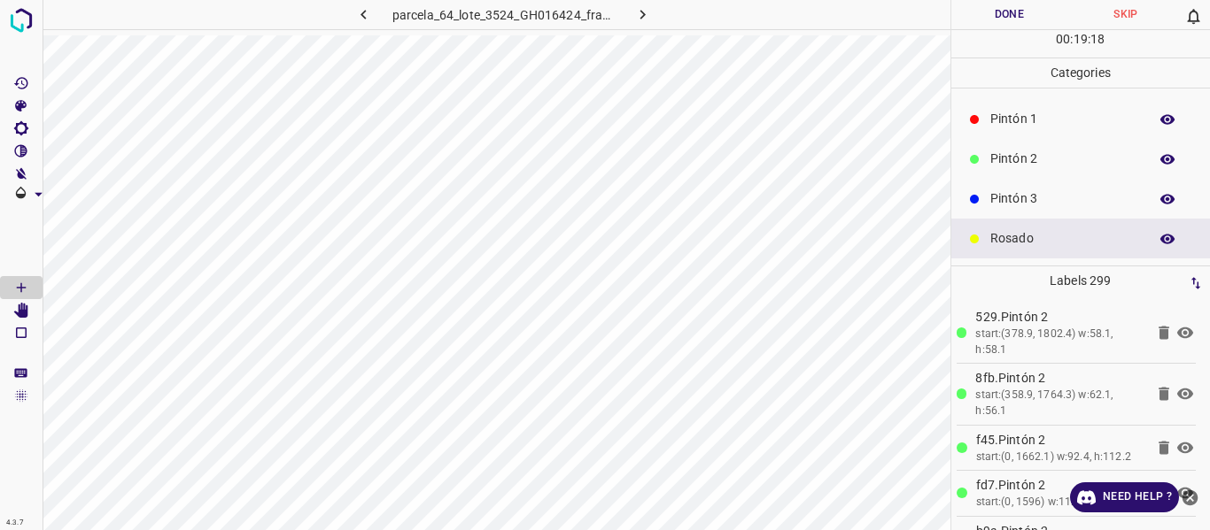
scroll to position [0, 0]
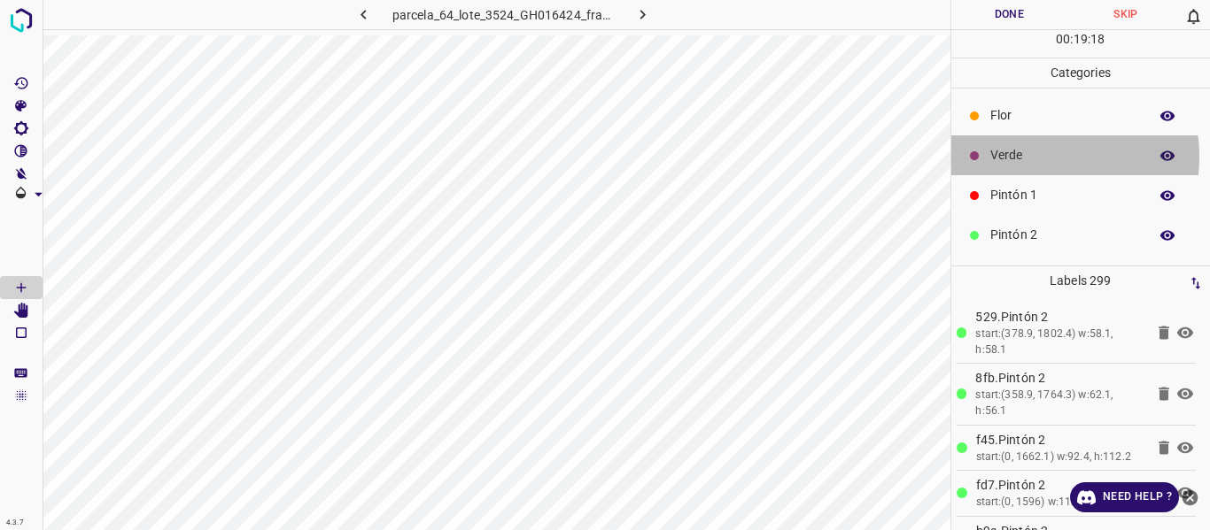
click at [1025, 157] on p "Verde" at bounding box center [1064, 155] width 149 height 19
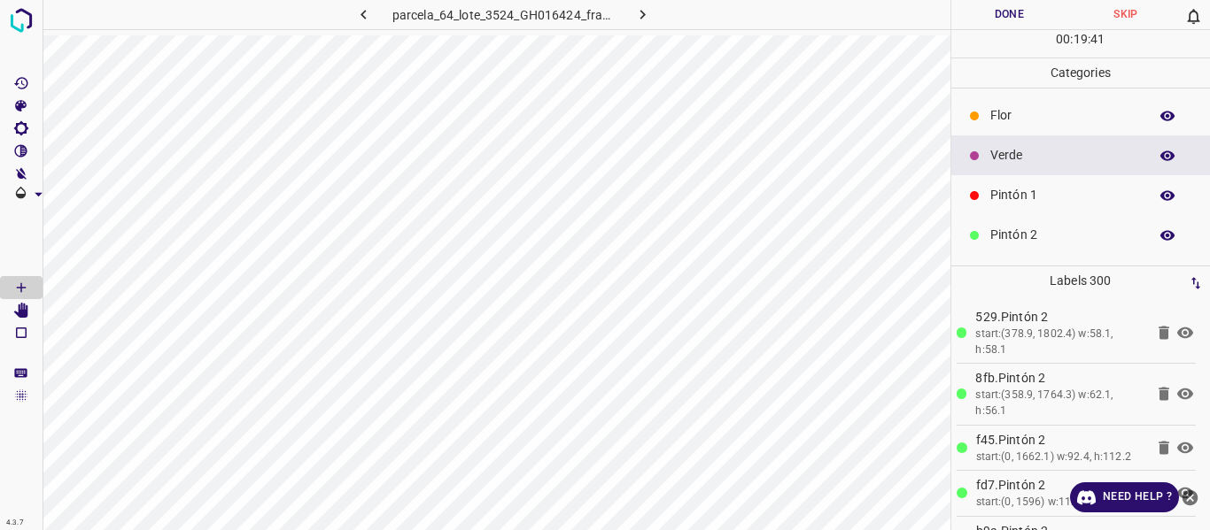
click at [1055, 195] on p "Pintón 1" at bounding box center [1064, 195] width 149 height 19
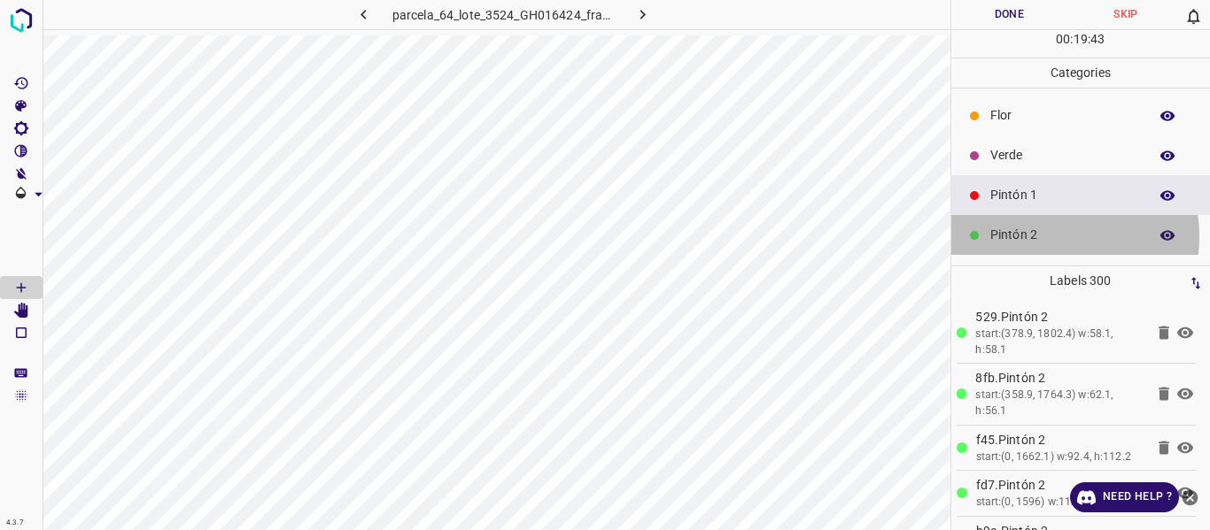
click at [1042, 235] on p "Pintón 2" at bounding box center [1064, 235] width 149 height 19
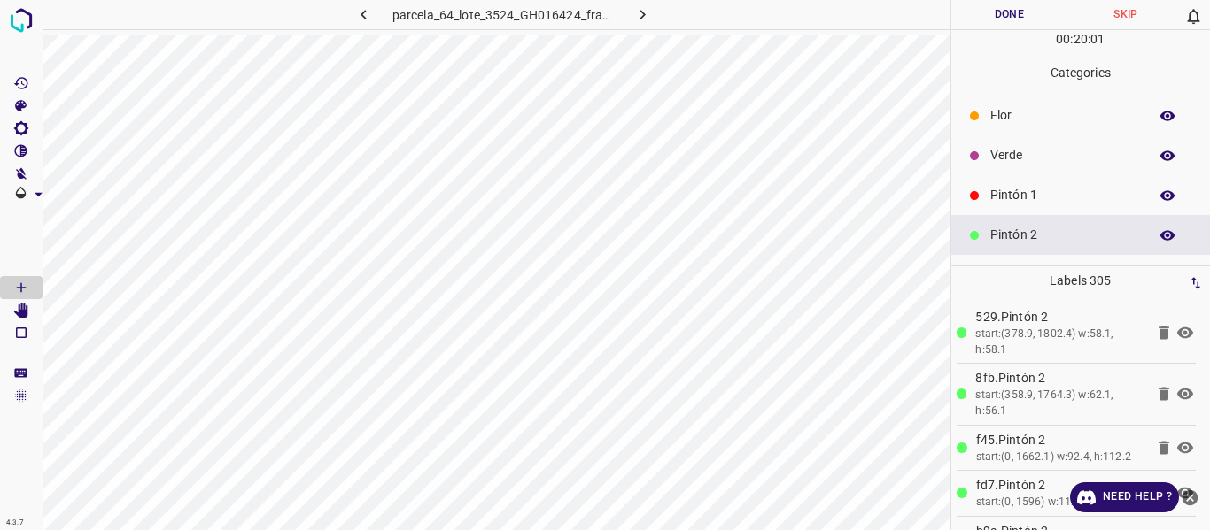
click at [1004, 191] on p "Pintón 1" at bounding box center [1064, 195] width 149 height 19
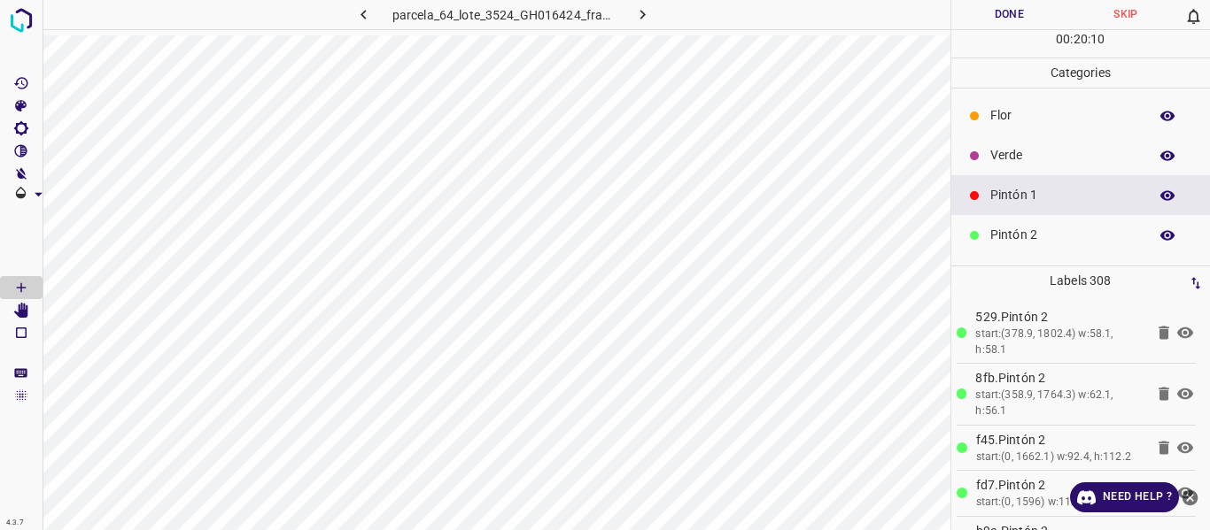
click at [992, 146] on p "Verde" at bounding box center [1064, 155] width 149 height 19
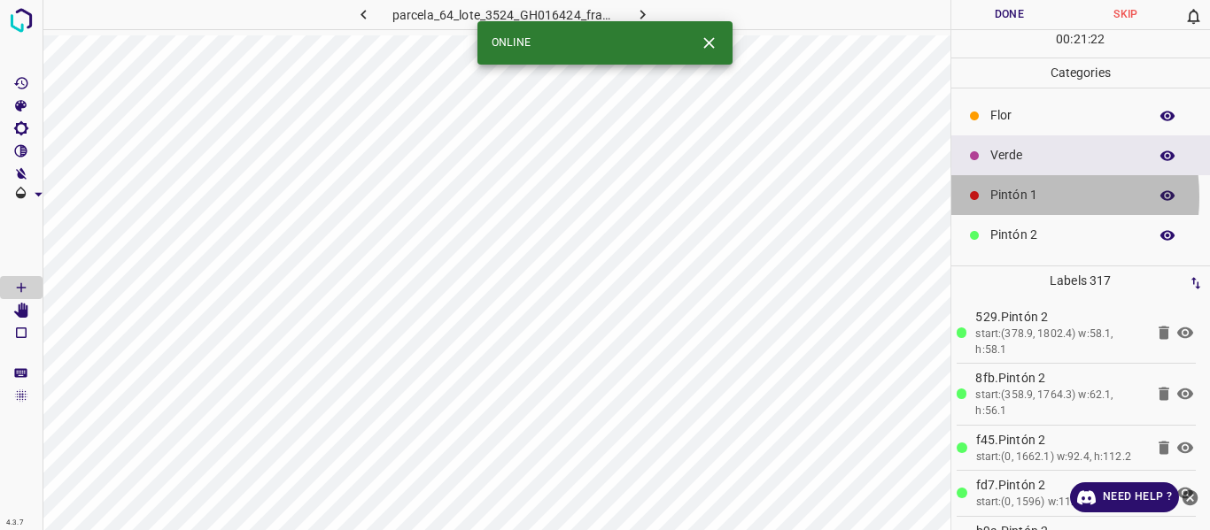
click at [1002, 197] on p "Pintón 1" at bounding box center [1064, 195] width 149 height 19
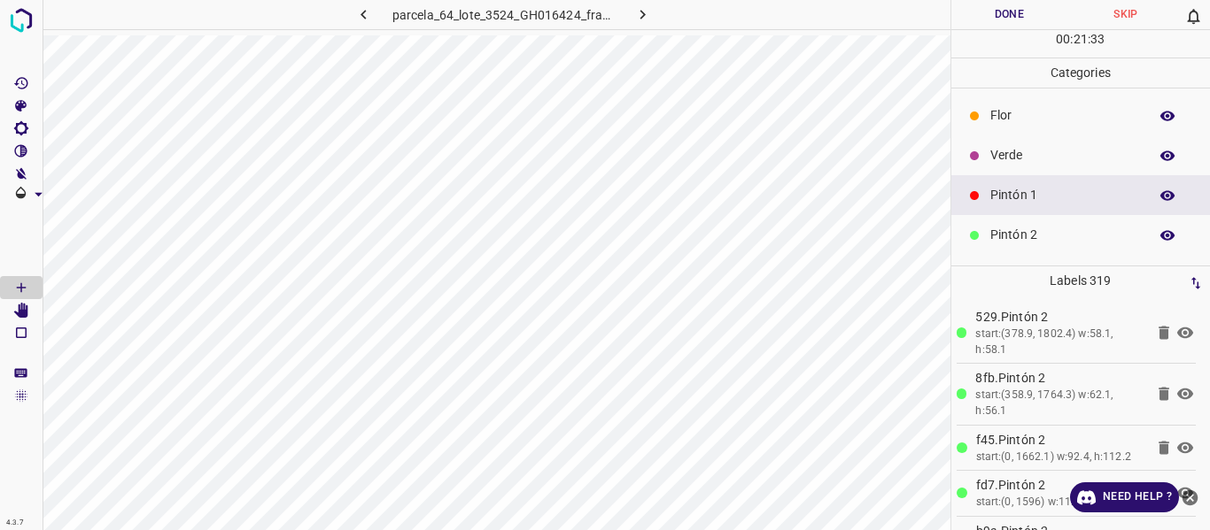
scroll to position [156, 0]
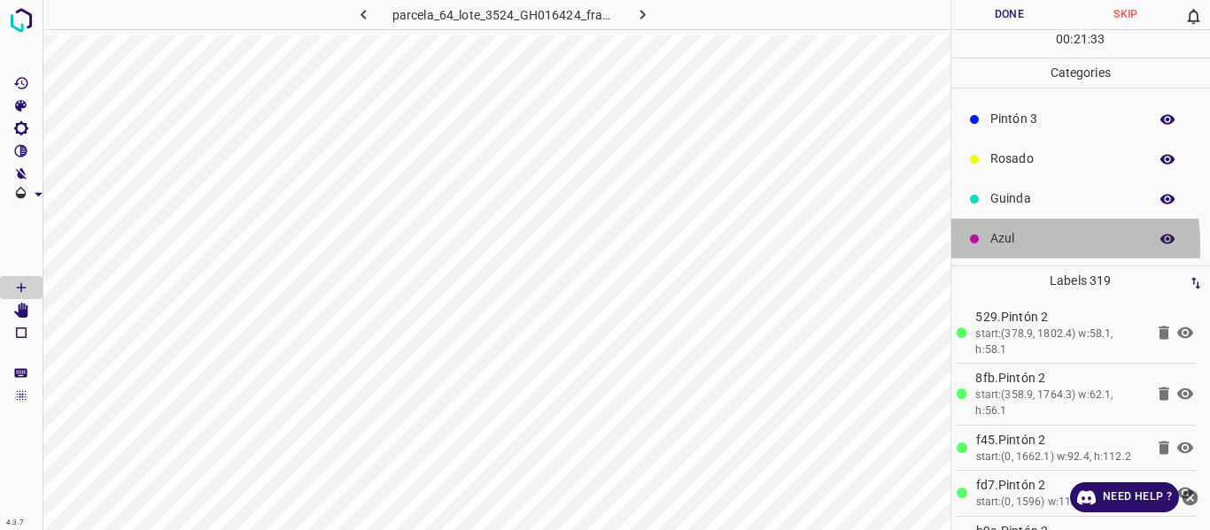
click at [1004, 245] on p "Azul" at bounding box center [1064, 238] width 149 height 19
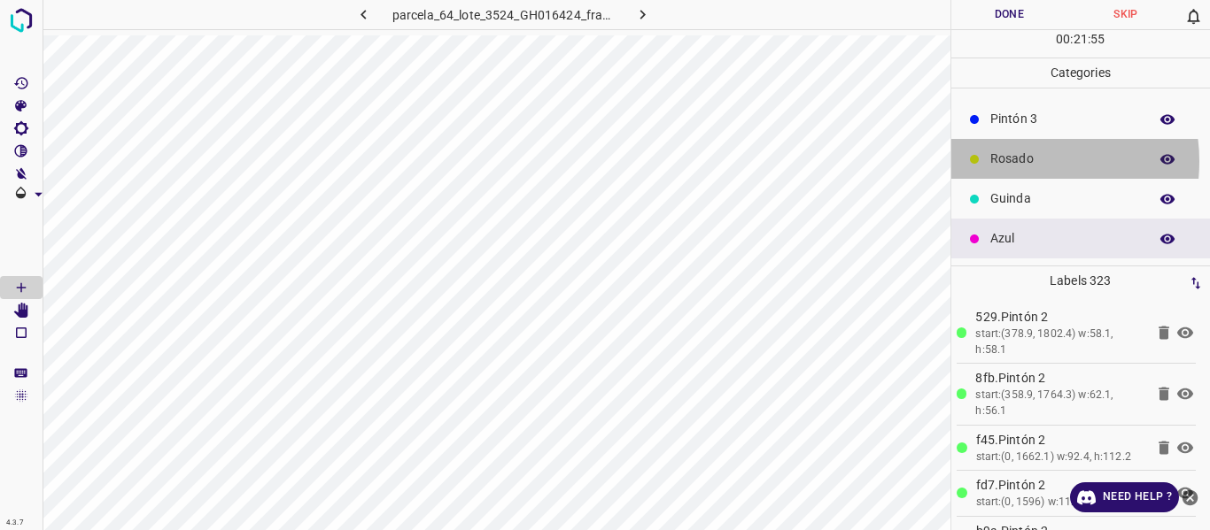
click at [1017, 161] on p "Rosado" at bounding box center [1064, 159] width 149 height 19
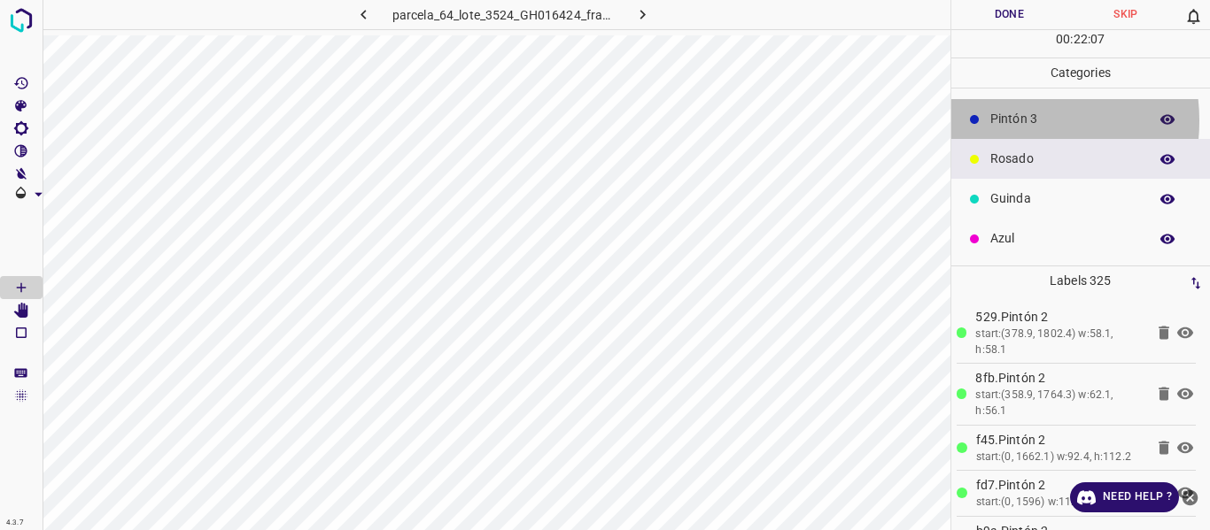
click at [1000, 120] on p "Pintón 3" at bounding box center [1064, 119] width 149 height 19
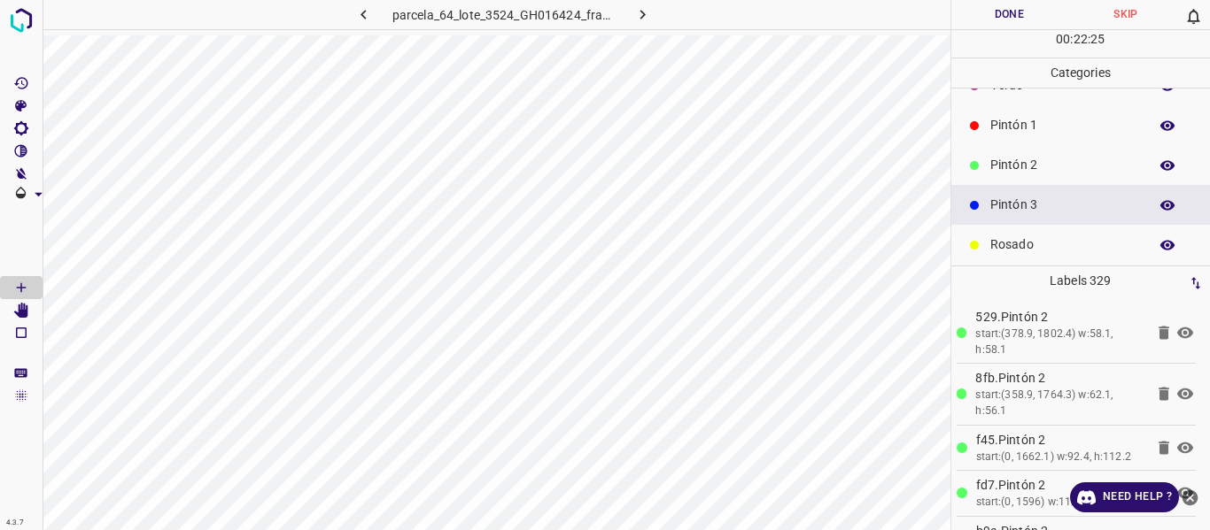
scroll to position [0, 0]
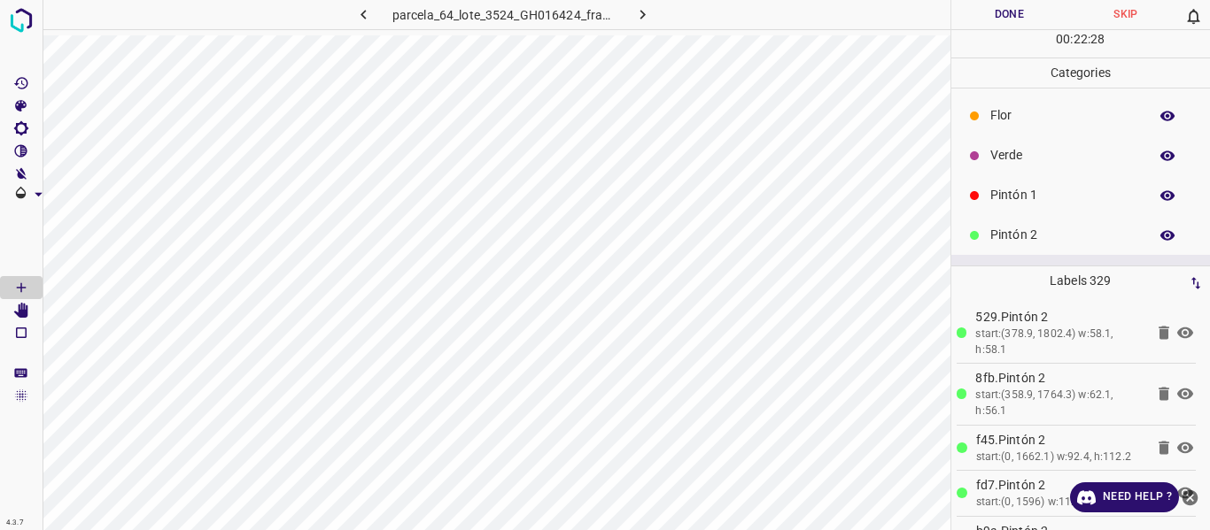
click at [1009, 189] on p "Pintón 1" at bounding box center [1064, 195] width 149 height 19
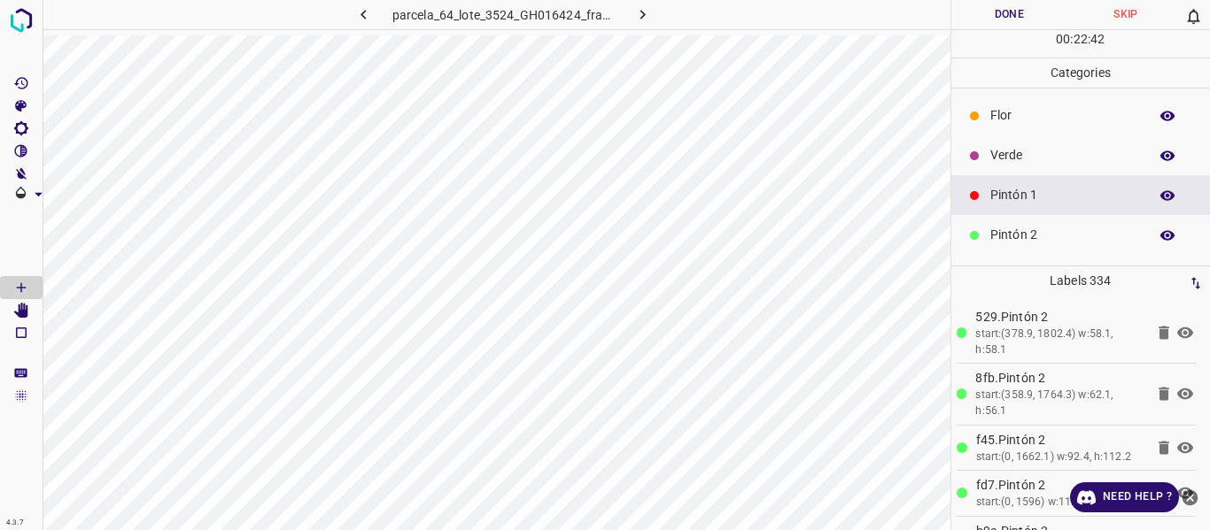
click at [1014, 149] on p "Verde" at bounding box center [1064, 155] width 149 height 19
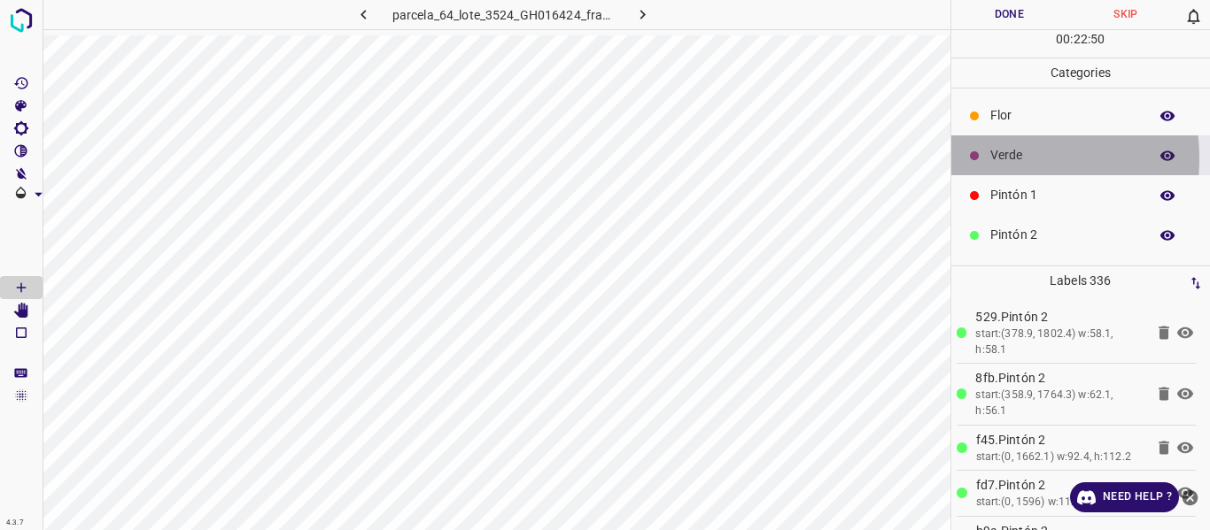
click at [999, 158] on p "Verde" at bounding box center [1064, 155] width 149 height 19
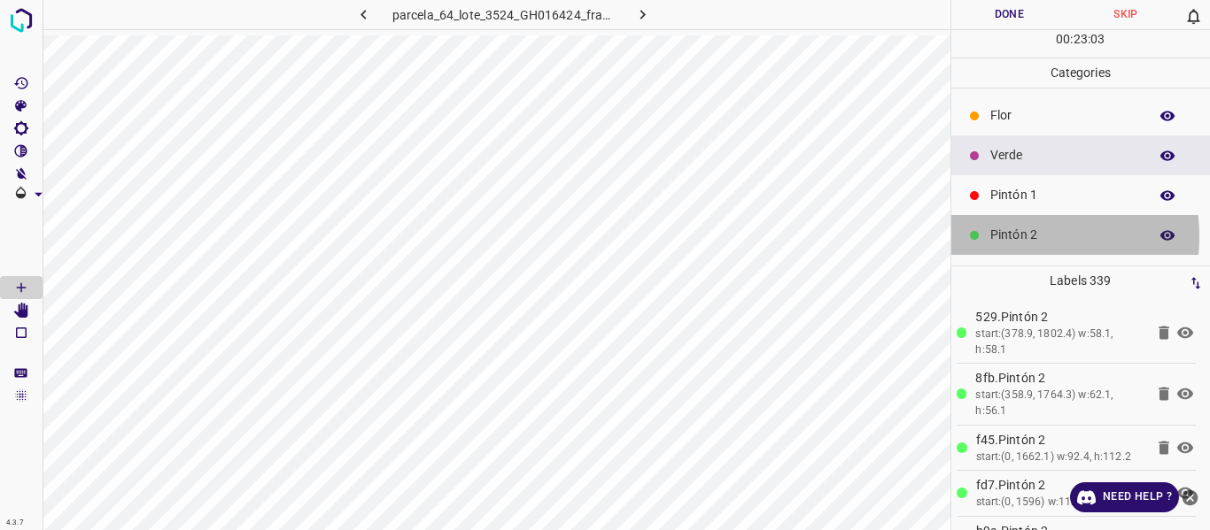
click at [1007, 236] on p "Pintón 2" at bounding box center [1064, 235] width 149 height 19
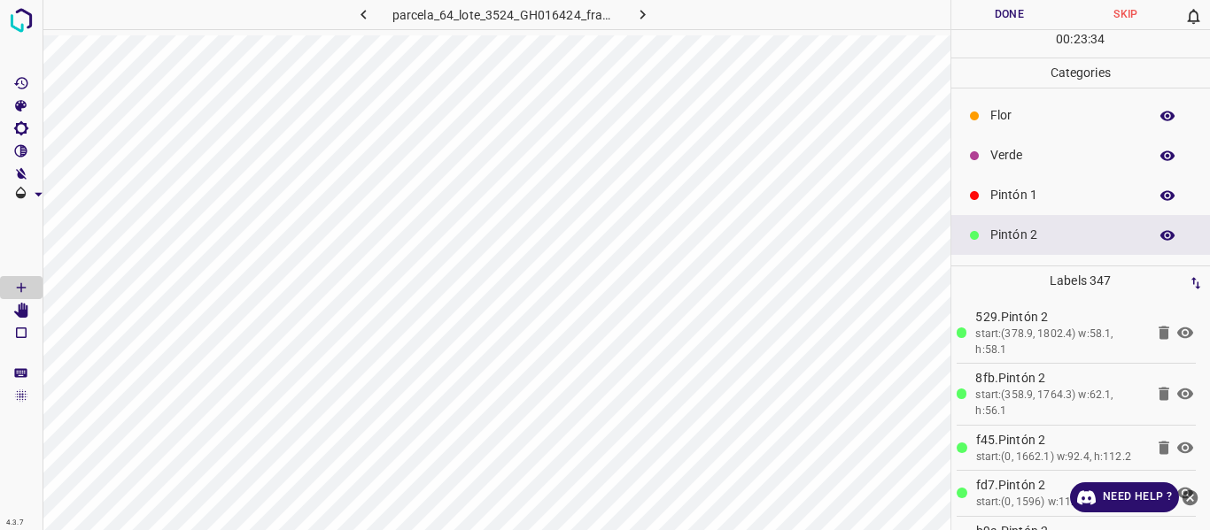
click at [1032, 112] on p "Flor" at bounding box center [1064, 115] width 149 height 19
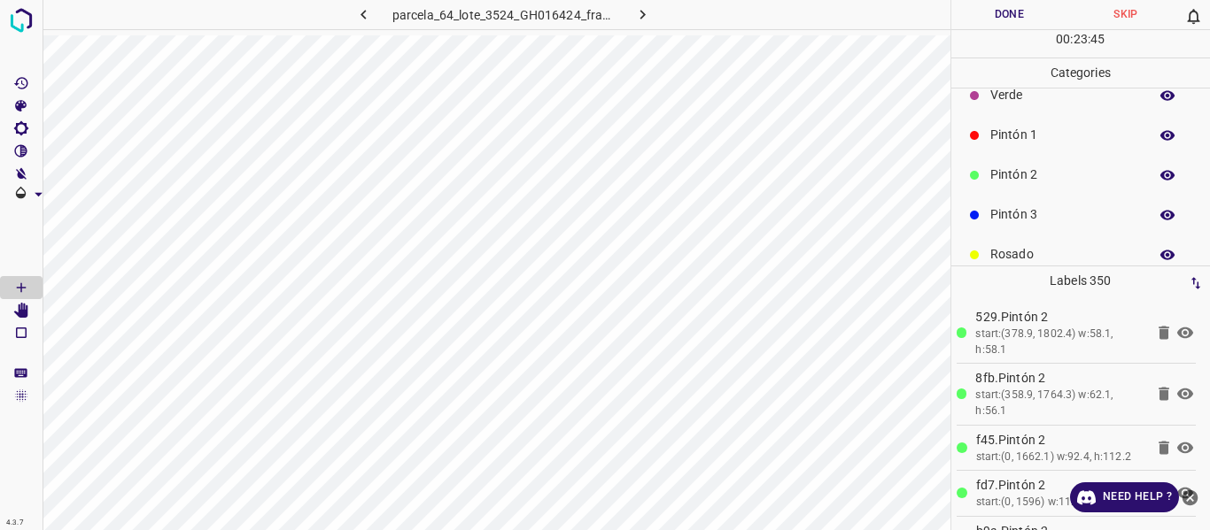
scroll to position [89, 0]
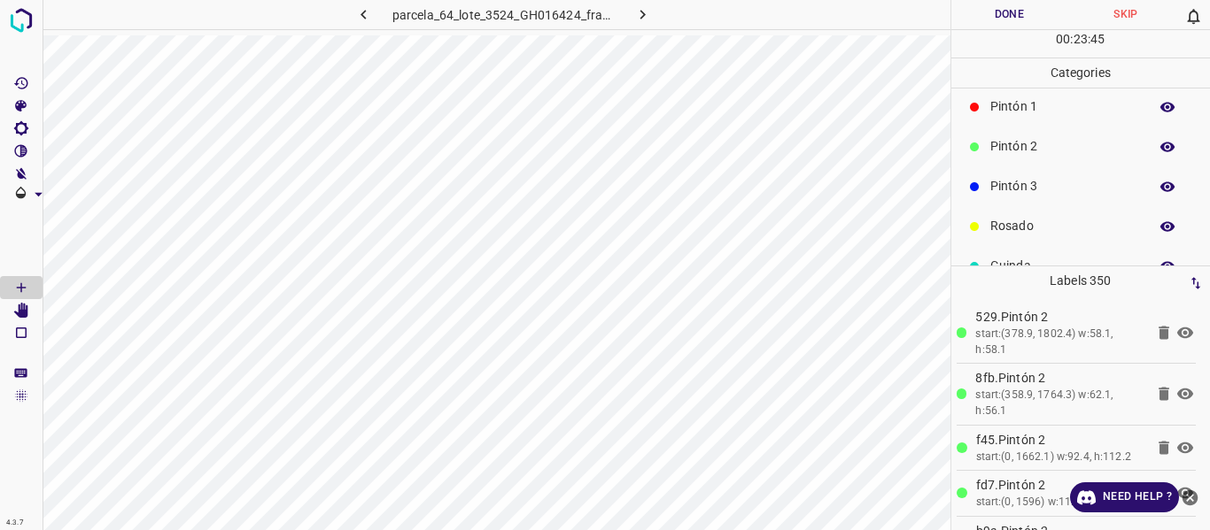
click at [1013, 187] on p "Pintón 3" at bounding box center [1064, 186] width 149 height 19
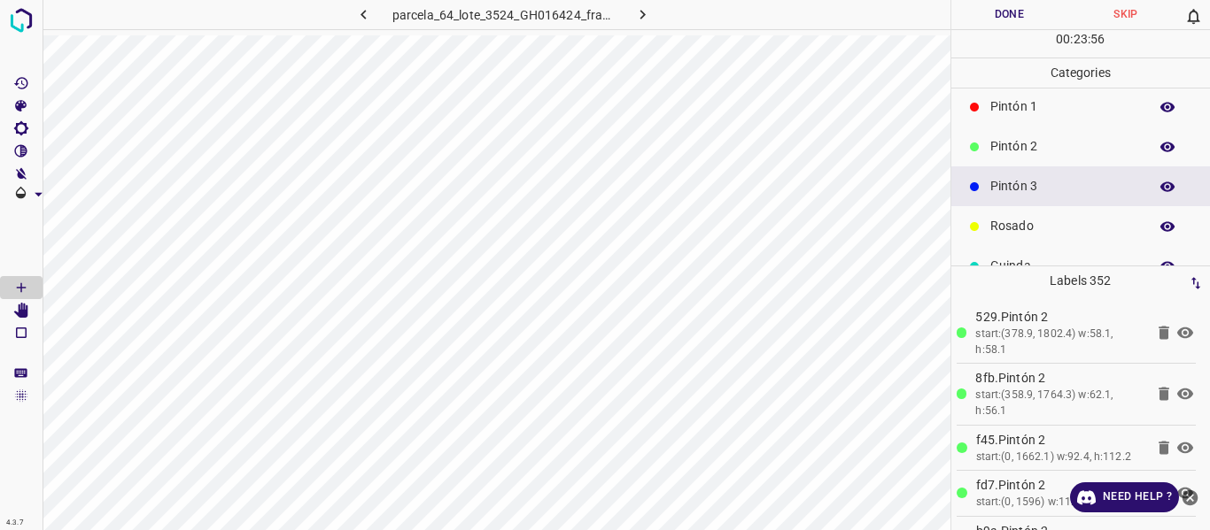
scroll to position [0, 0]
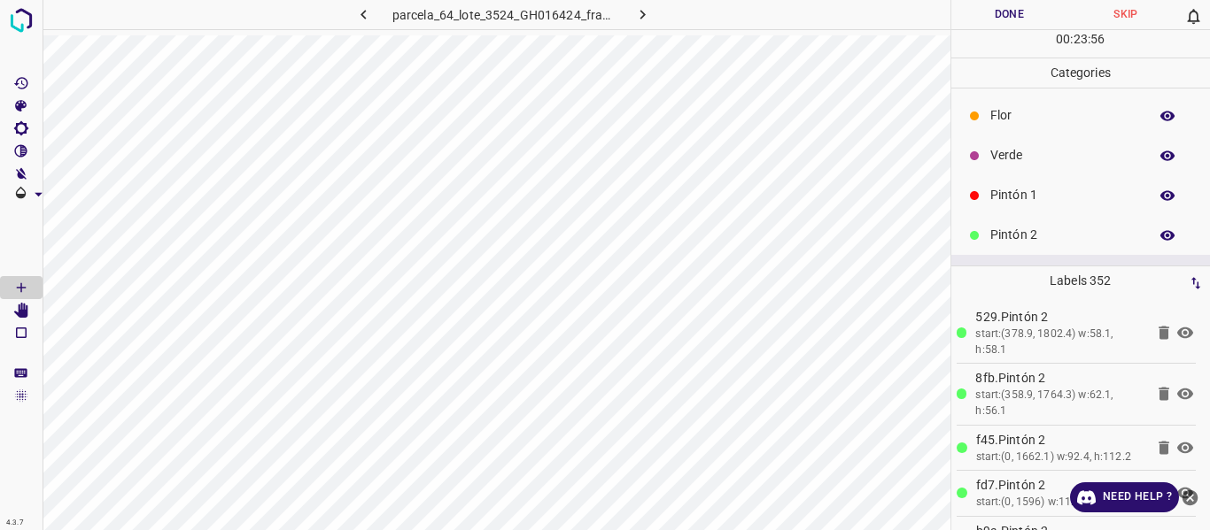
click at [1012, 155] on p "Verde" at bounding box center [1064, 155] width 149 height 19
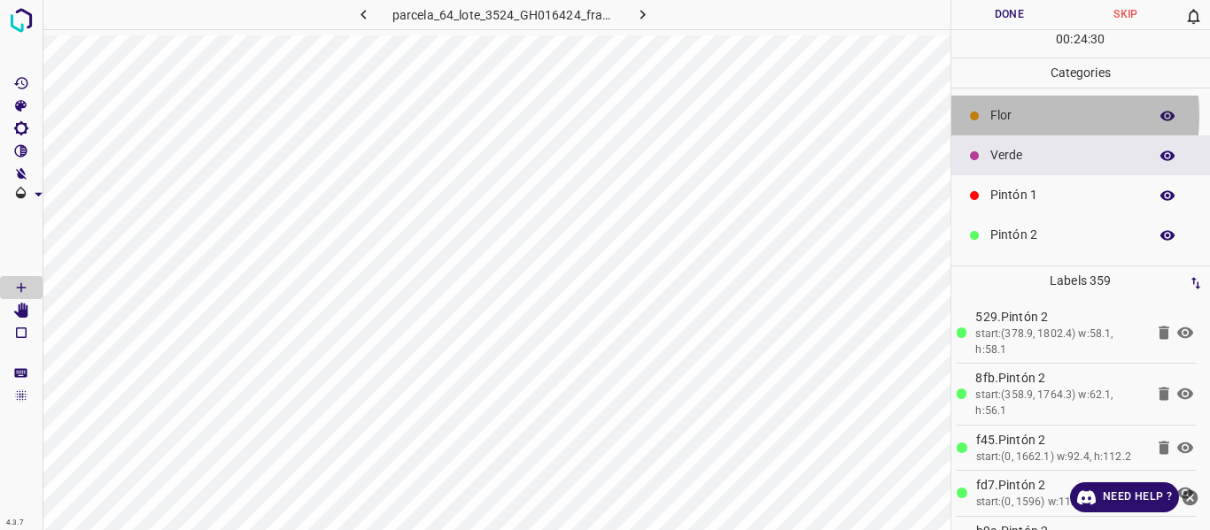
click at [1006, 114] on p "Flor" at bounding box center [1064, 115] width 149 height 19
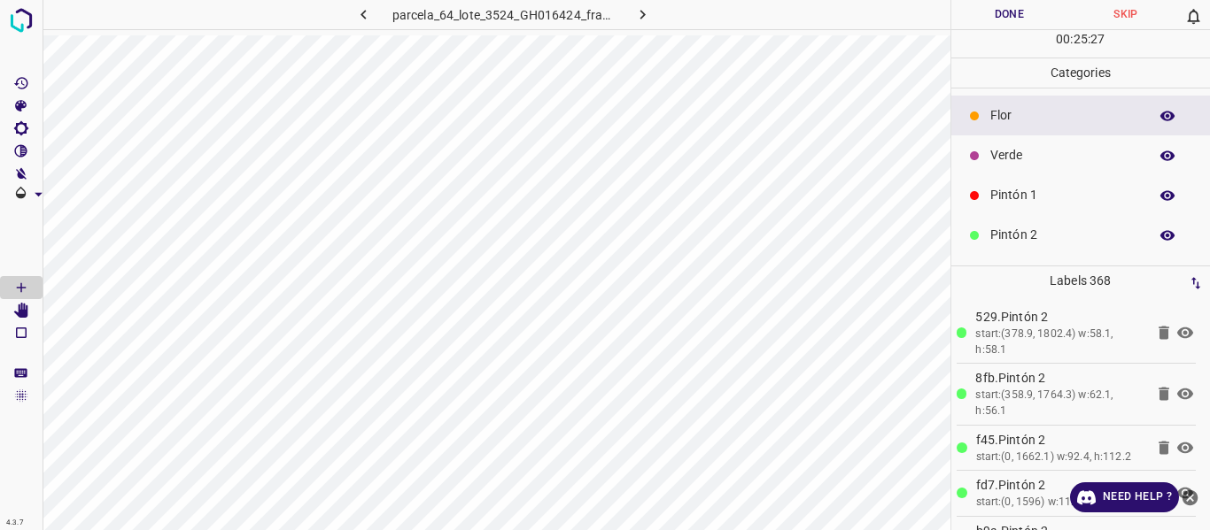
click at [1025, 159] on p "Verde" at bounding box center [1064, 155] width 149 height 19
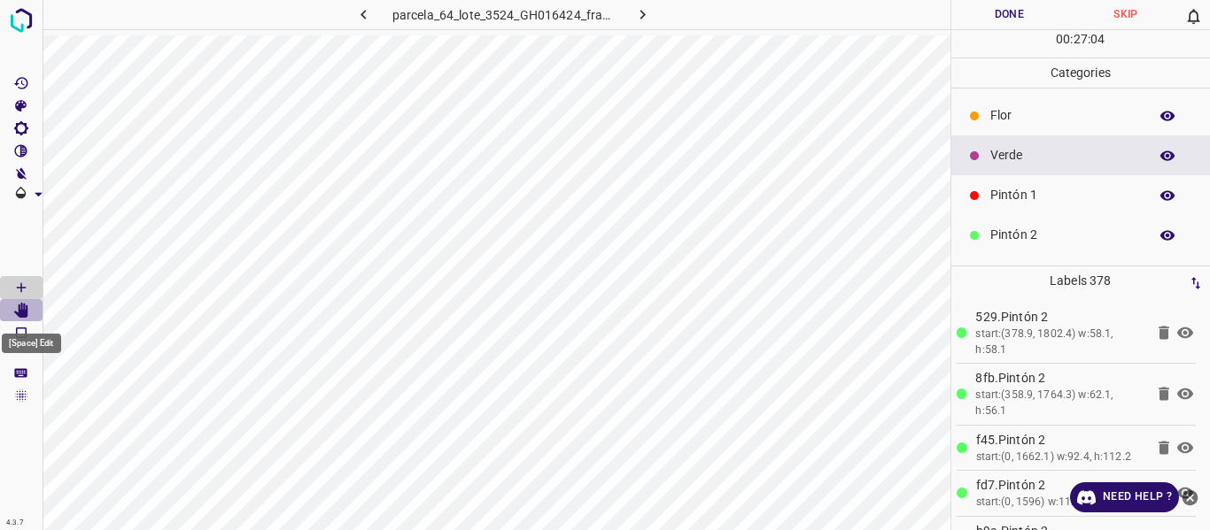
click at [18, 308] on icon "[Space] Edit" at bounding box center [21, 311] width 16 height 16
click at [19, 286] on icon "[Space] Draw" at bounding box center [21, 288] width 16 height 16
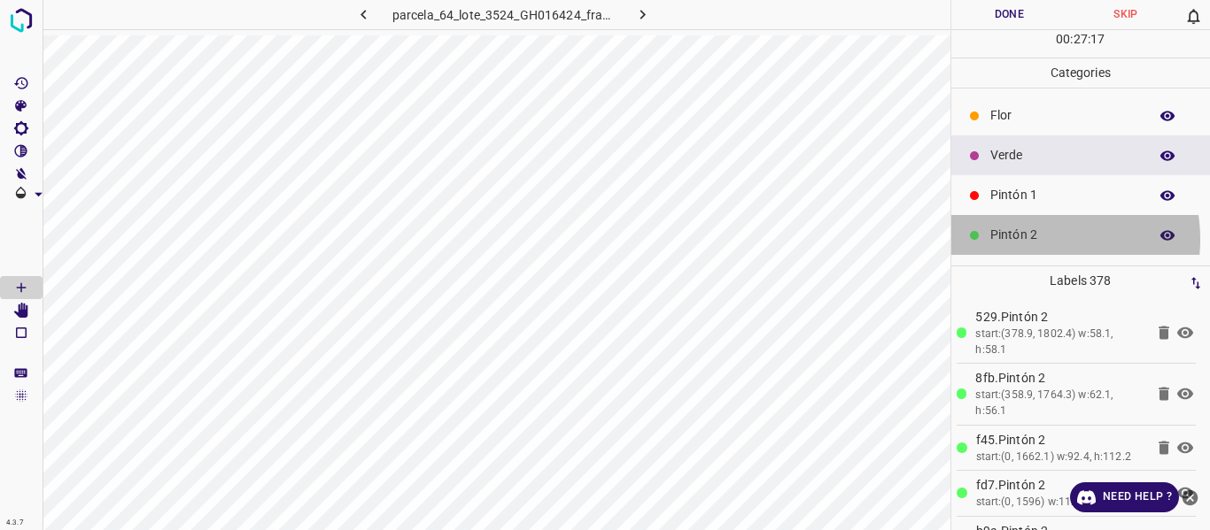
click at [1038, 239] on p "Pintón 2" at bounding box center [1064, 235] width 149 height 19
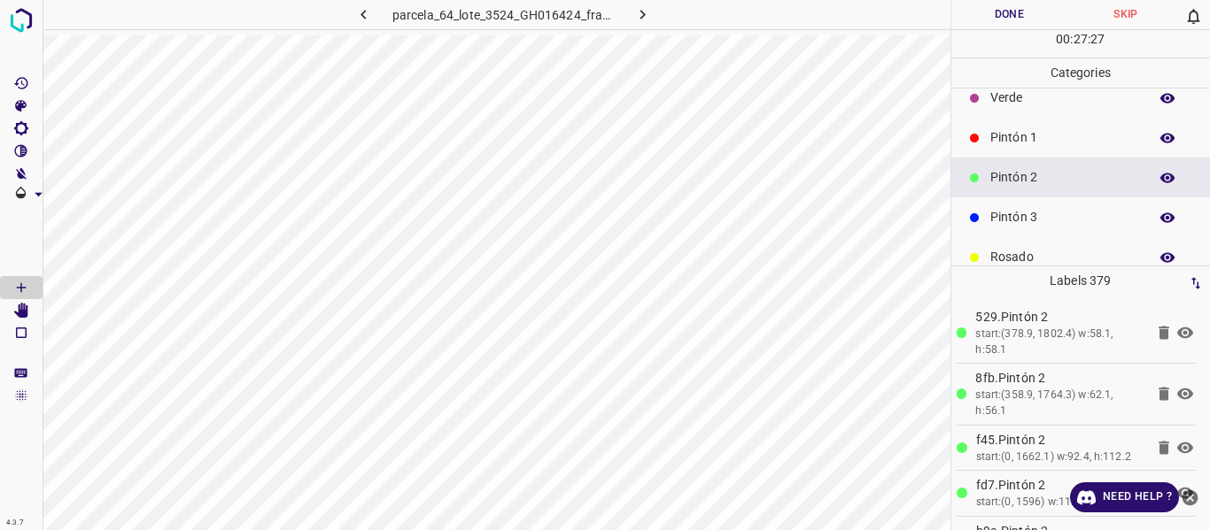
scroll to position [89, 0]
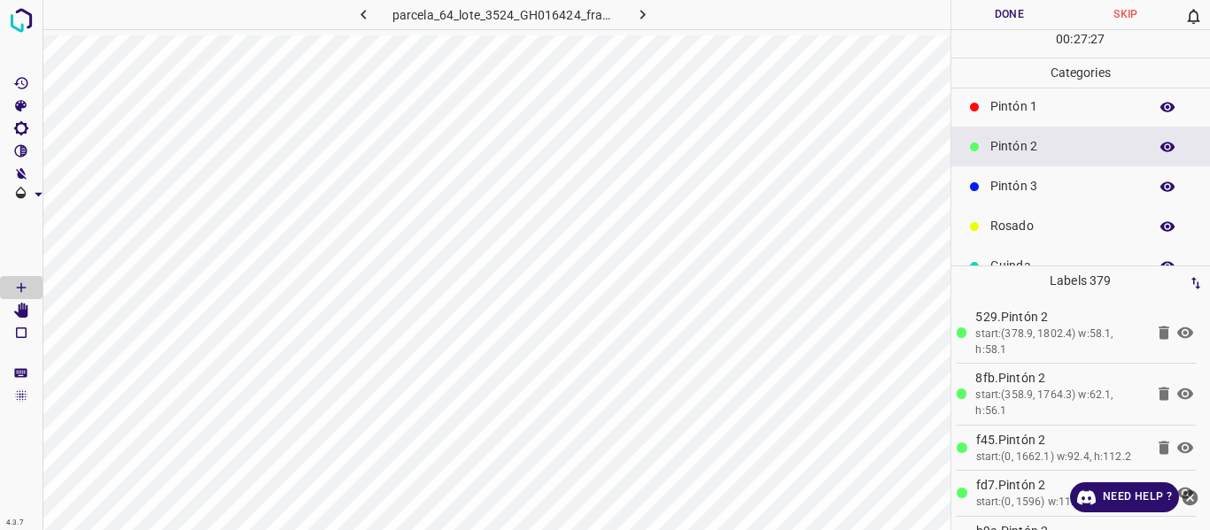
click at [1027, 187] on p "Pintón 3" at bounding box center [1064, 186] width 149 height 19
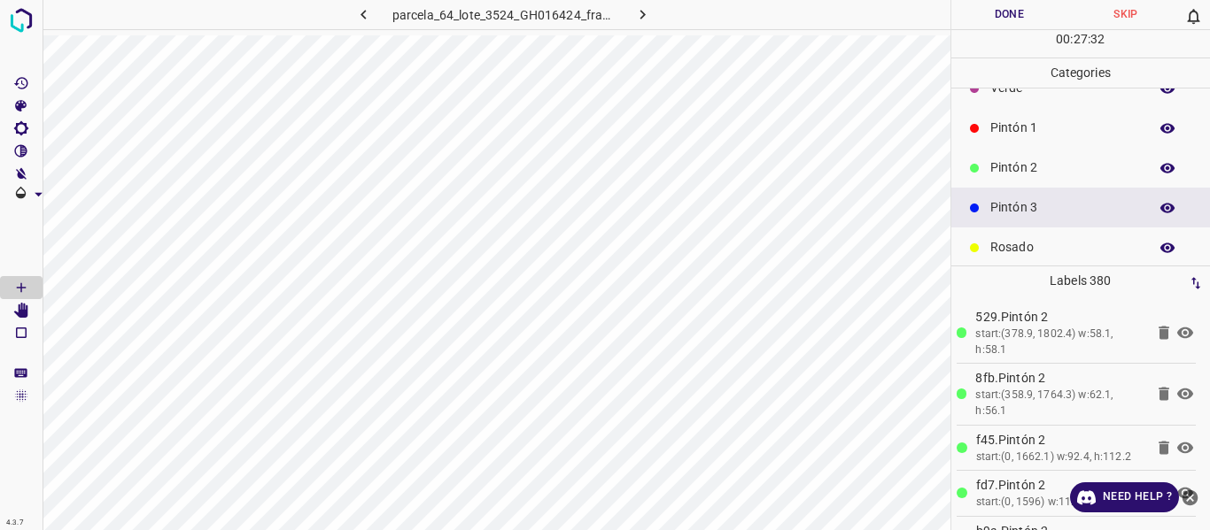
scroll to position [0, 0]
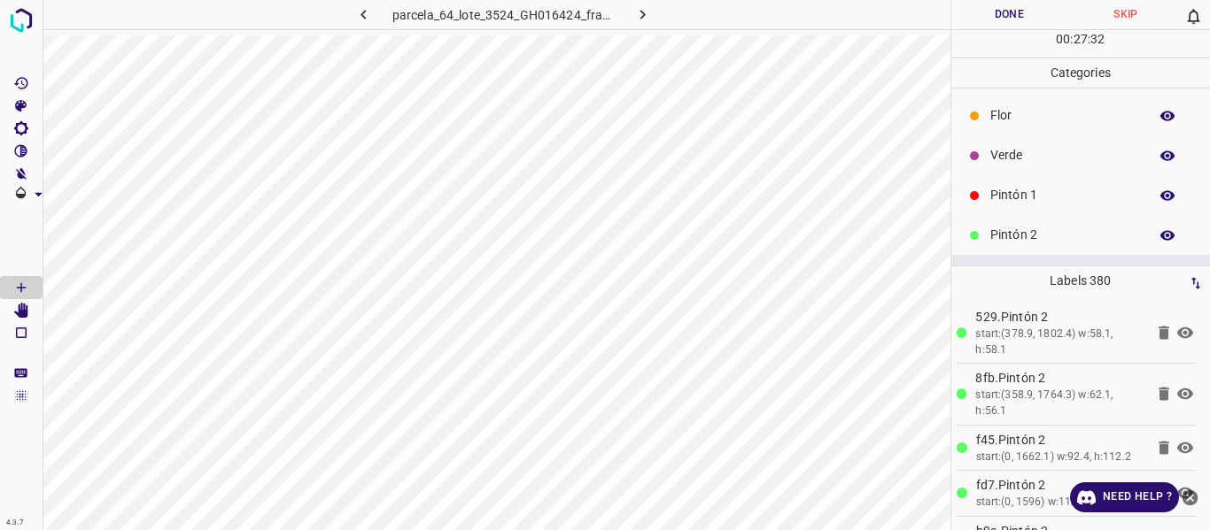
click at [1045, 156] on p "Verde" at bounding box center [1064, 155] width 149 height 19
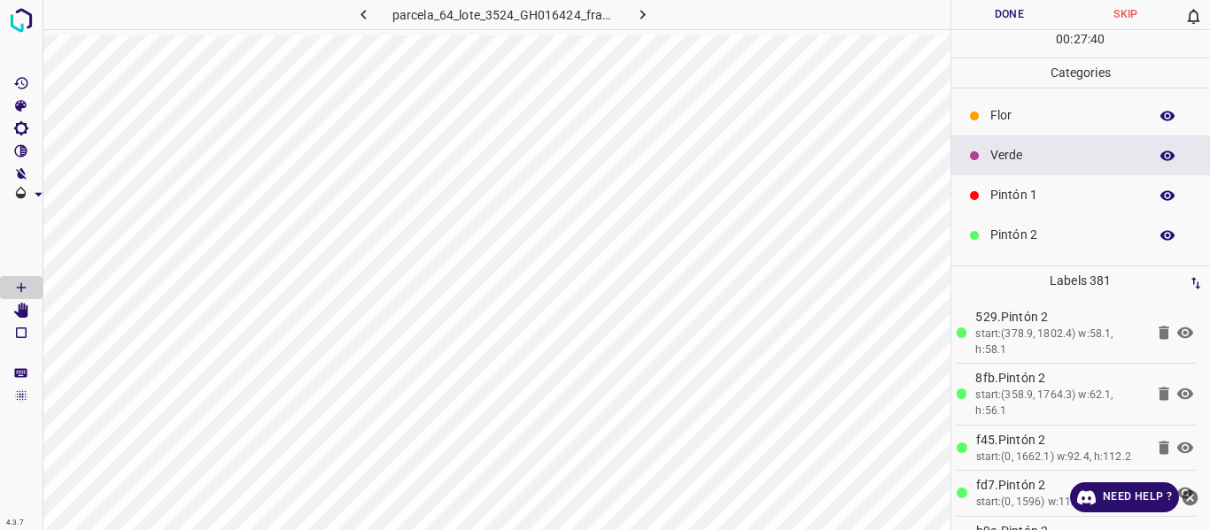
click at [1043, 114] on p "Flor" at bounding box center [1064, 115] width 149 height 19
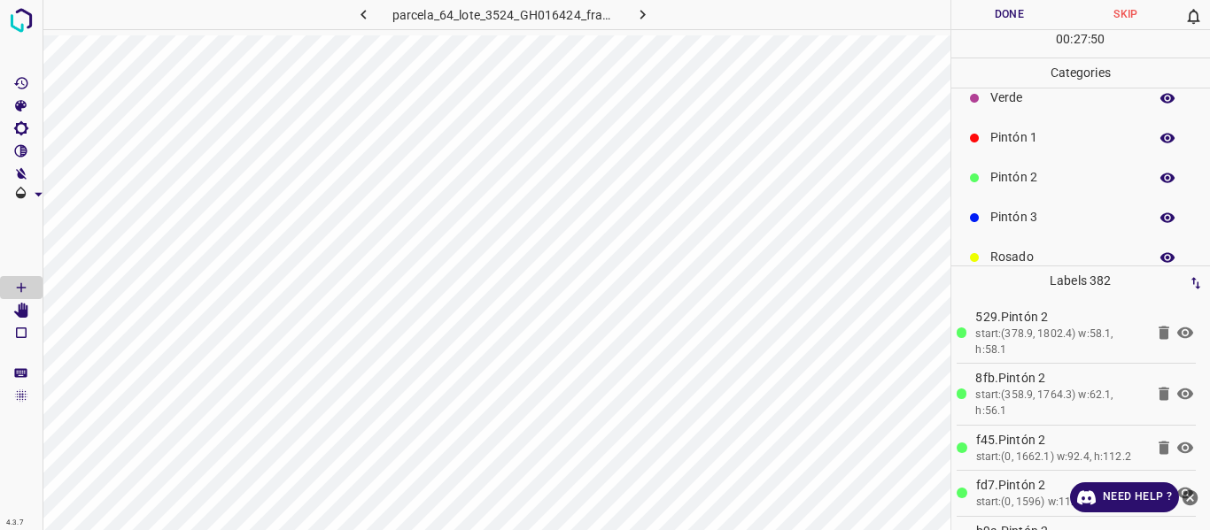
scroll to position [89, 0]
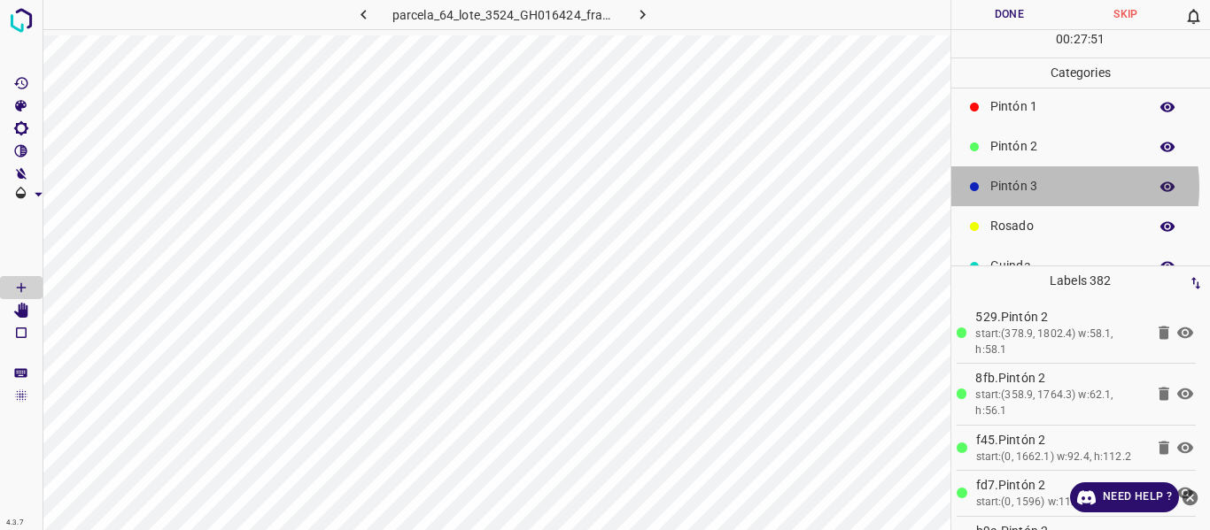
click at [1025, 188] on p "Pintón 3" at bounding box center [1064, 186] width 149 height 19
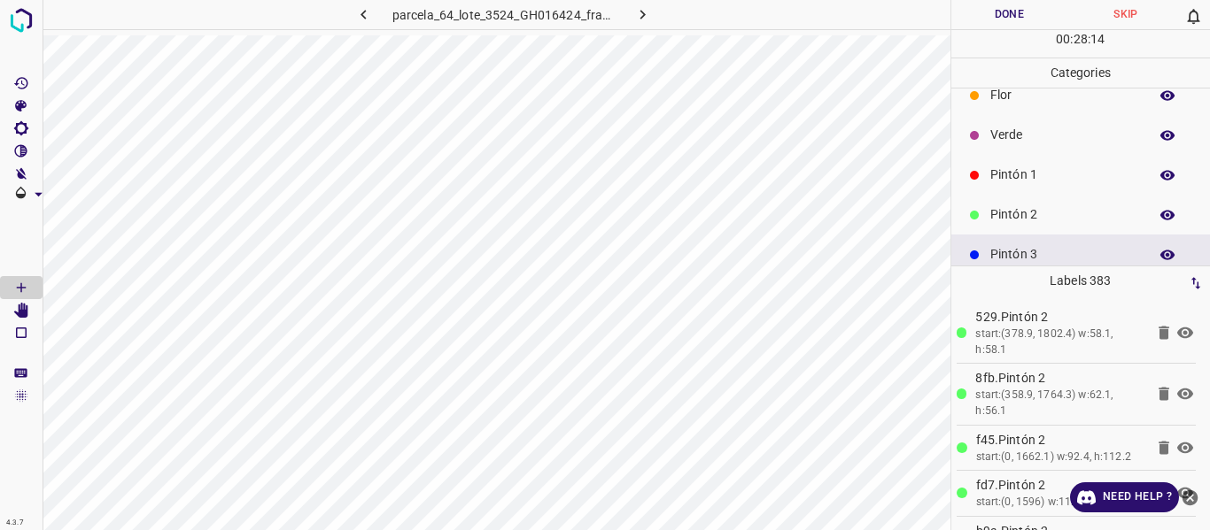
scroll to position [0, 0]
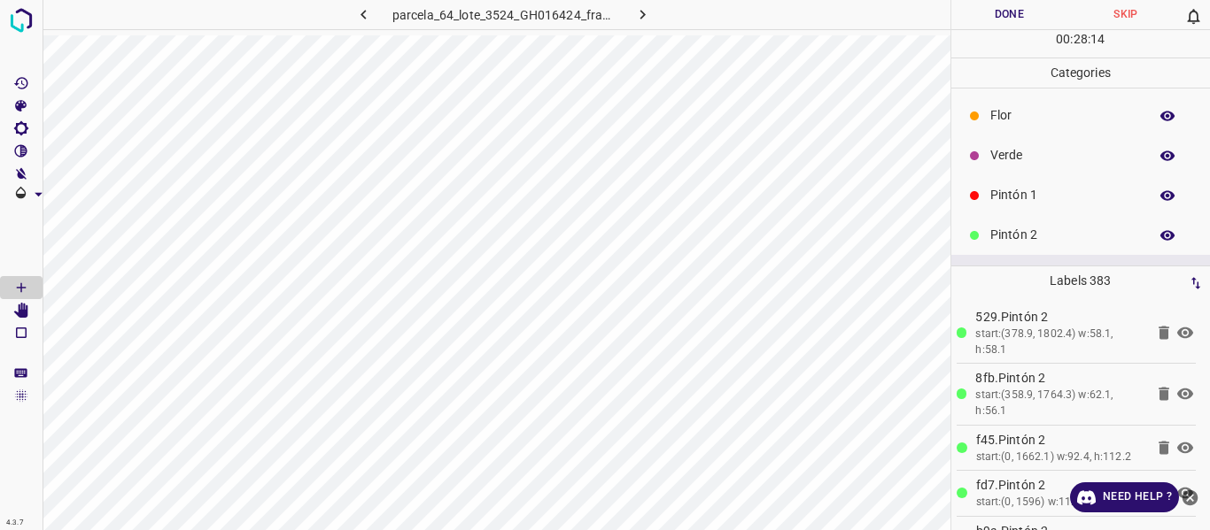
click at [1032, 157] on p "Verde" at bounding box center [1064, 155] width 149 height 19
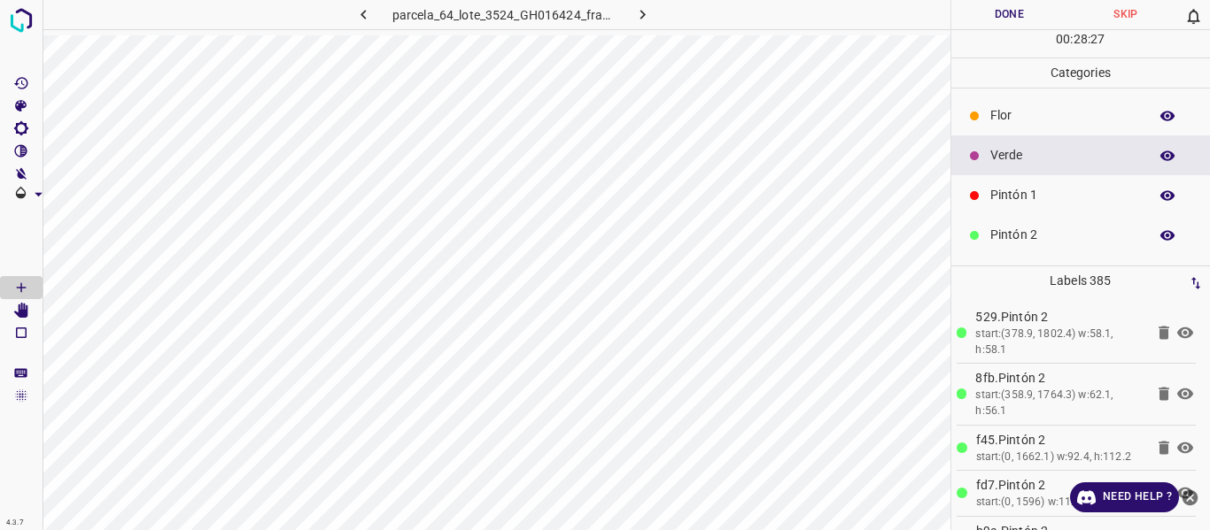
click at [986, 15] on button "Done" at bounding box center [1009, 14] width 117 height 29
click at [644, 25] on button "button" at bounding box center [643, 14] width 57 height 29
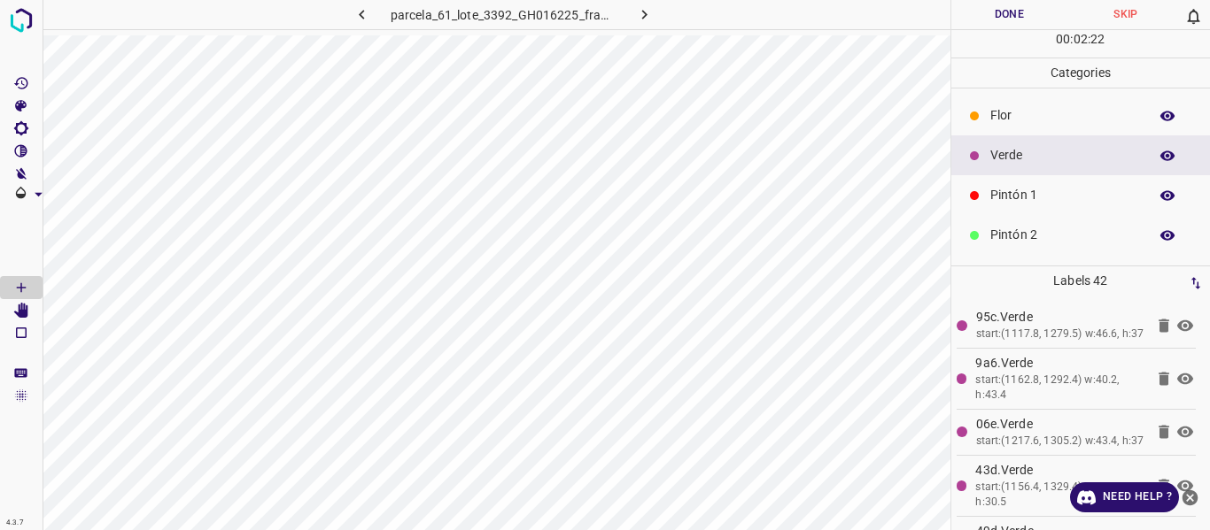
click at [1020, 119] on p "Flor" at bounding box center [1064, 115] width 149 height 19
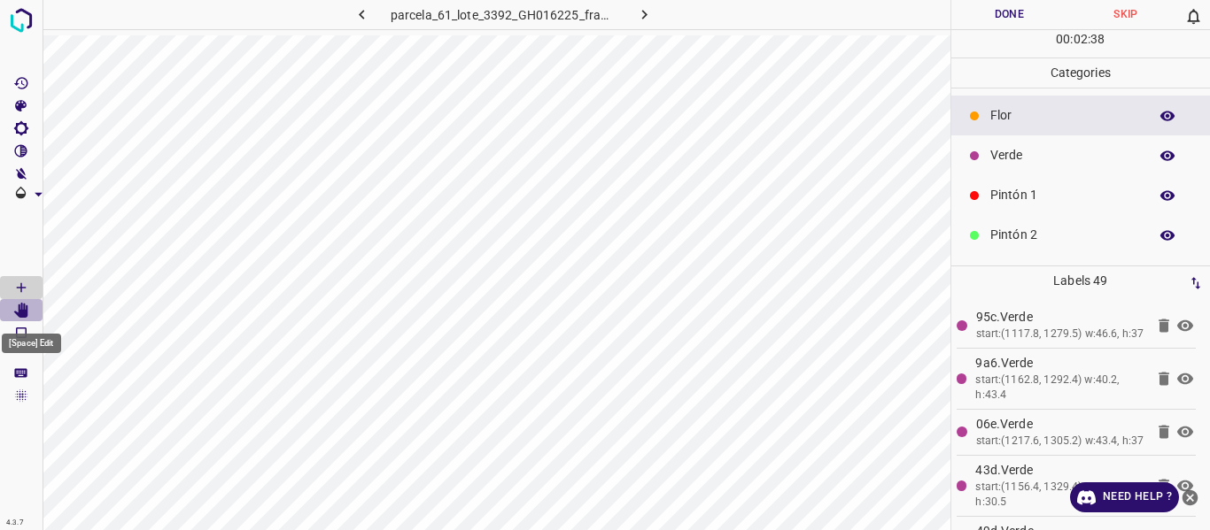
click at [23, 310] on icon "[Space] Edit" at bounding box center [21, 311] width 14 height 16
drag, startPoint x: 23, startPoint y: 287, endPoint x: 31, endPoint y: 268, distance: 20.2
click at [23, 286] on icon "[Space] Draw" at bounding box center [21, 288] width 16 height 16
click at [19, 310] on icon "[Space] Edit" at bounding box center [21, 311] width 14 height 16
click at [1045, 151] on p "Verde" at bounding box center [1064, 155] width 149 height 19
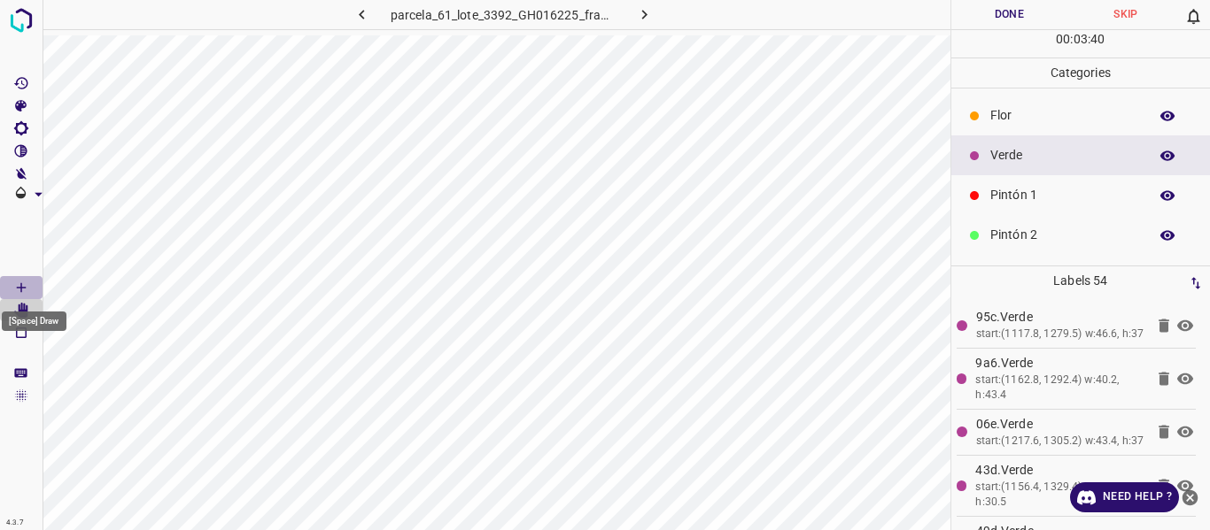
click at [14, 287] on icon "[Space] Draw" at bounding box center [21, 288] width 16 height 16
click at [26, 309] on icon "[Space] Edit" at bounding box center [21, 311] width 14 height 16
click at [20, 289] on icon "[Space] Draw" at bounding box center [21, 288] width 16 height 16
click at [18, 309] on icon "[Space] Edit" at bounding box center [21, 311] width 16 height 16
click at [22, 284] on icon "[Space] Draw" at bounding box center [21, 288] width 16 height 16
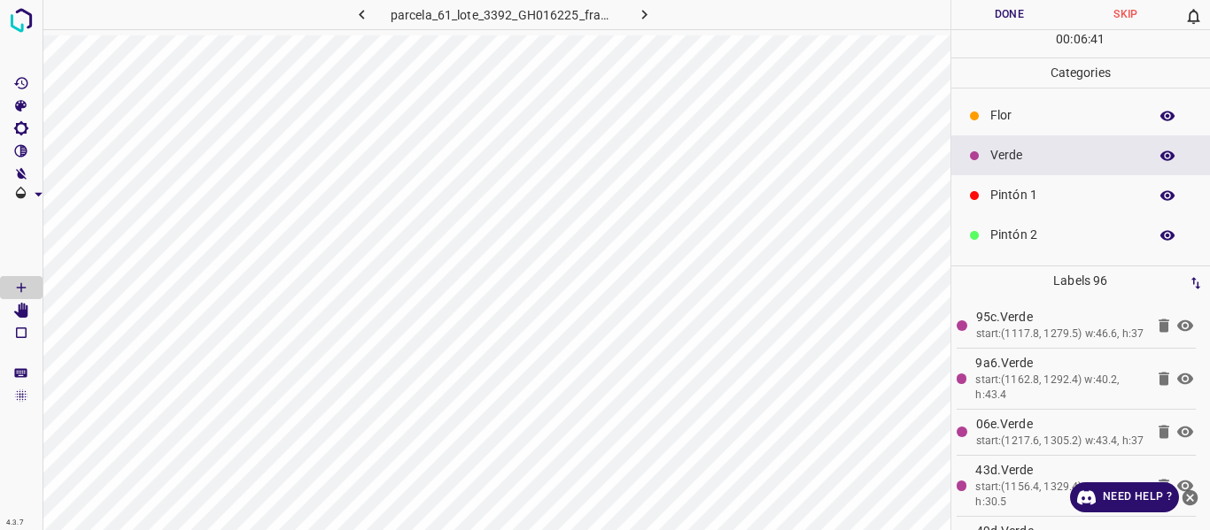
scroll to position [89, 0]
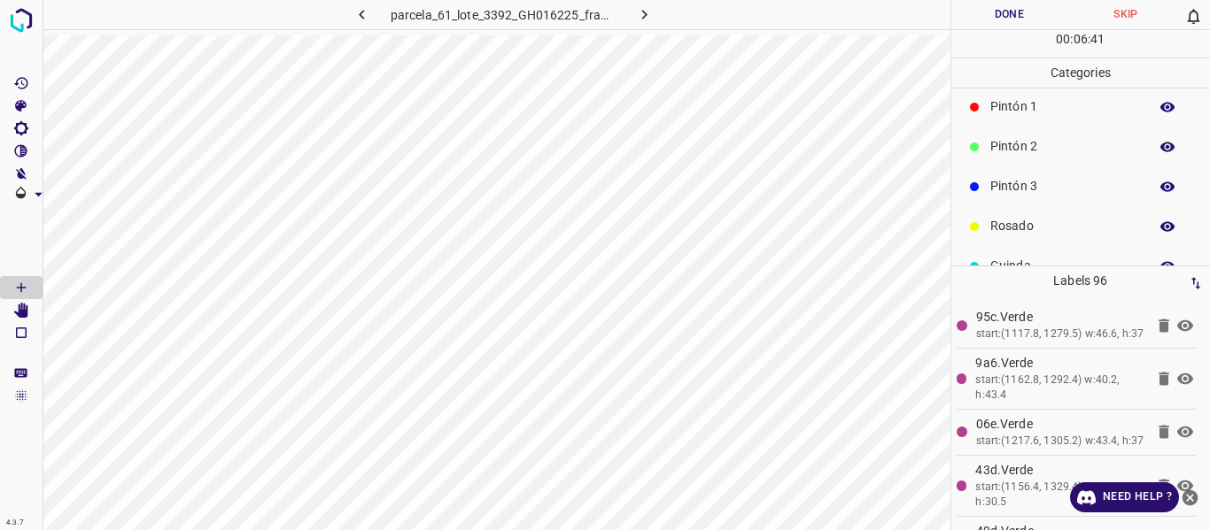
click at [997, 223] on p "Rosado" at bounding box center [1064, 226] width 149 height 19
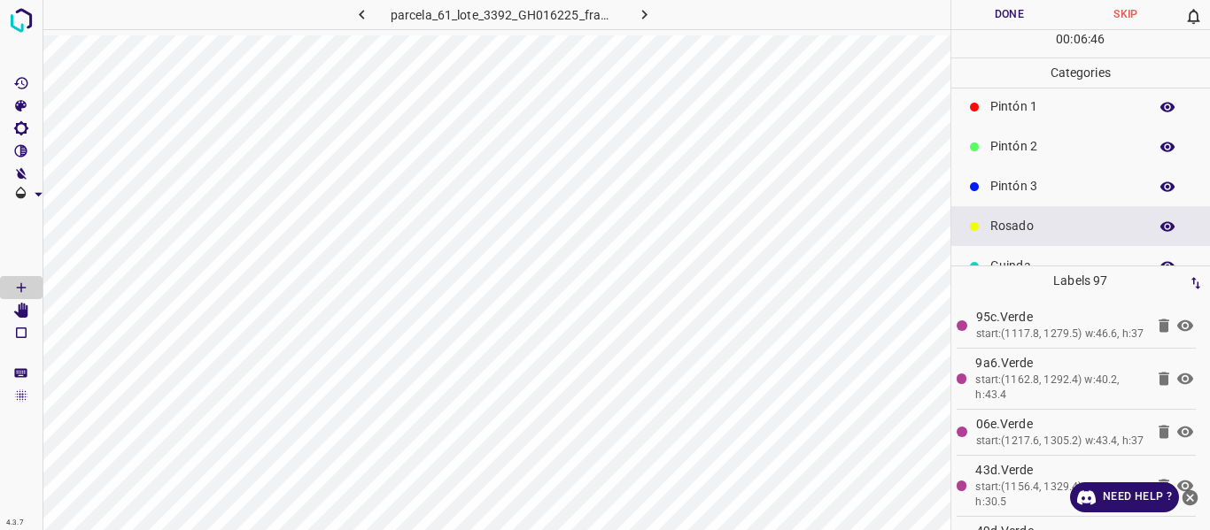
scroll to position [0, 0]
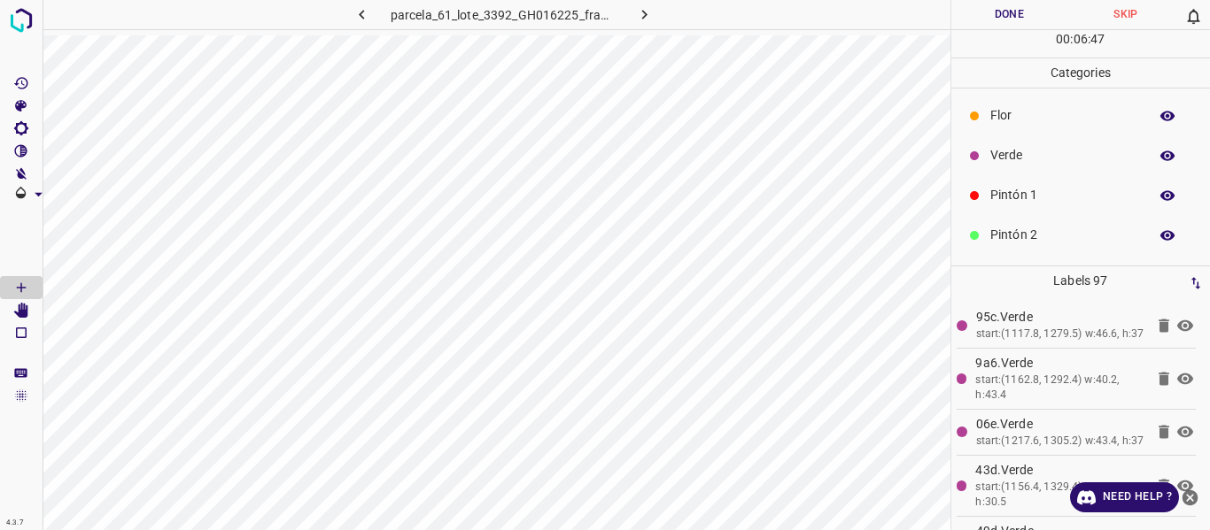
click at [1006, 155] on p "Verde" at bounding box center [1064, 155] width 149 height 19
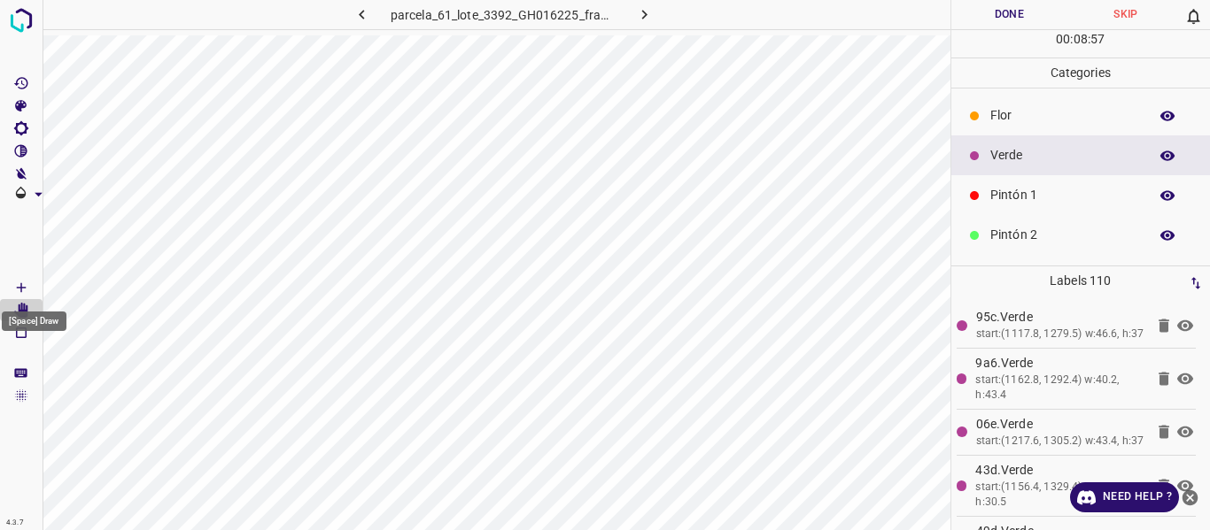
click at [15, 285] on icon "[Space] Draw" at bounding box center [21, 288] width 16 height 16
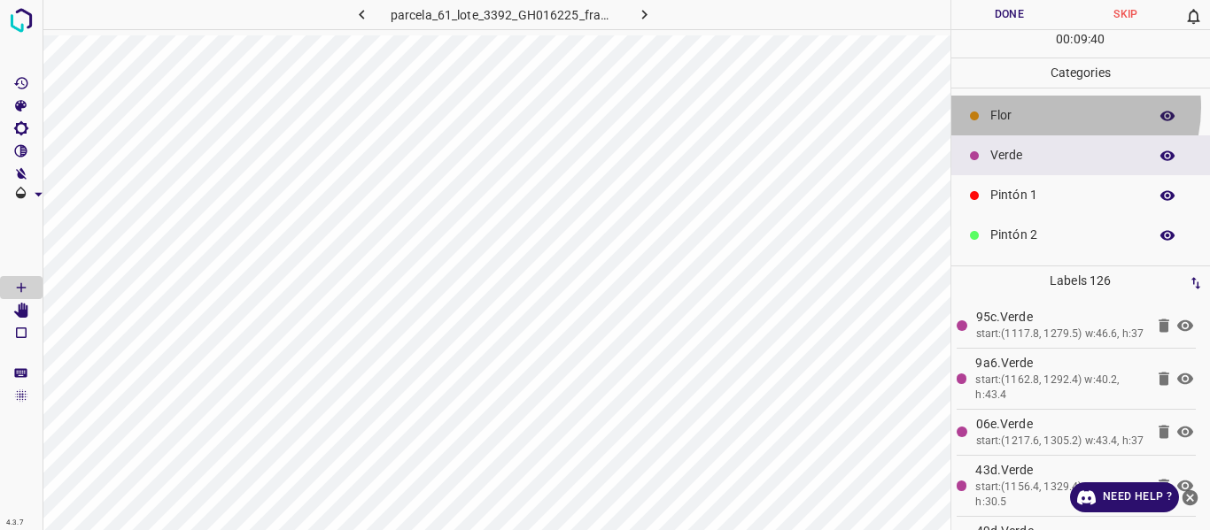
click at [1057, 107] on p "Flor" at bounding box center [1064, 115] width 149 height 19
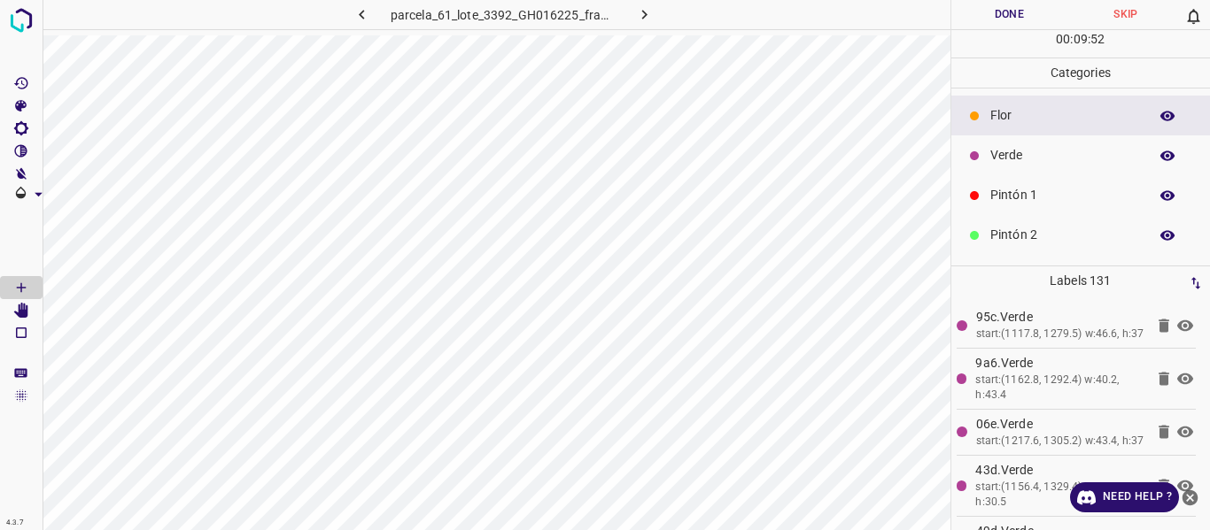
click at [1010, 155] on p "Verde" at bounding box center [1064, 155] width 149 height 19
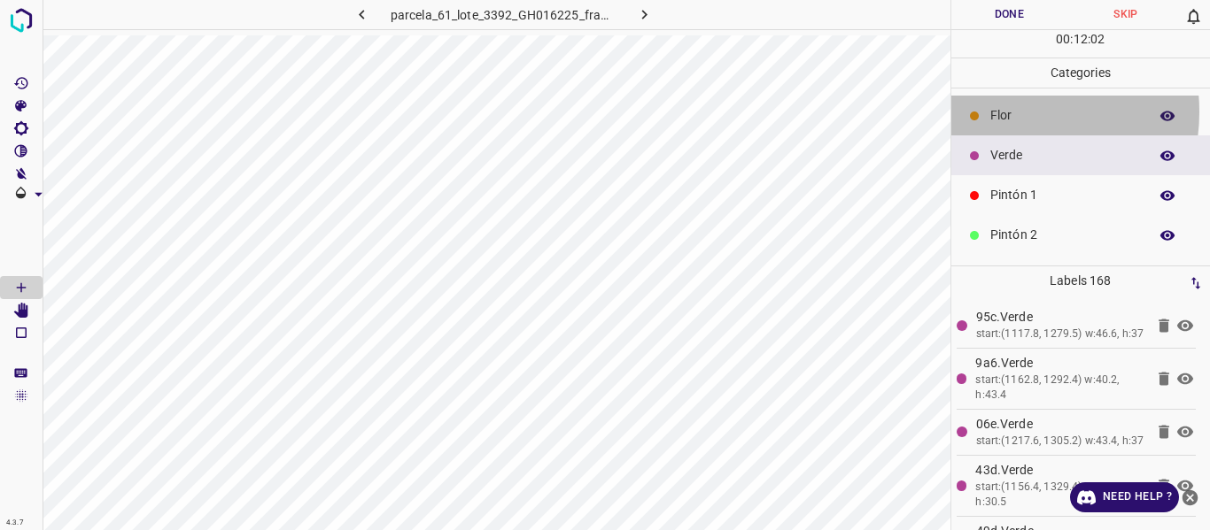
click at [1003, 112] on p "Flor" at bounding box center [1064, 115] width 149 height 19
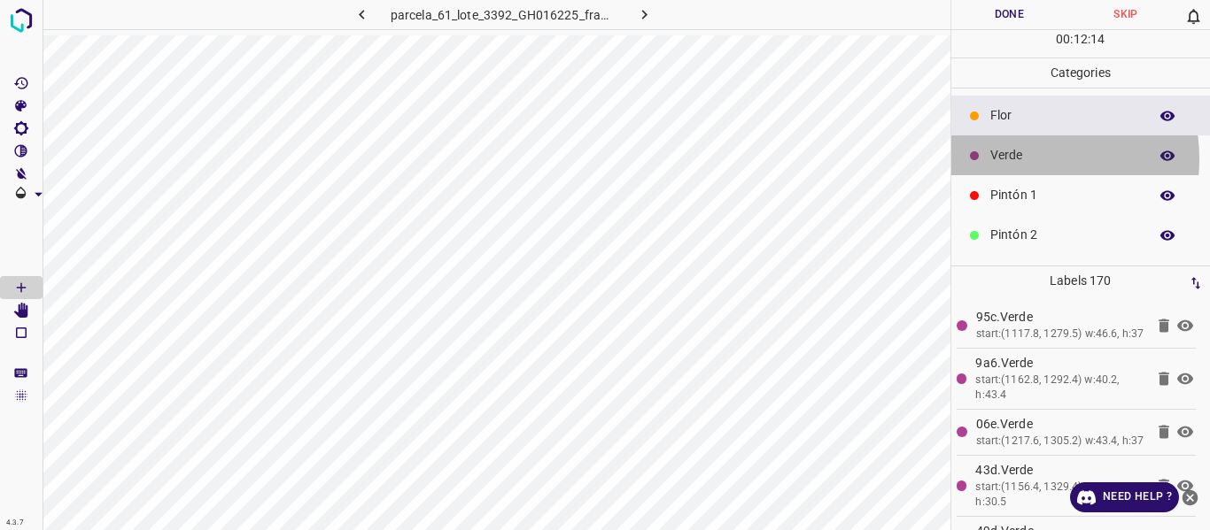
click at [1014, 159] on p "Verde" at bounding box center [1064, 155] width 149 height 19
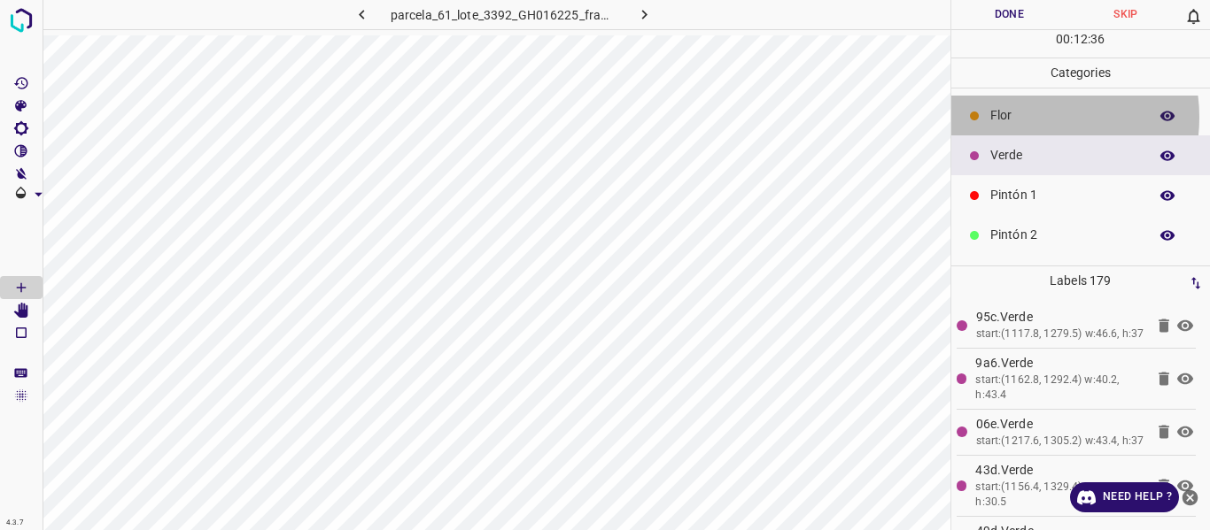
click at [1025, 117] on p "Flor" at bounding box center [1064, 115] width 149 height 19
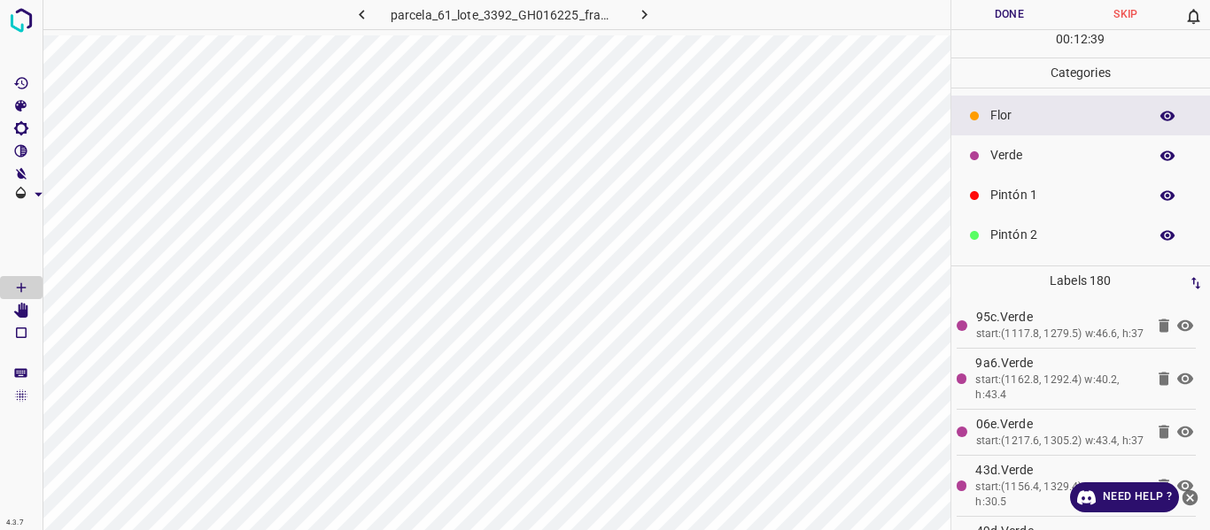
click at [996, 163] on p "Verde" at bounding box center [1064, 155] width 149 height 19
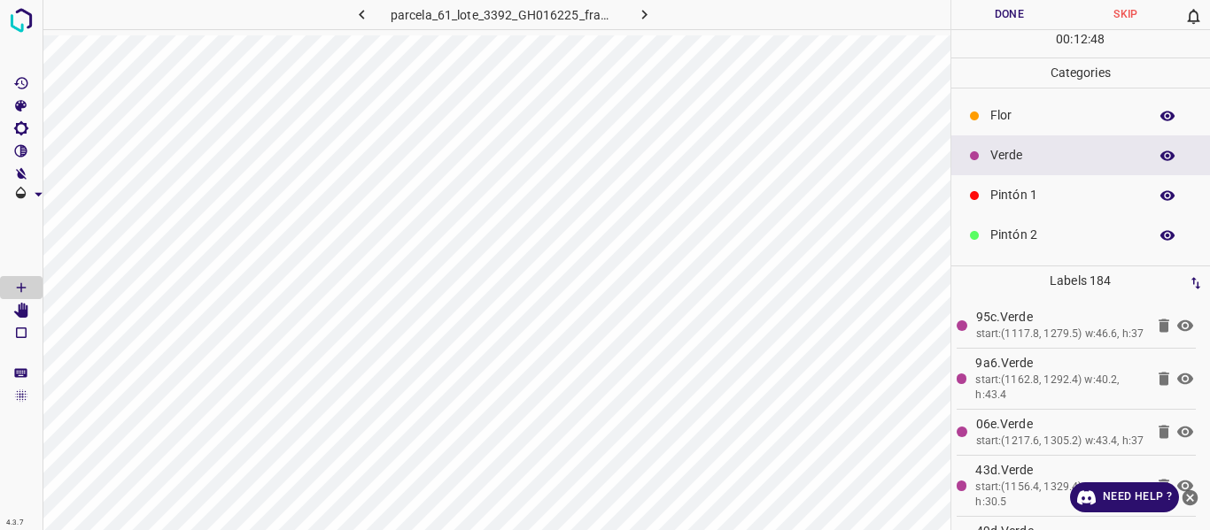
click at [1008, 118] on p "Flor" at bounding box center [1064, 115] width 149 height 19
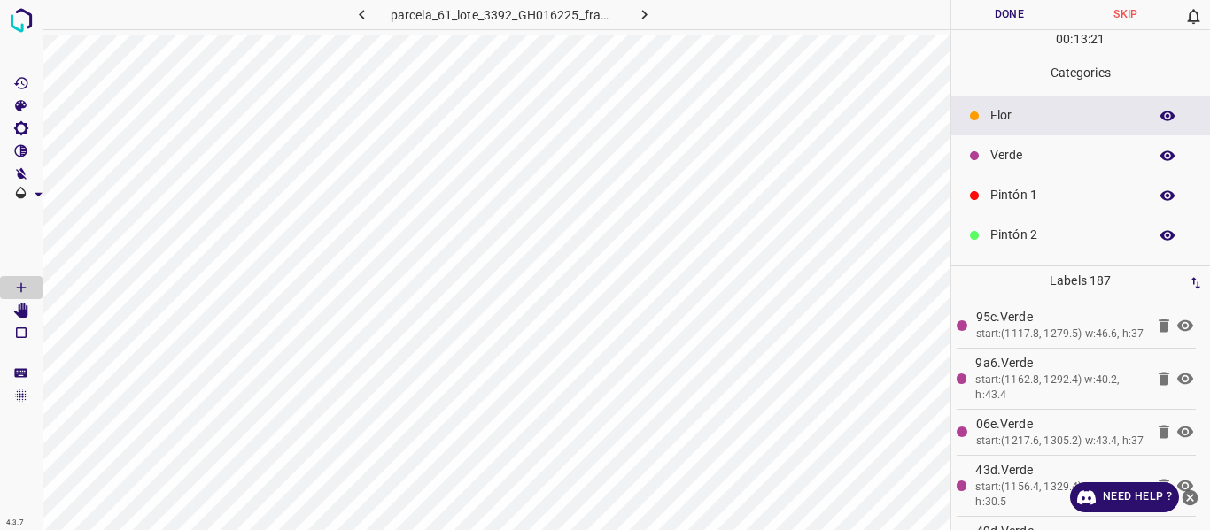
click at [1025, 152] on p "Verde" at bounding box center [1064, 155] width 149 height 19
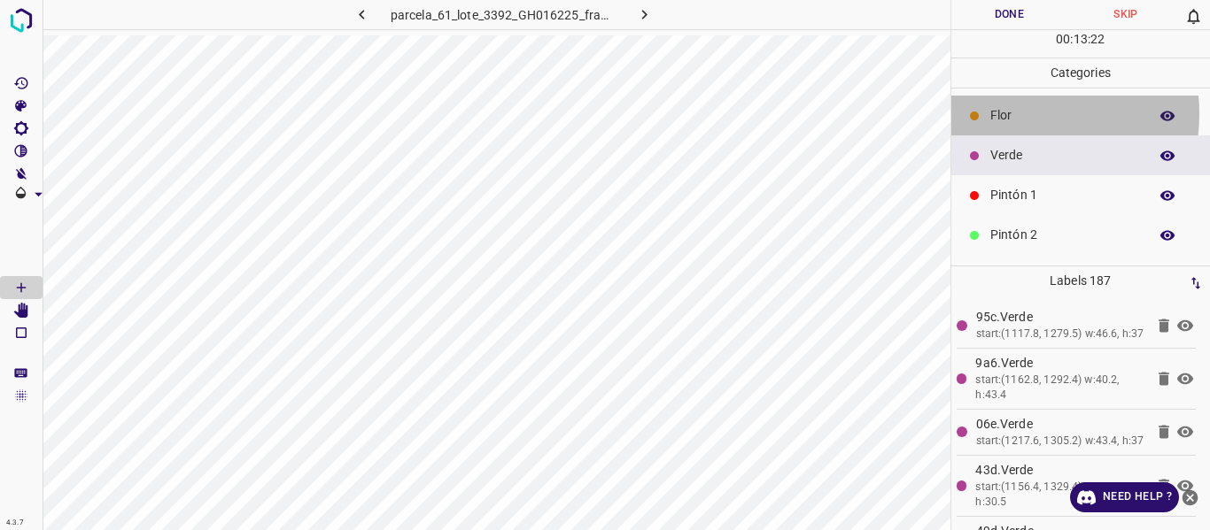
click at [1009, 113] on p "Flor" at bounding box center [1064, 115] width 149 height 19
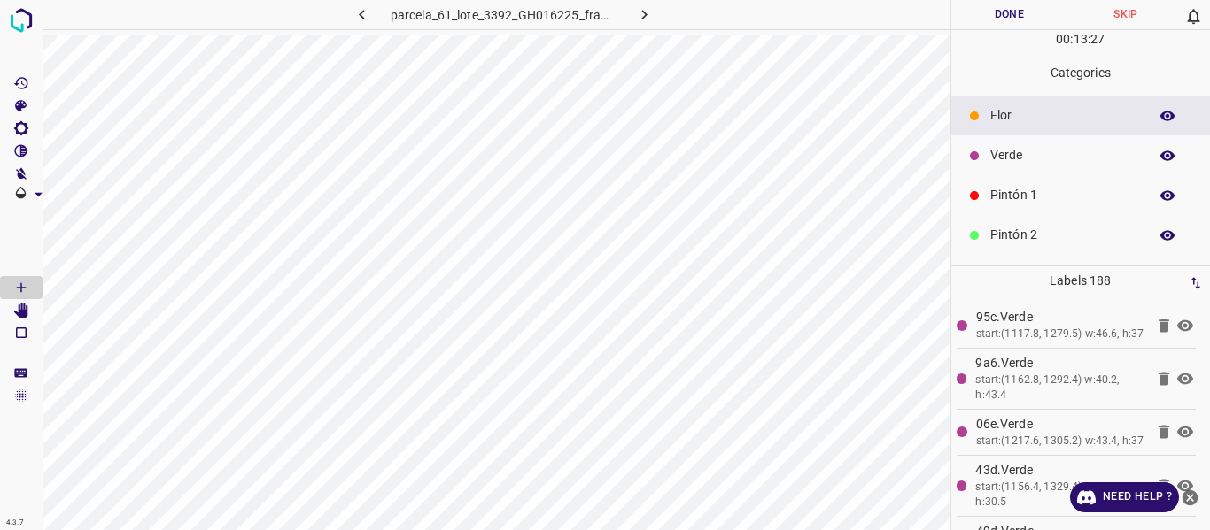
click at [1010, 160] on p "Verde" at bounding box center [1064, 155] width 149 height 19
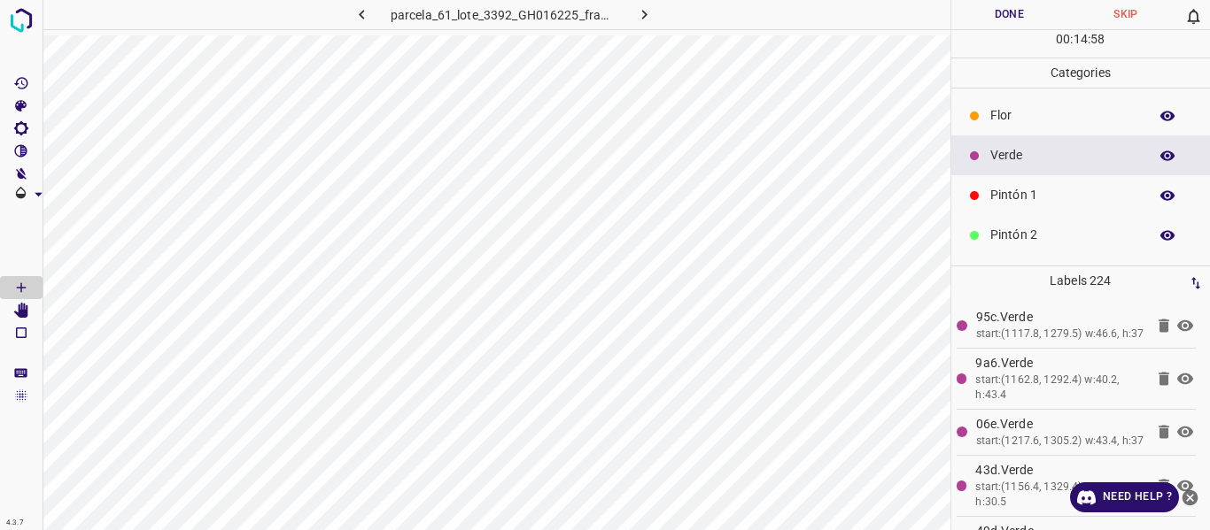
click at [996, 117] on p "Flor" at bounding box center [1064, 115] width 149 height 19
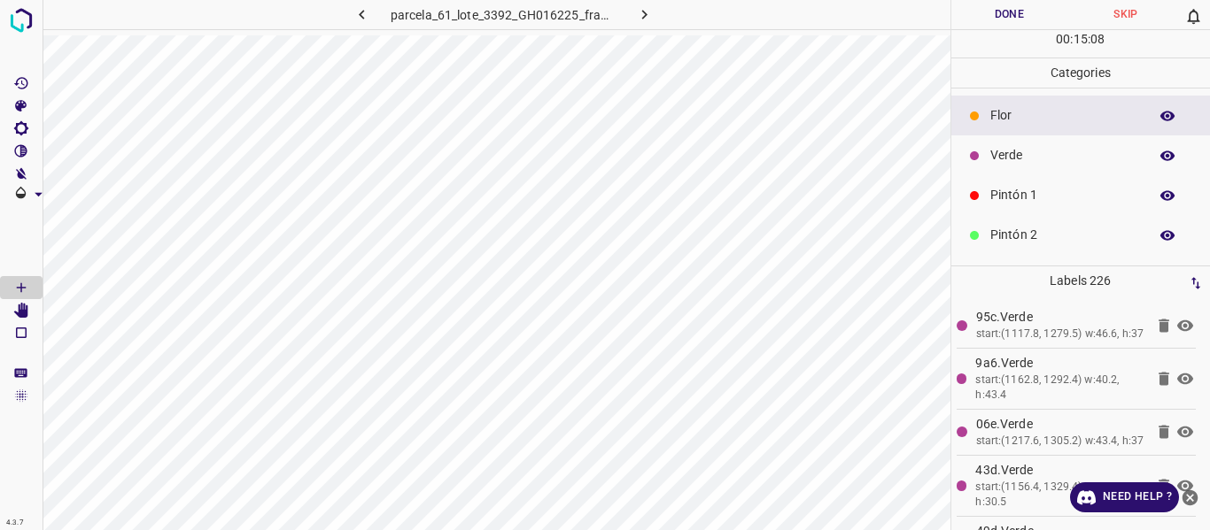
click at [1015, 166] on div "Verde" at bounding box center [1080, 155] width 259 height 40
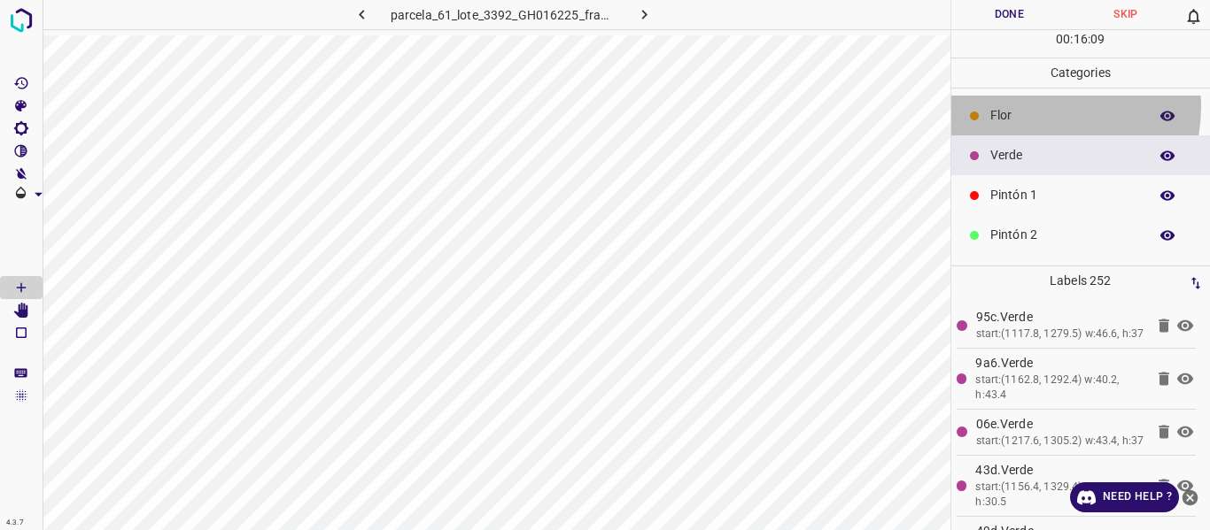
click at [1039, 107] on p "Flor" at bounding box center [1064, 115] width 149 height 19
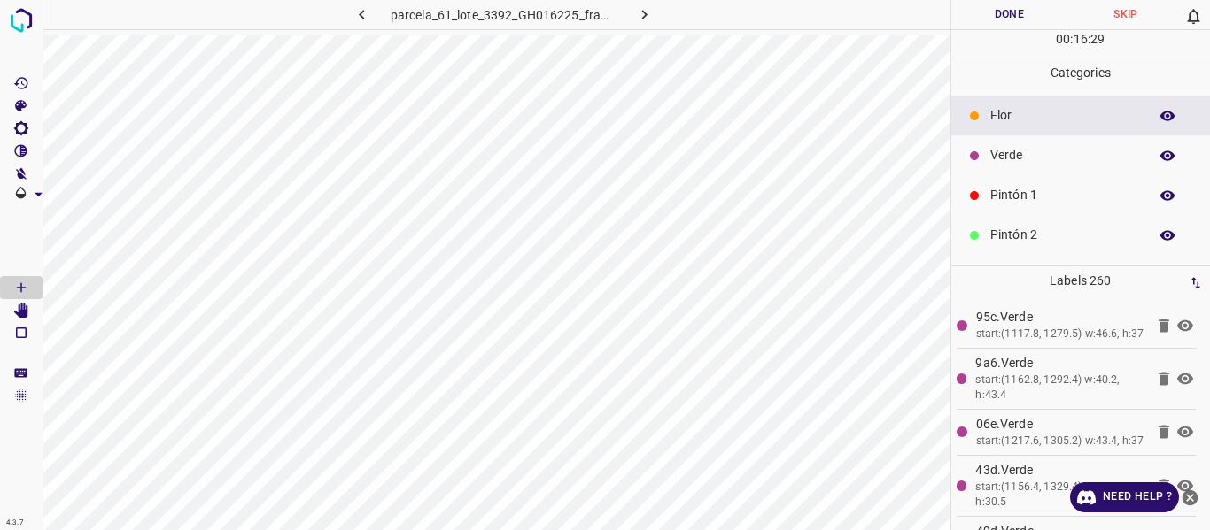
click at [1019, 156] on p "Verde" at bounding box center [1064, 155] width 149 height 19
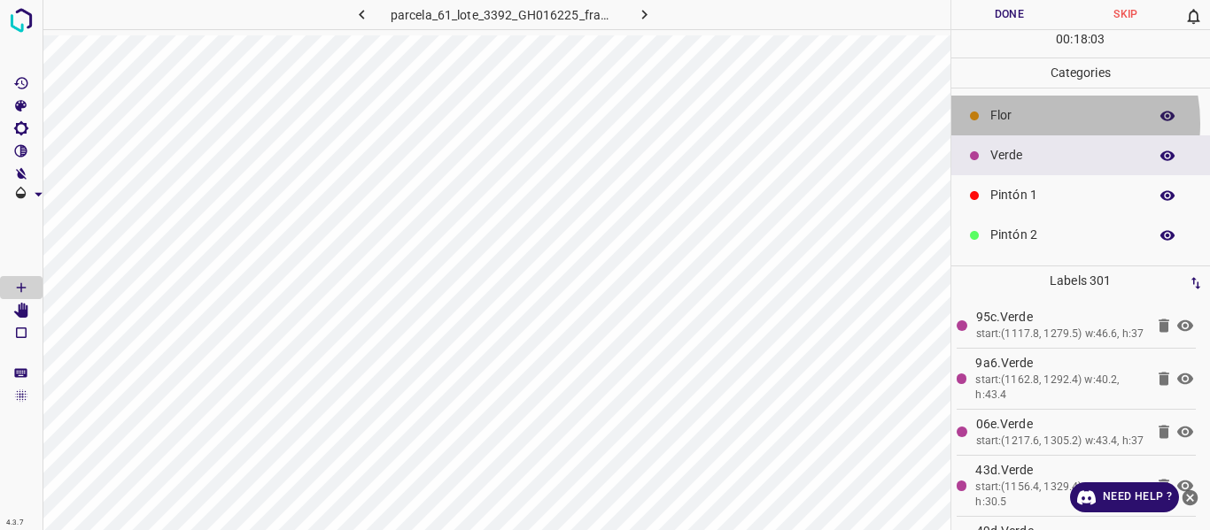
click at [1021, 128] on div "Flor" at bounding box center [1080, 116] width 259 height 40
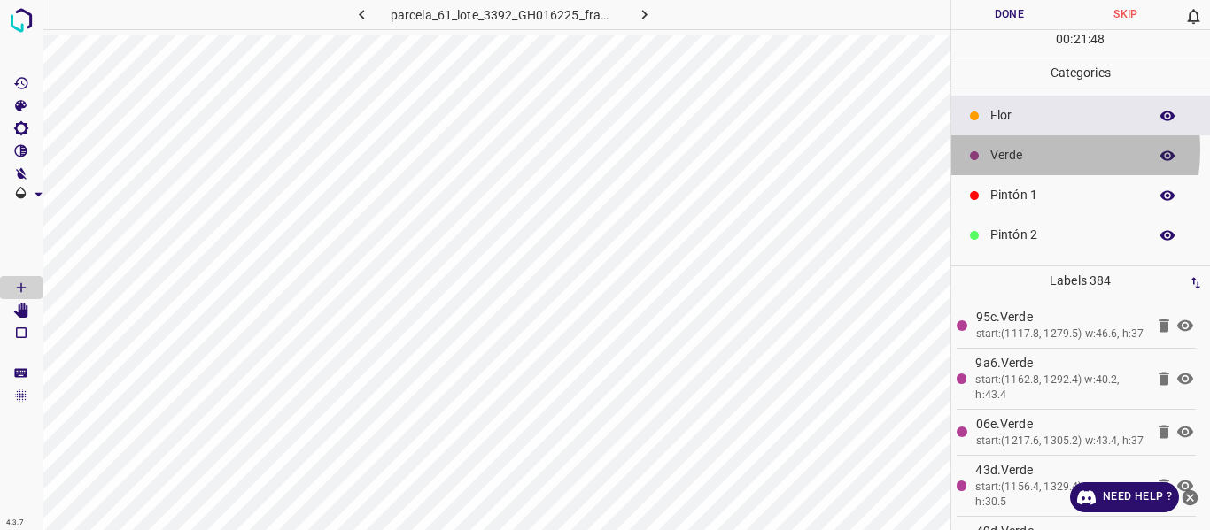
click at [1017, 150] on p "Verde" at bounding box center [1064, 155] width 149 height 19
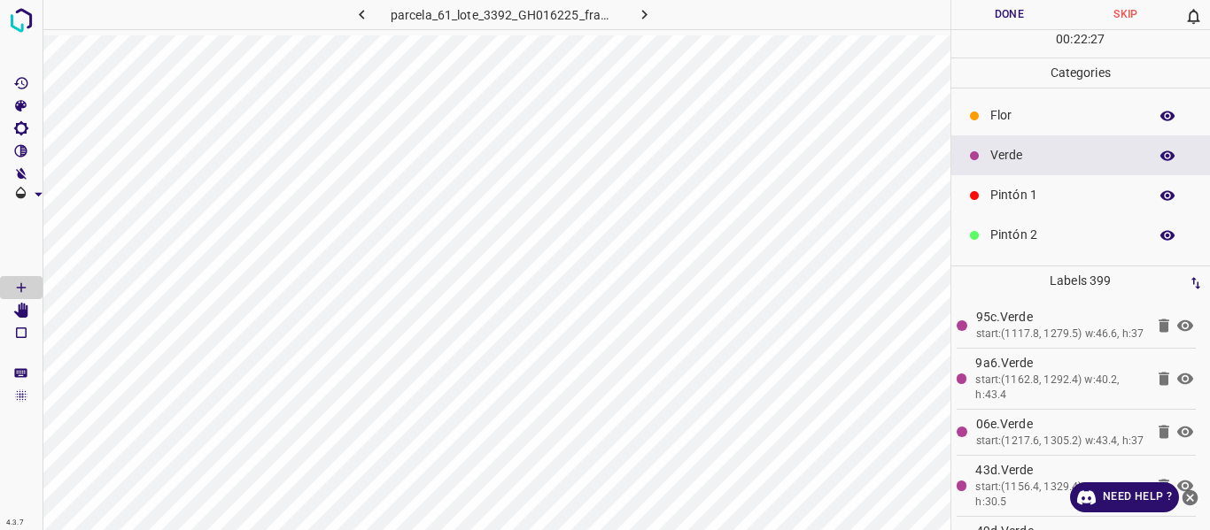
click at [1027, 126] on div "Flor" at bounding box center [1080, 116] width 259 height 40
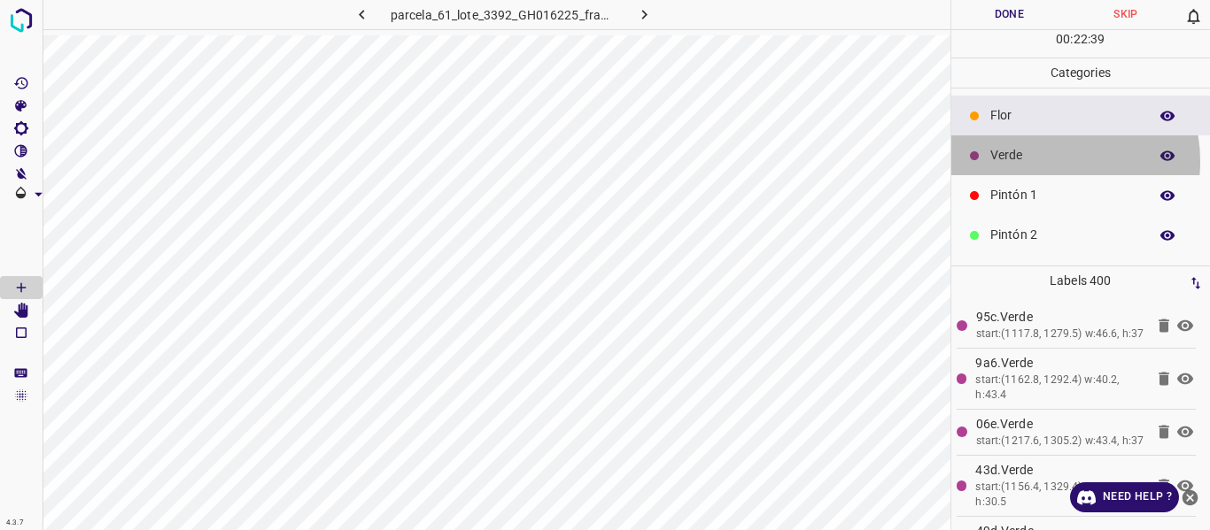
click at [1040, 161] on p "Verde" at bounding box center [1064, 155] width 149 height 19
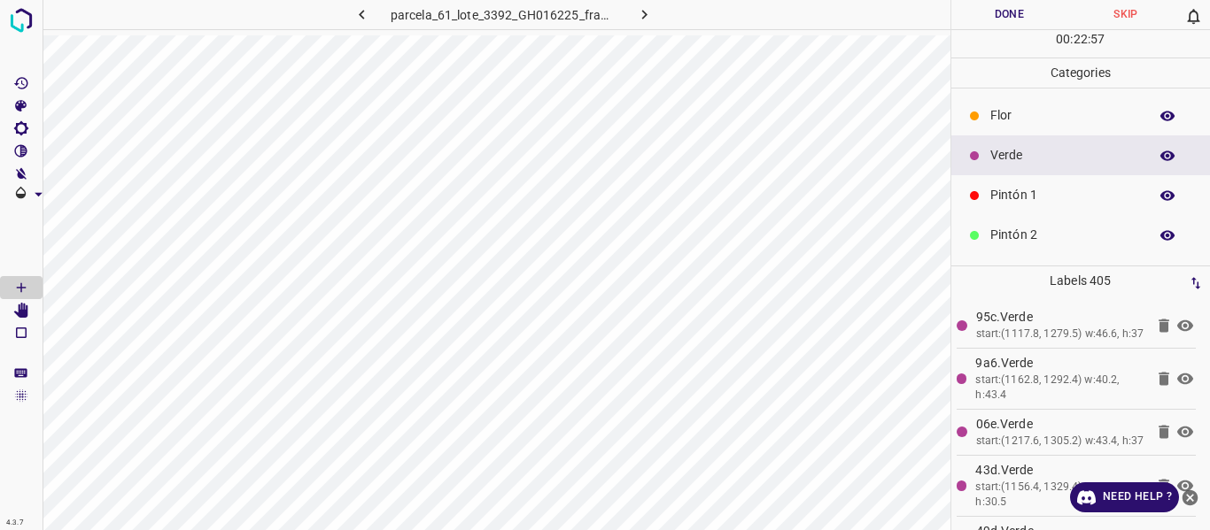
click at [1007, 119] on p "Flor" at bounding box center [1064, 115] width 149 height 19
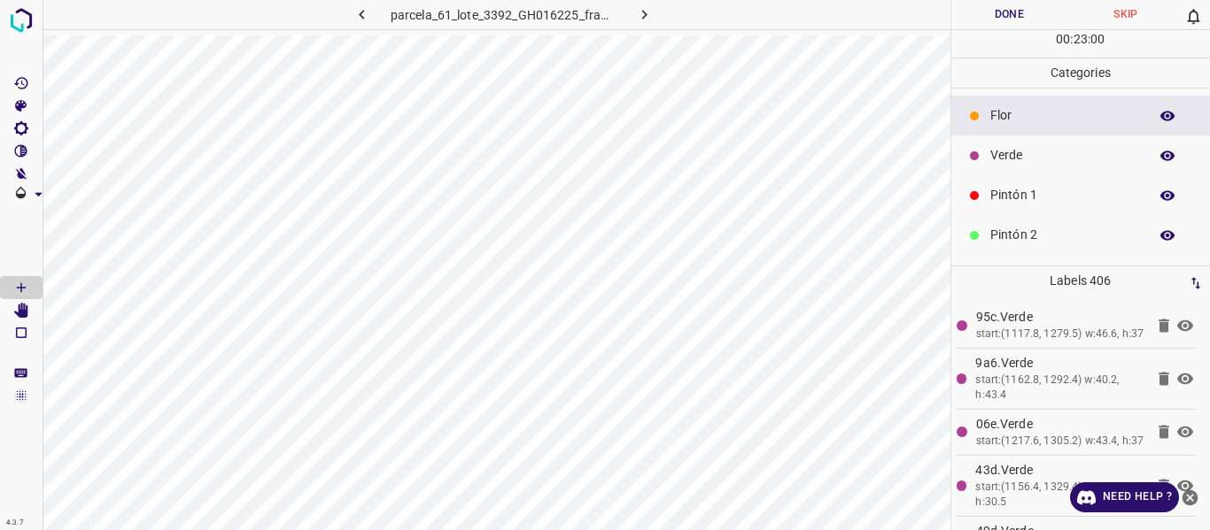
click at [1007, 162] on p "Verde" at bounding box center [1064, 155] width 149 height 19
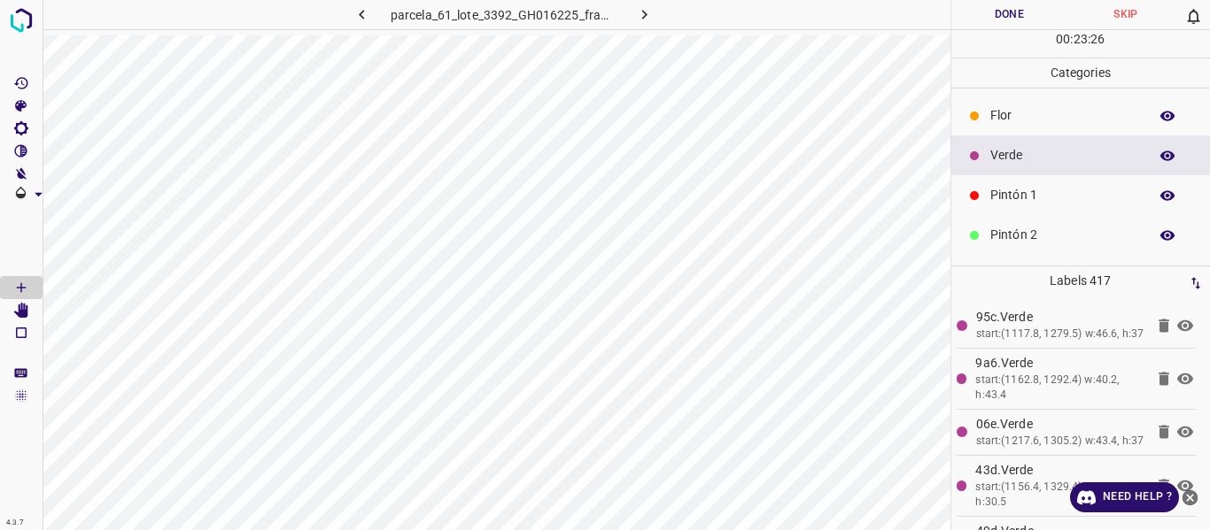
click at [1021, 117] on p "Flor" at bounding box center [1064, 115] width 149 height 19
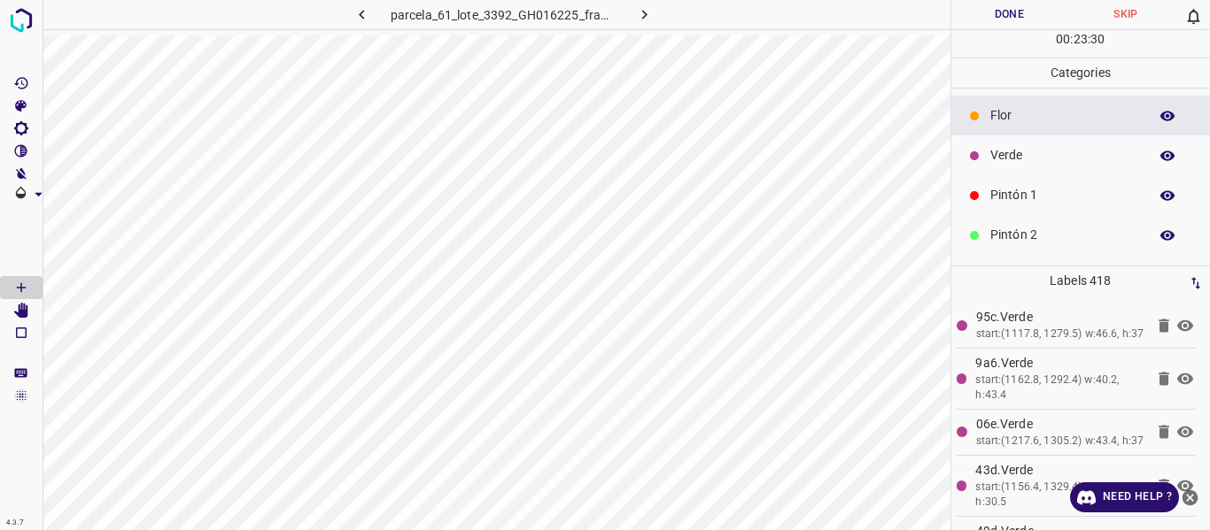
click at [1009, 156] on p "Verde" at bounding box center [1064, 155] width 149 height 19
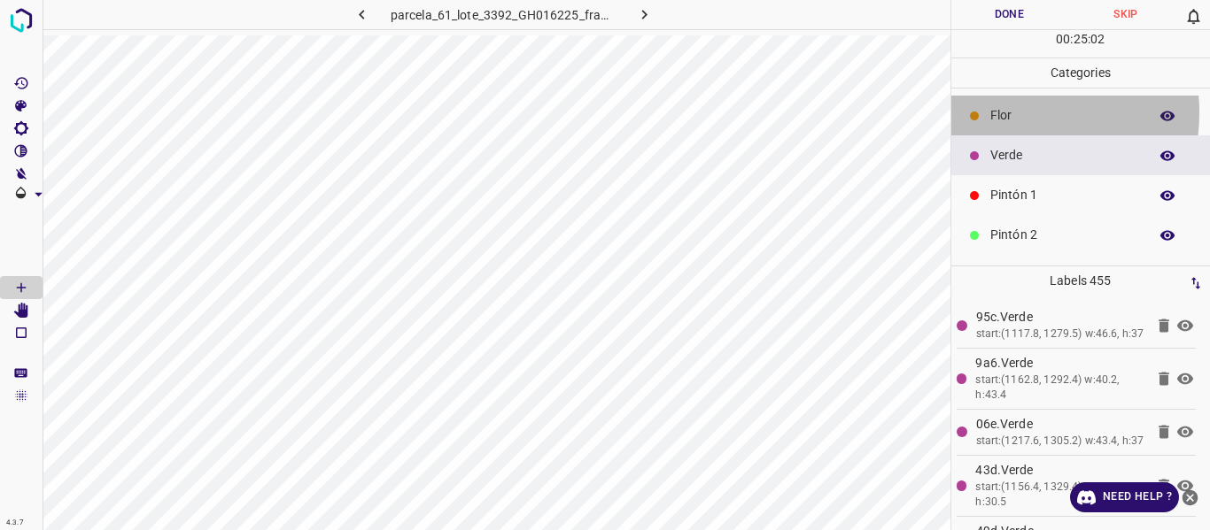
click at [1001, 112] on p "Flor" at bounding box center [1064, 115] width 149 height 19
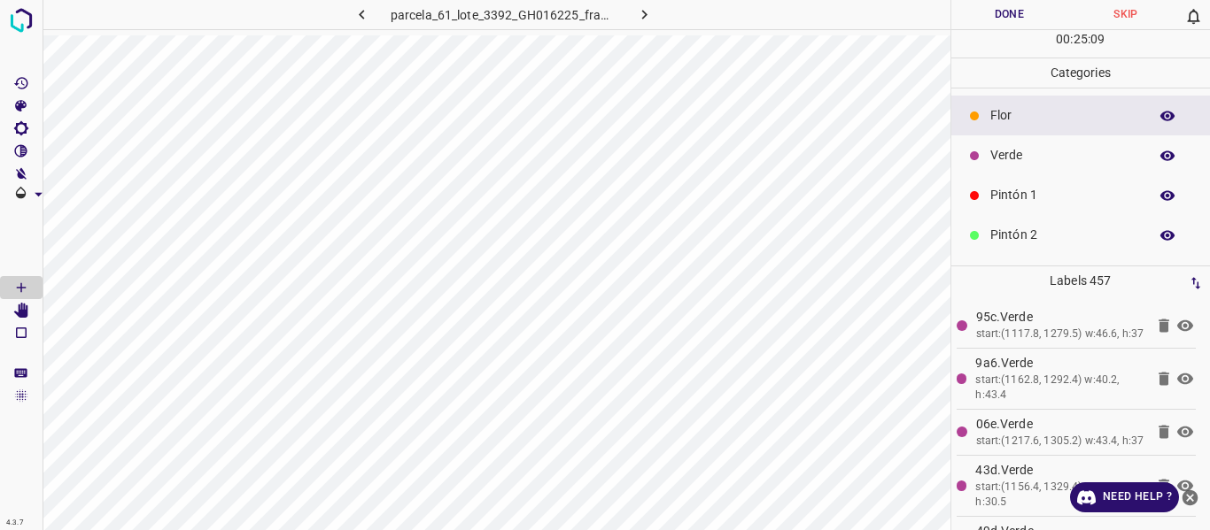
click at [1020, 151] on p "Verde" at bounding box center [1064, 155] width 149 height 19
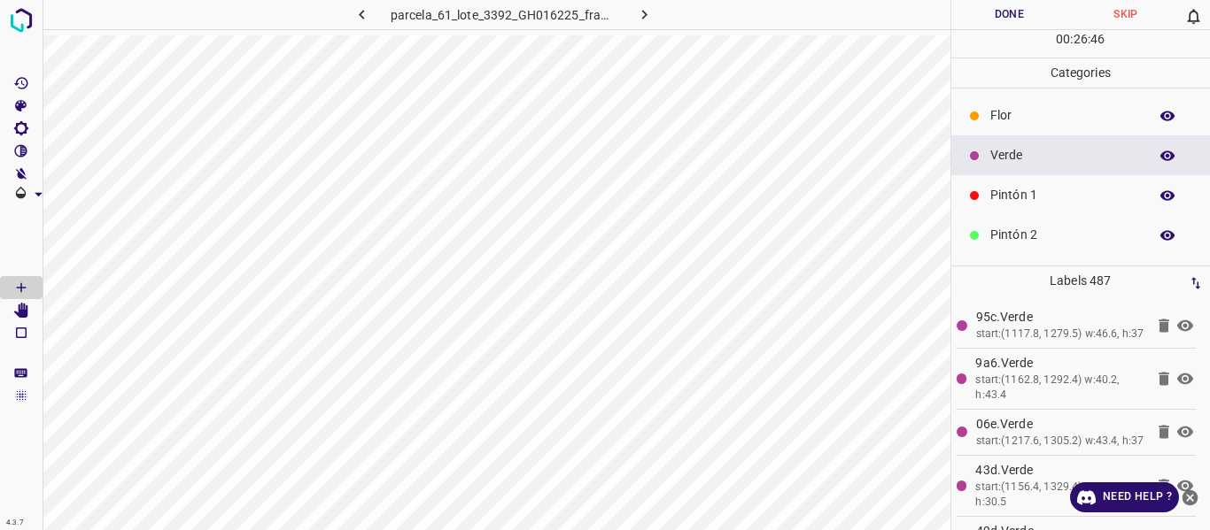
click at [1033, 125] on p "Flor" at bounding box center [1064, 115] width 149 height 19
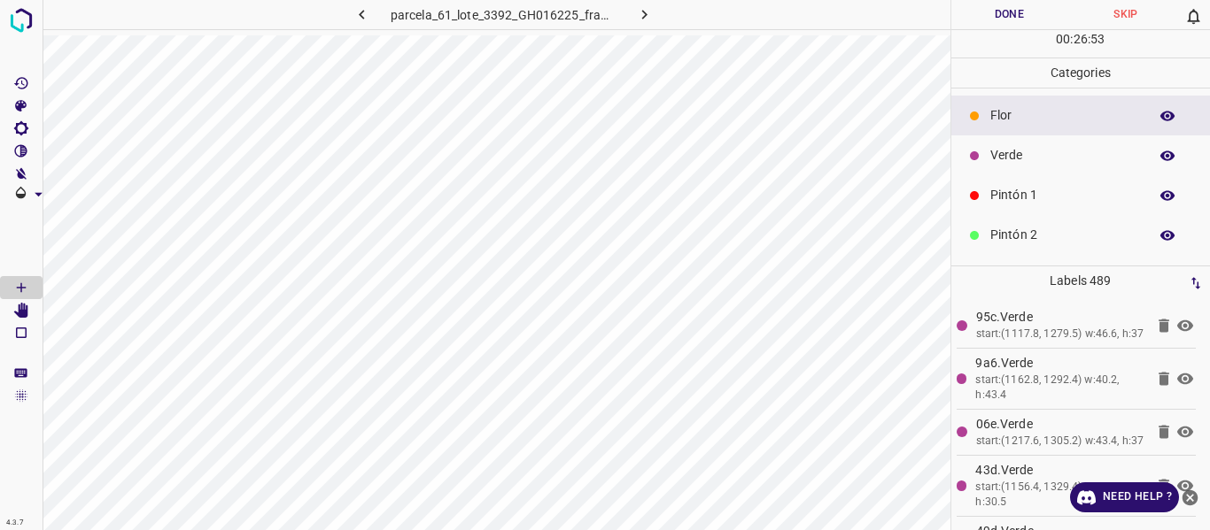
click at [1029, 157] on p "Verde" at bounding box center [1064, 155] width 149 height 19
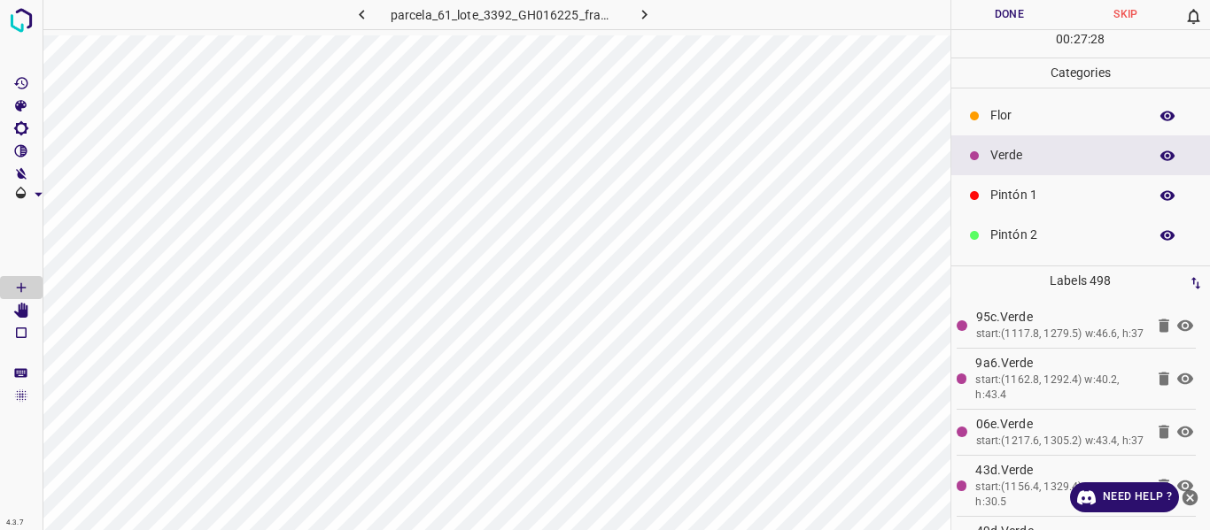
click at [1072, 110] on p "Flor" at bounding box center [1064, 115] width 149 height 19
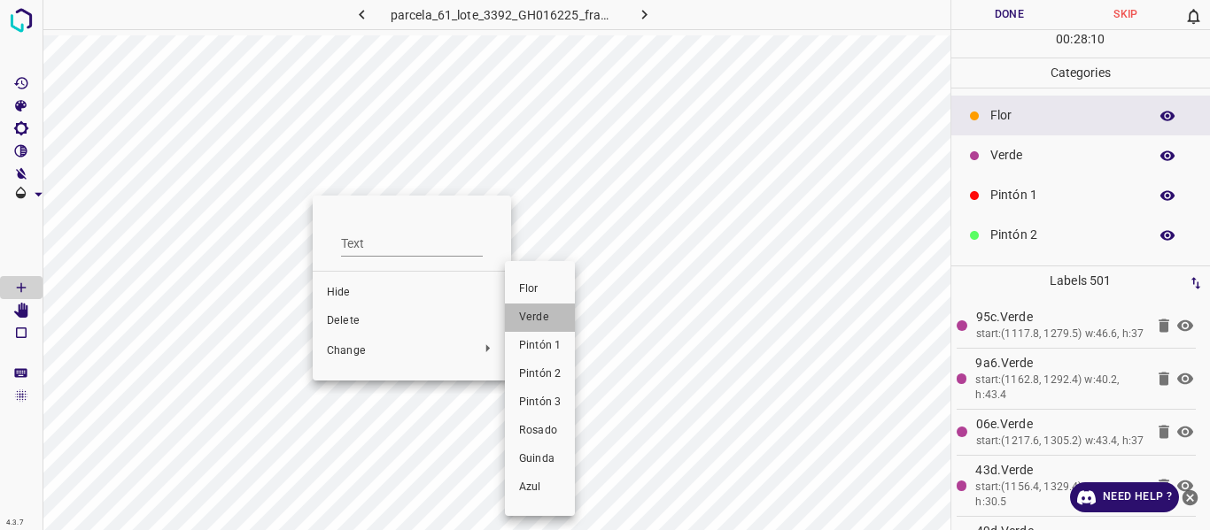
click at [530, 318] on span "Verde" at bounding box center [540, 318] width 42 height 16
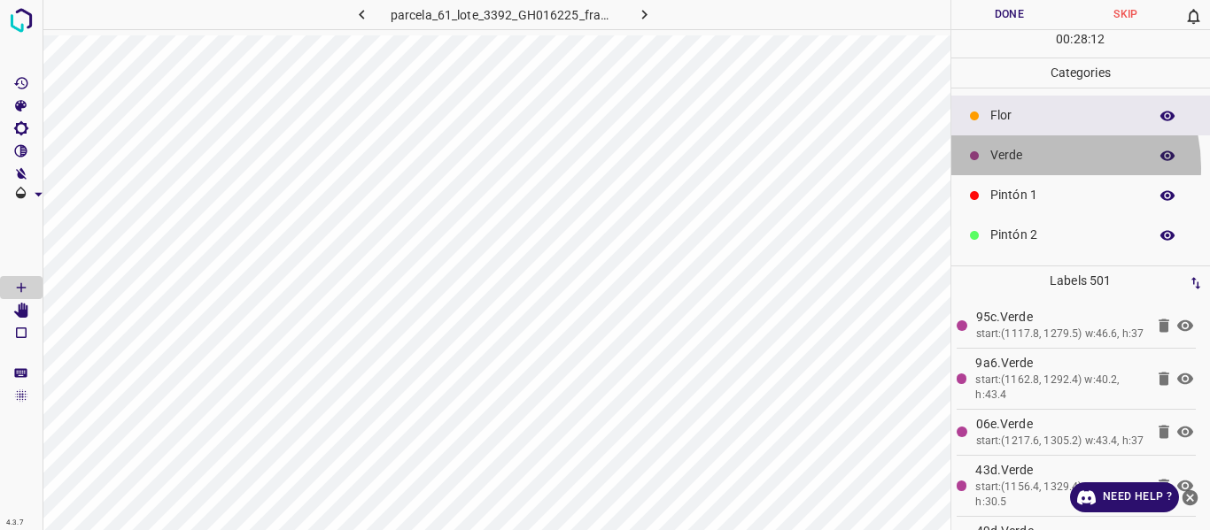
click at [1034, 166] on div "Verde" at bounding box center [1080, 155] width 259 height 40
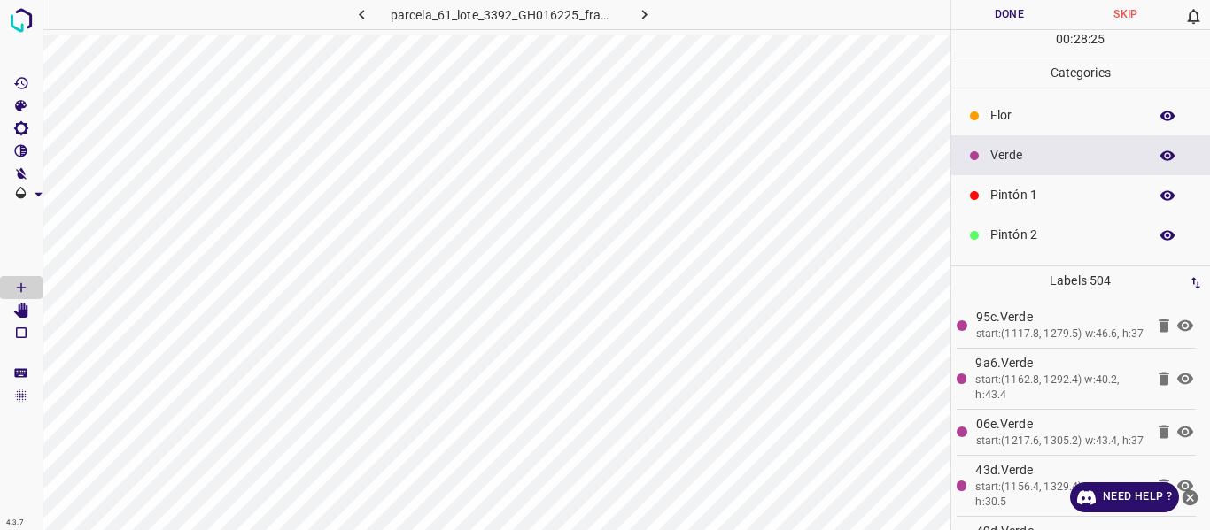
click at [1021, 199] on p "Pintón 1" at bounding box center [1064, 195] width 149 height 19
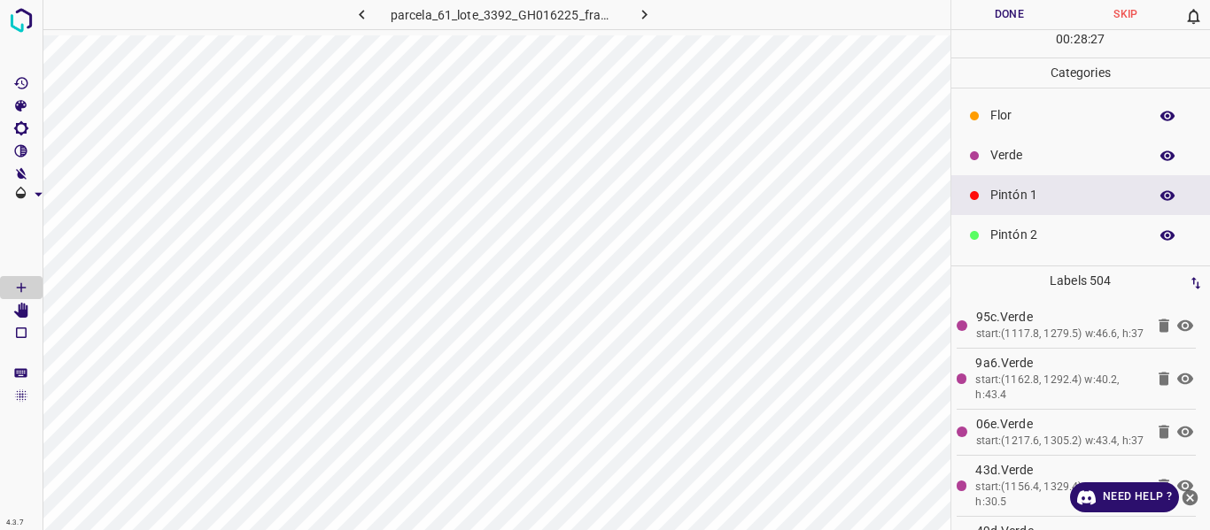
click at [1002, 19] on button "Done" at bounding box center [1009, 14] width 117 height 29
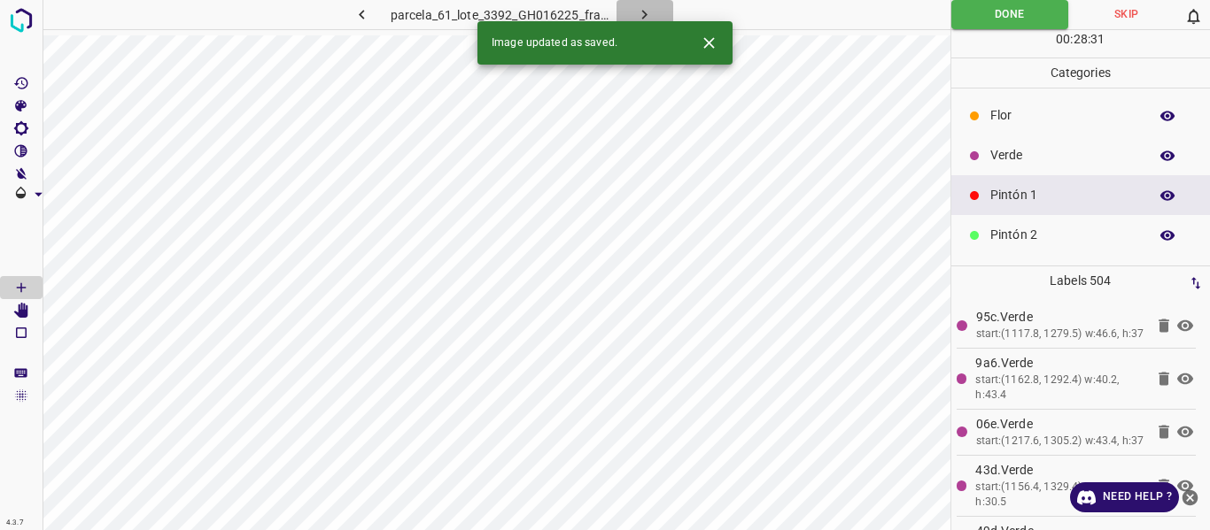
click at [644, 12] on icon "button" at bounding box center [644, 15] width 5 height 10
